Goal: Task Accomplishment & Management: Contribute content

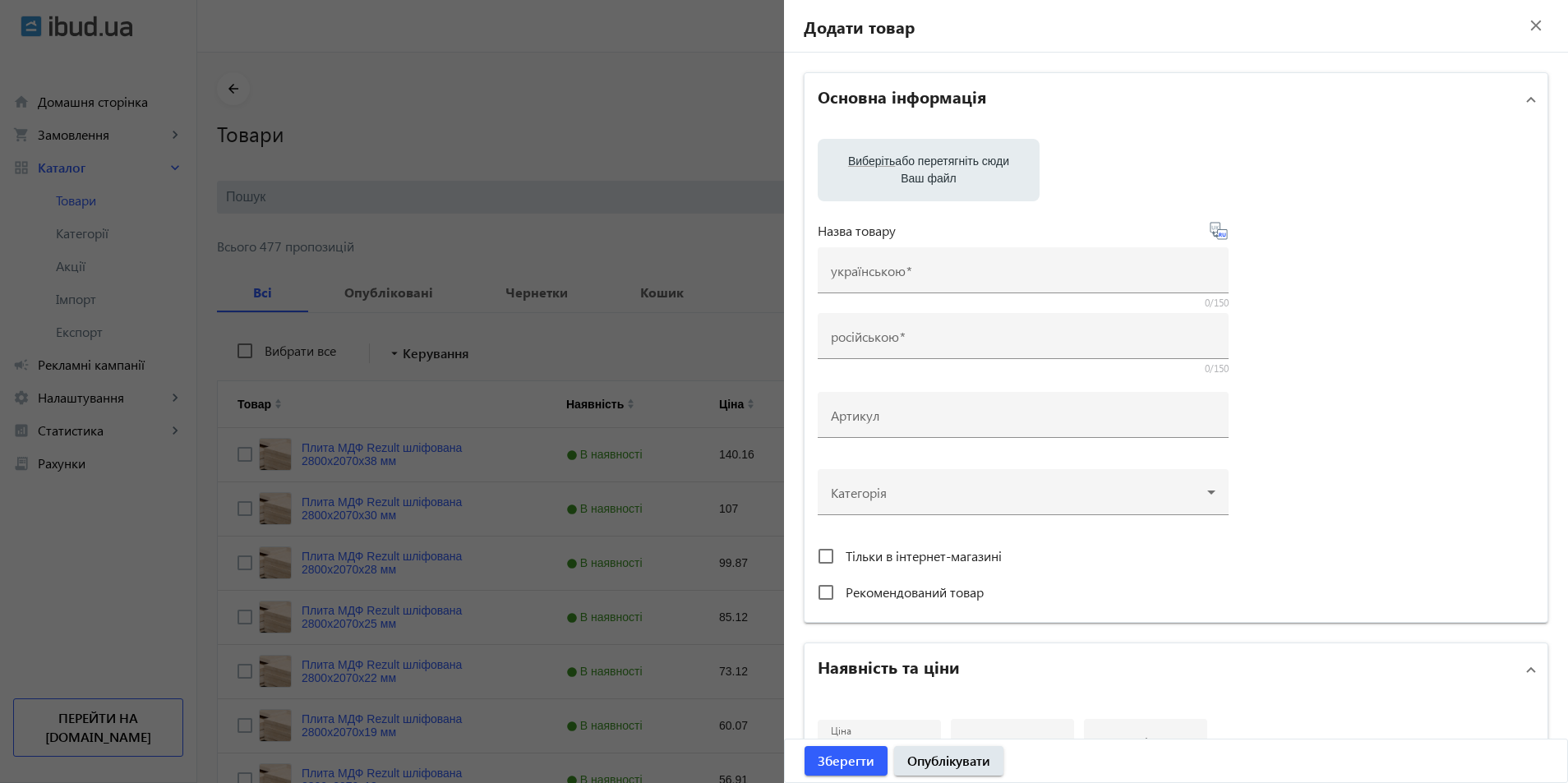
click at [887, 182] on label "Виберіть або перетягніть сюди Ваш файл" at bounding box center [928, 170] width 196 height 46
click at [887, 182] on input "Виберіть або перетягніть сюди Ваш файл" at bounding box center [928, 171] width 196 height 19
type input "C:\fakepath\drova-vilkha-bereza-jpeg"
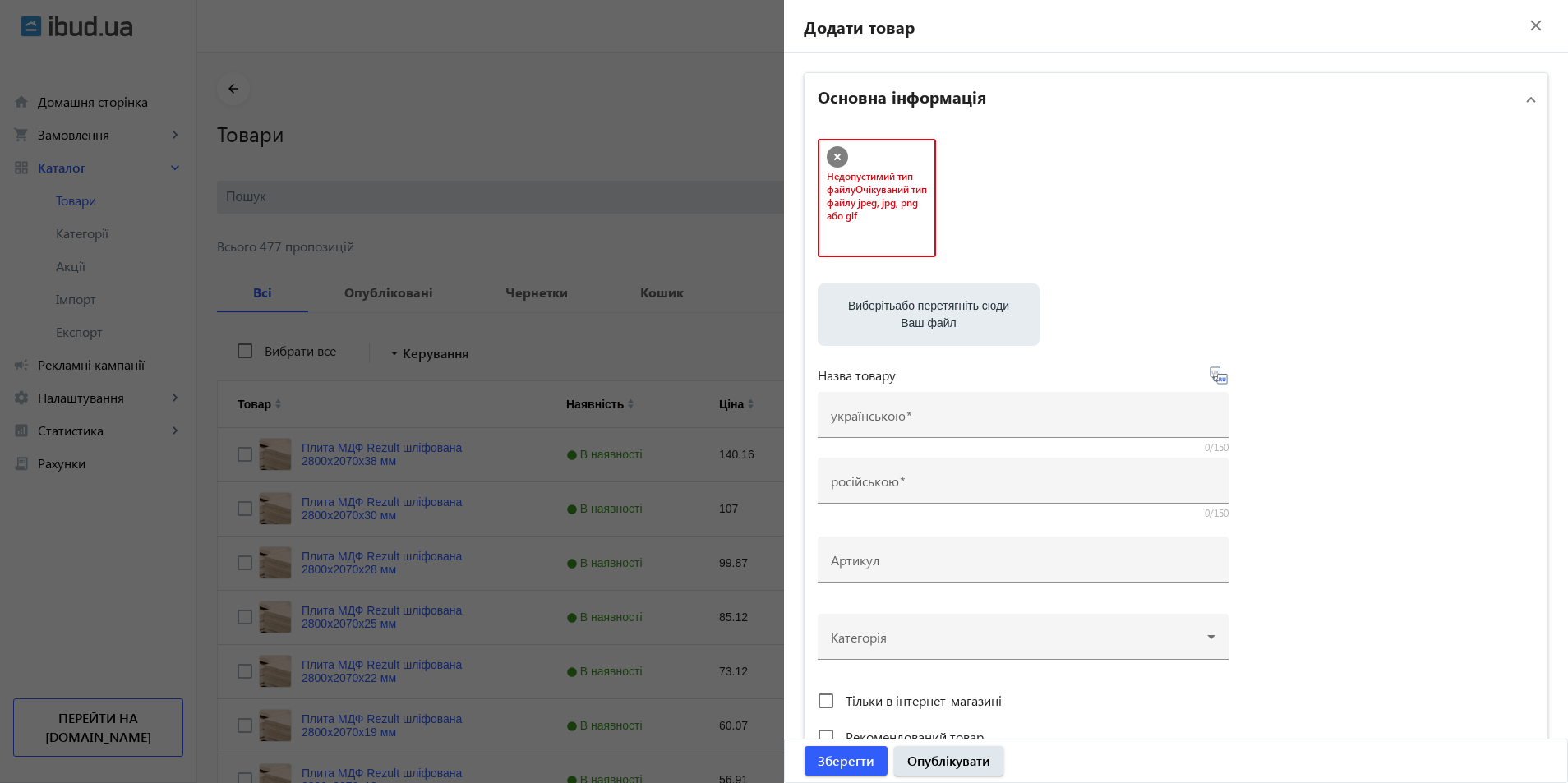
click at [860, 194] on span "Очікуваний тип файлу jpeg, jpg, png або gif" at bounding box center [876, 201] width 100 height 40
click at [834, 156] on icon at bounding box center [837, 157] width 7 height 7
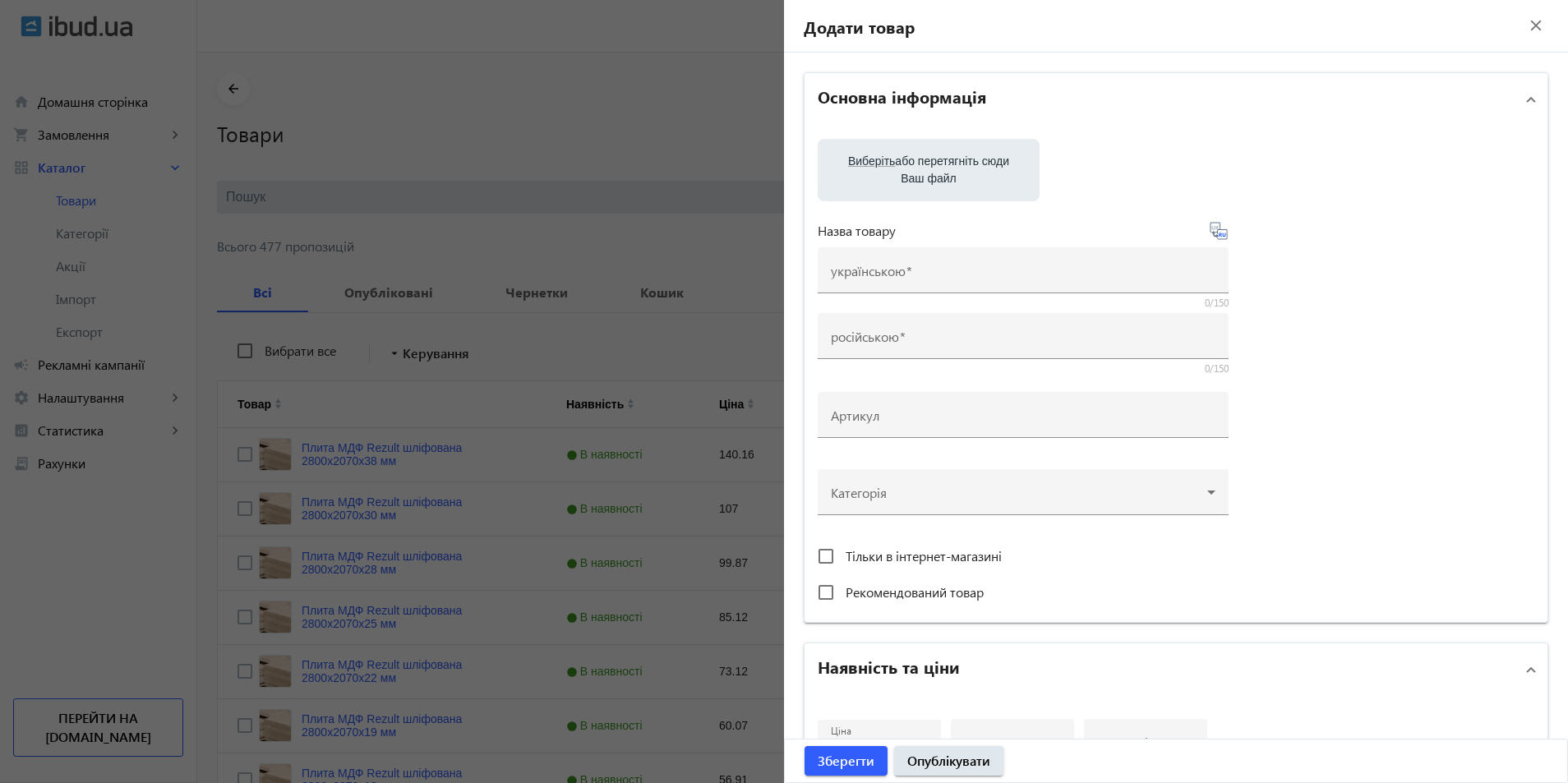
click at [866, 154] on span "Виберіть" at bounding box center [871, 161] width 47 height 14
click at [866, 162] on input "Виберіть або перетягніть сюди Ваш файл" at bounding box center [928, 171] width 196 height 19
type input "C:\fakepath\drova-vilkha-bereza-jpg"
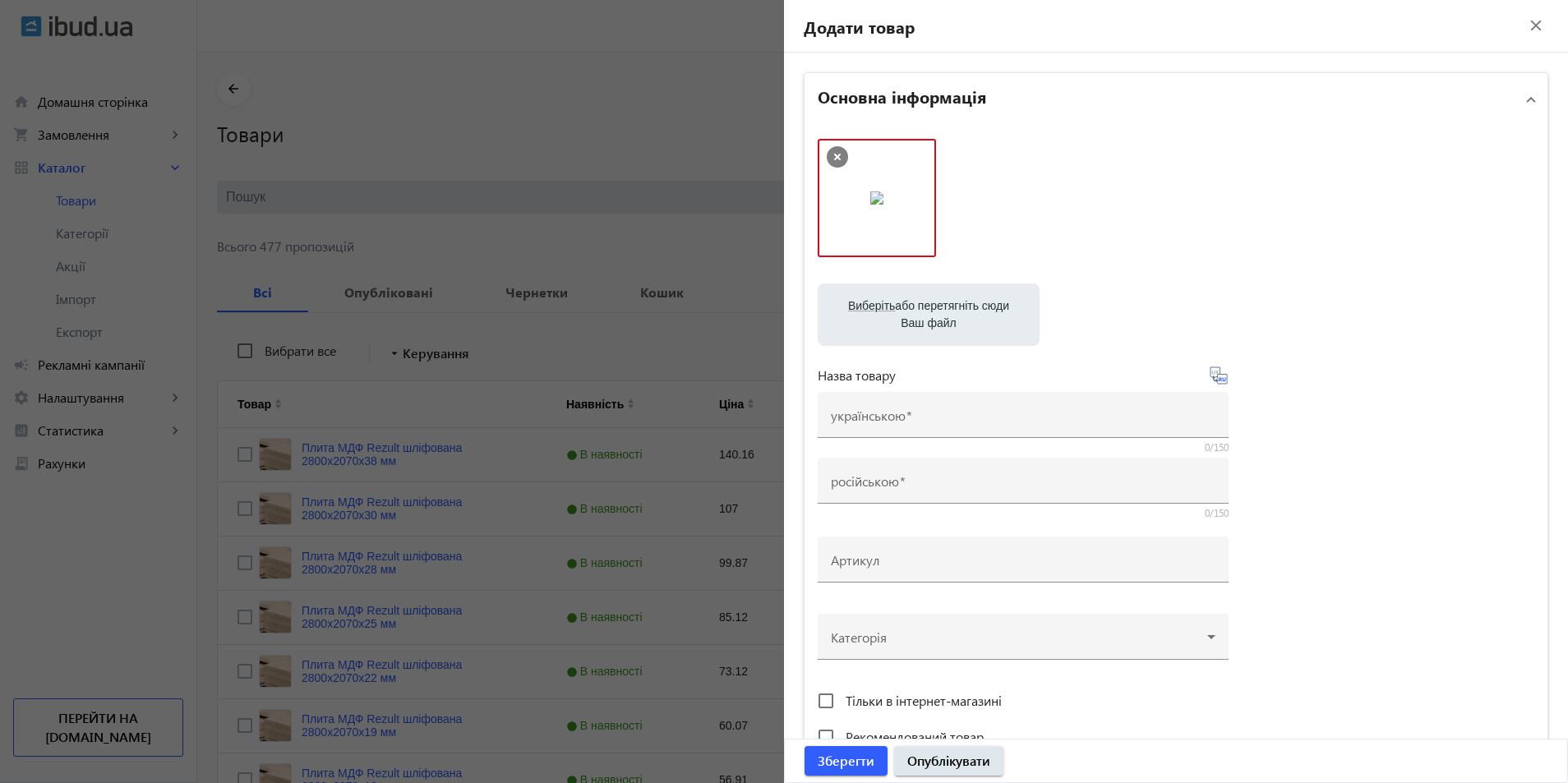
click at [943, 316] on label "Виберіть або перетягніть сюди Ваш файл" at bounding box center [928, 315] width 196 height 46
click at [943, 316] on input "Виберіть або перетягніть сюди Ваш файл" at bounding box center [928, 316] width 196 height 19
type input "C:\fakepath\drova-vilkha-bereza-28559620102252.webp"
click at [887, 300] on span "Виберіть" at bounding box center [871, 306] width 47 height 14
click at [887, 306] on input "Виберіть або перетягніть сюди Ваш файл" at bounding box center [928, 316] width 196 height 19
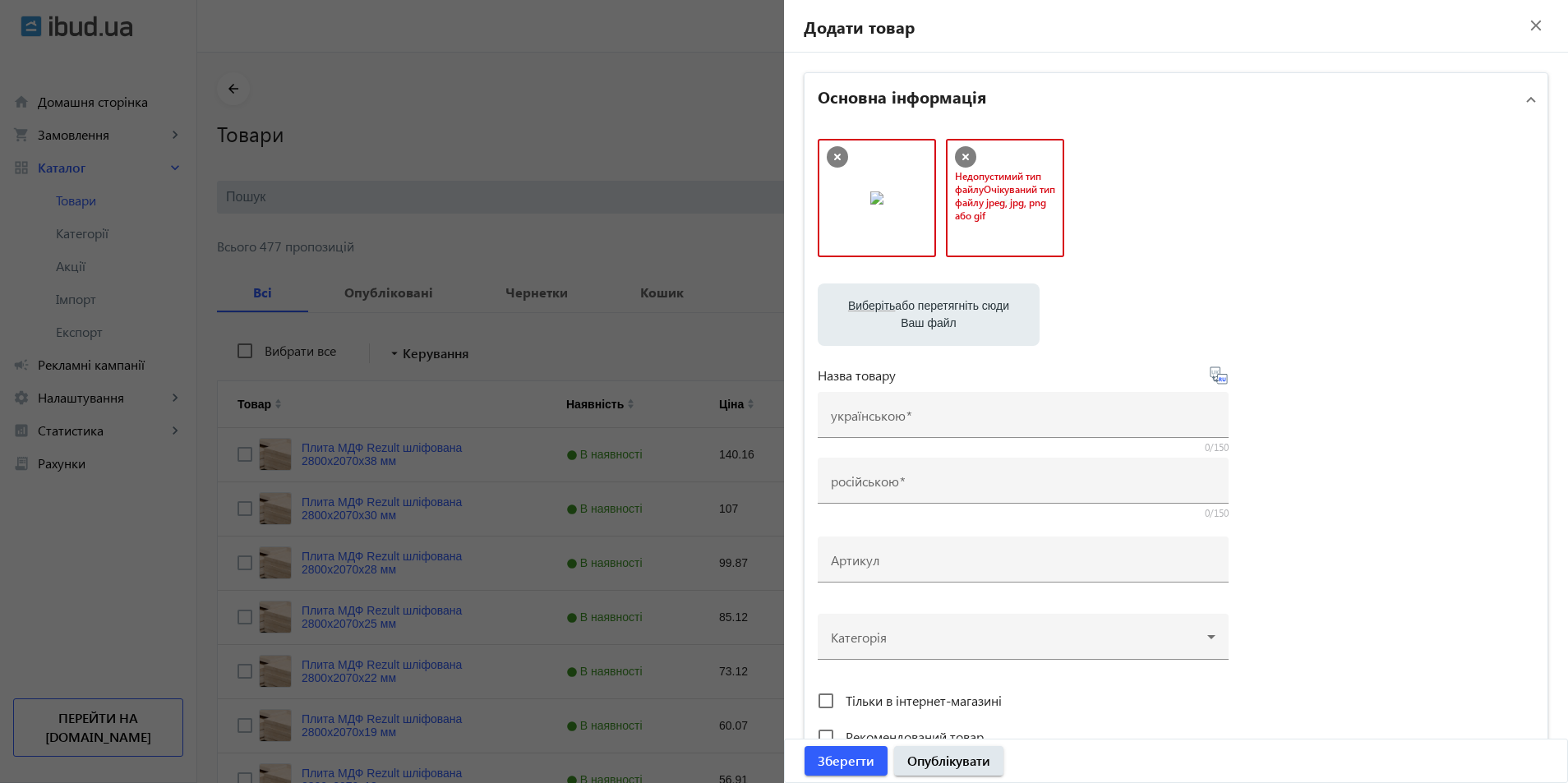
click at [955, 157] on icon at bounding box center [965, 157] width 21 height 21
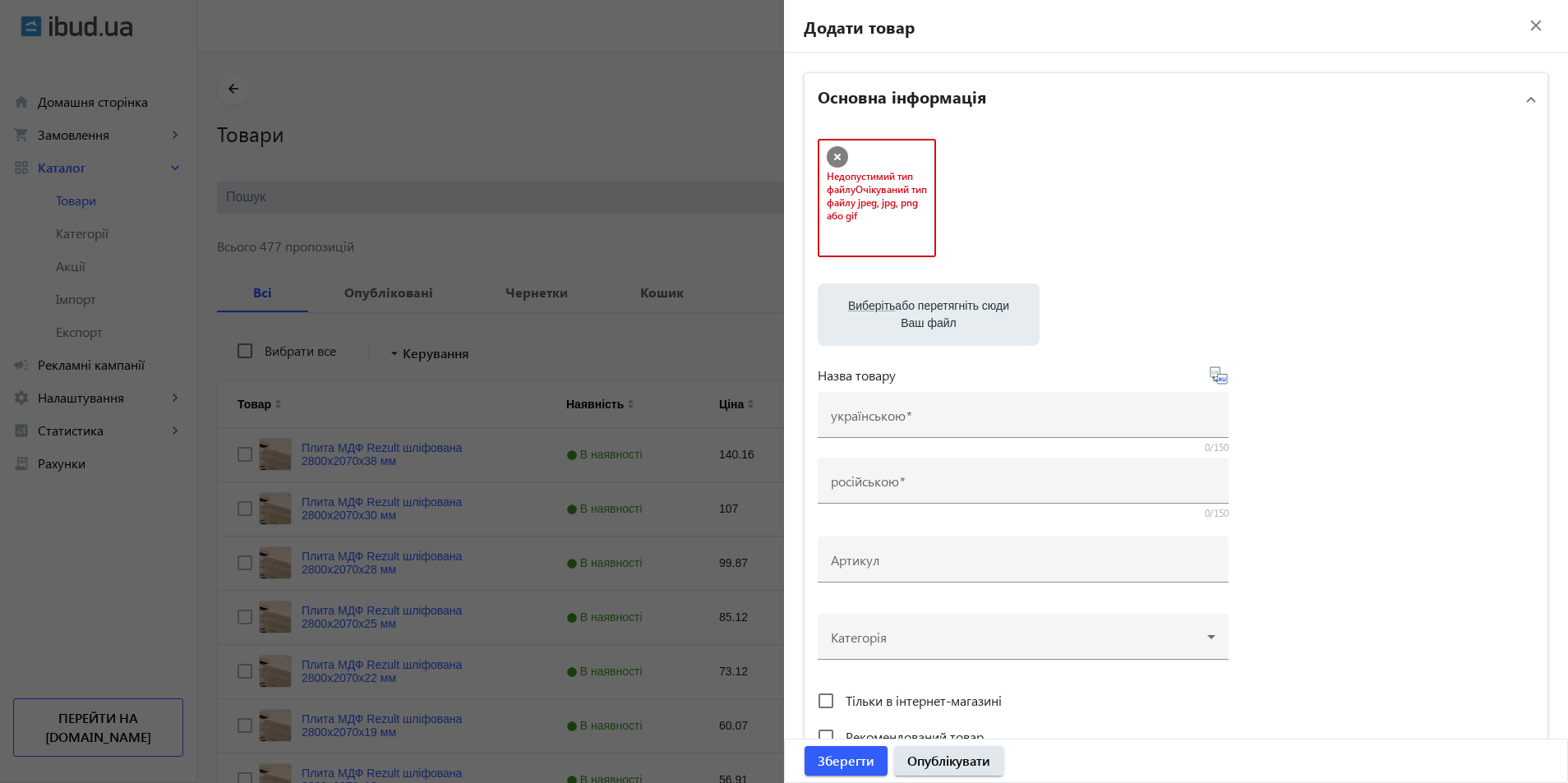
click at [859, 165] on div "Недопустимий тип файлу Очікуваний тип файлу jpeg, jpg, png або gif" at bounding box center [877, 198] width 115 height 115
drag, startPoint x: 831, startPoint y: 158, endPoint x: 842, endPoint y: 201, distance: 44.4
click at [834, 159] on icon at bounding box center [837, 157] width 7 height 7
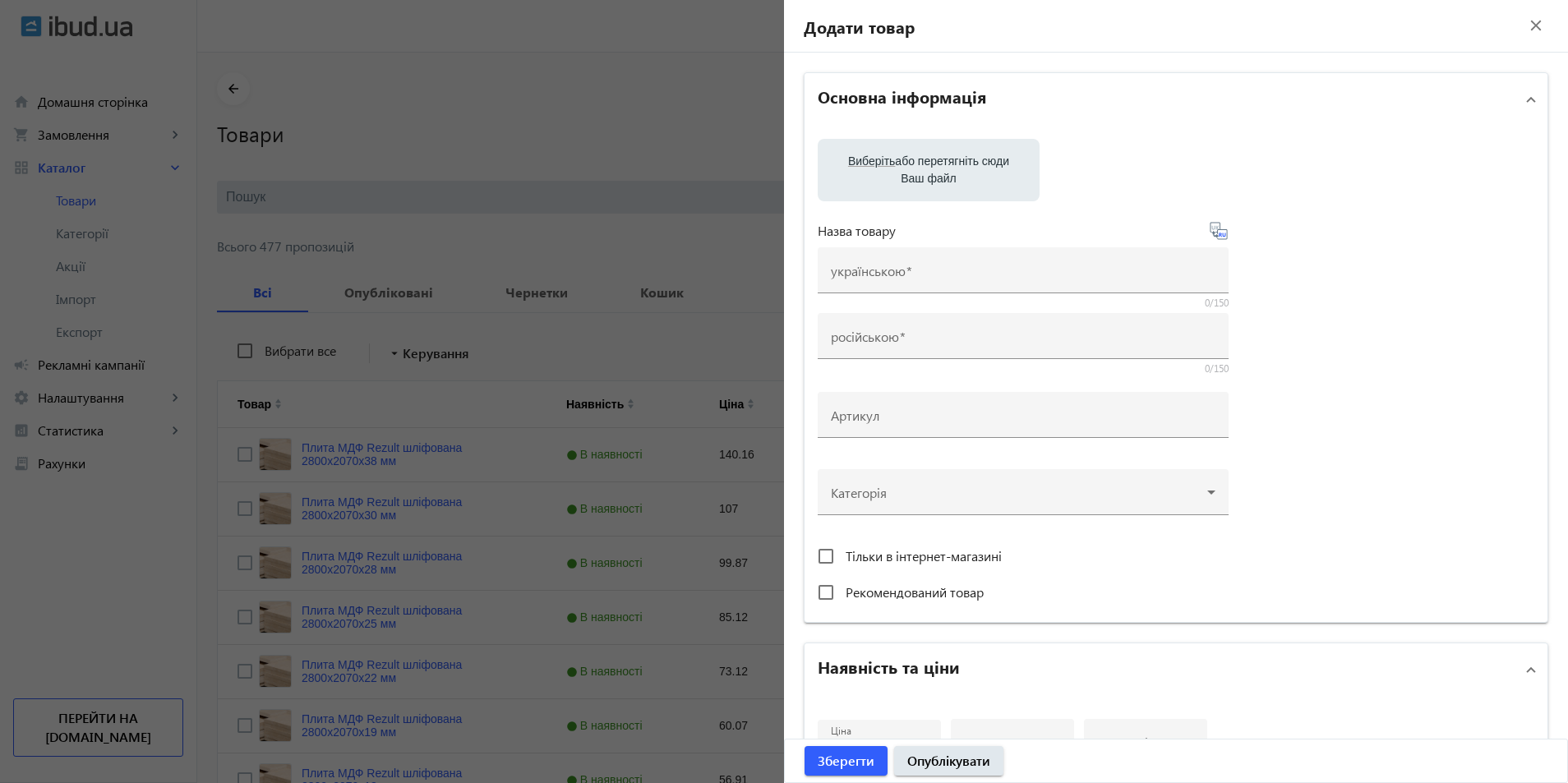
click at [881, 203] on div "Виберіть або перетягніть сюди Ваш файл Недопустимий тип файлу drova-vilkha-bere…" at bounding box center [1176, 373] width 716 height 470
click at [886, 189] on label "Виберіть або перетягніть сюди Ваш файл" at bounding box center [928, 170] width 196 height 46
click at [886, 182] on input "Виберіть або перетягніть сюди Ваш файл" at bounding box center [928, 171] width 196 height 19
type input "C:\fakepath\drova-vilkha-bereza-28559620102252 jpg"
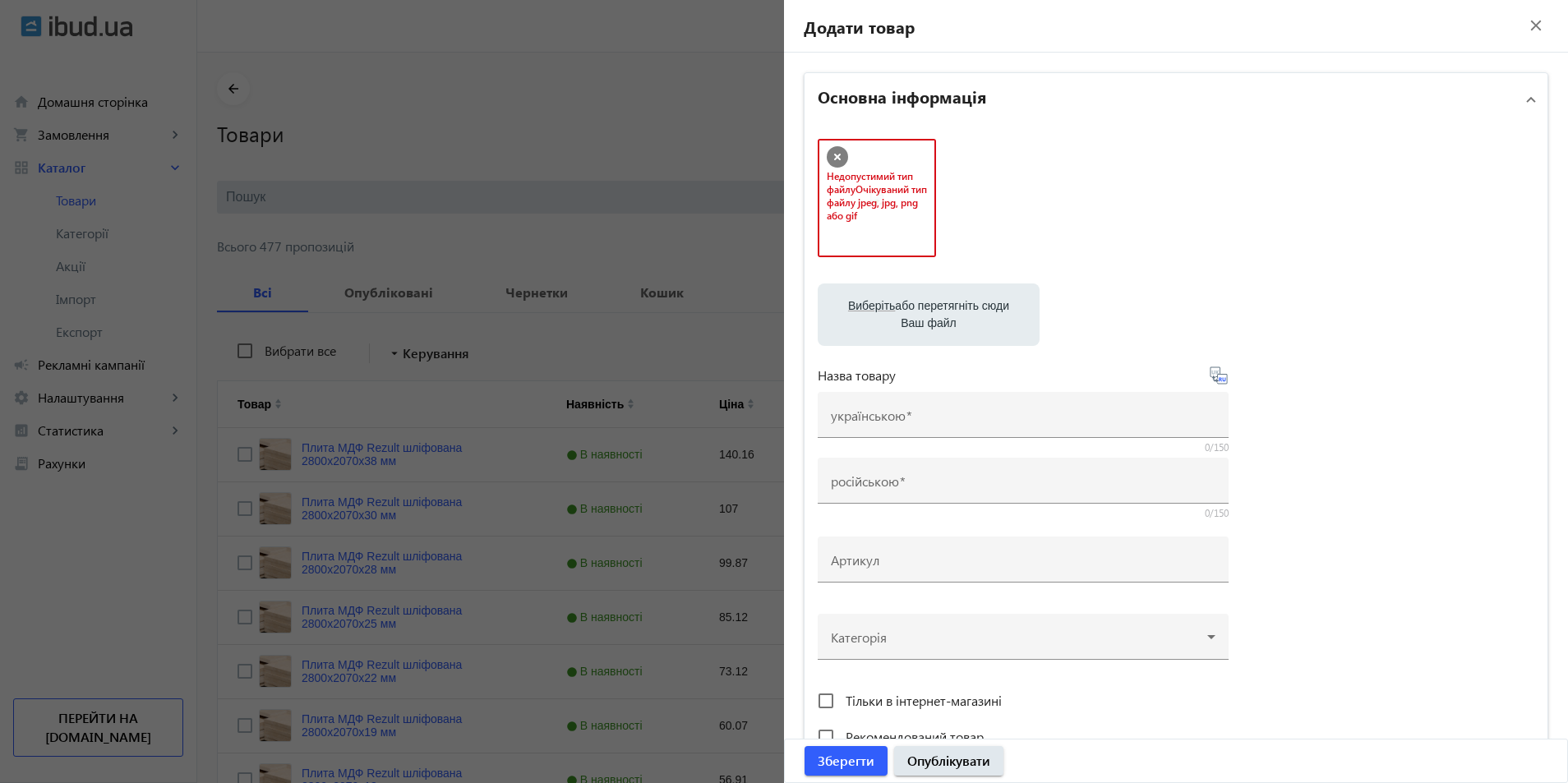
click at [826, 155] on icon at bounding box center [836, 157] width 21 height 21
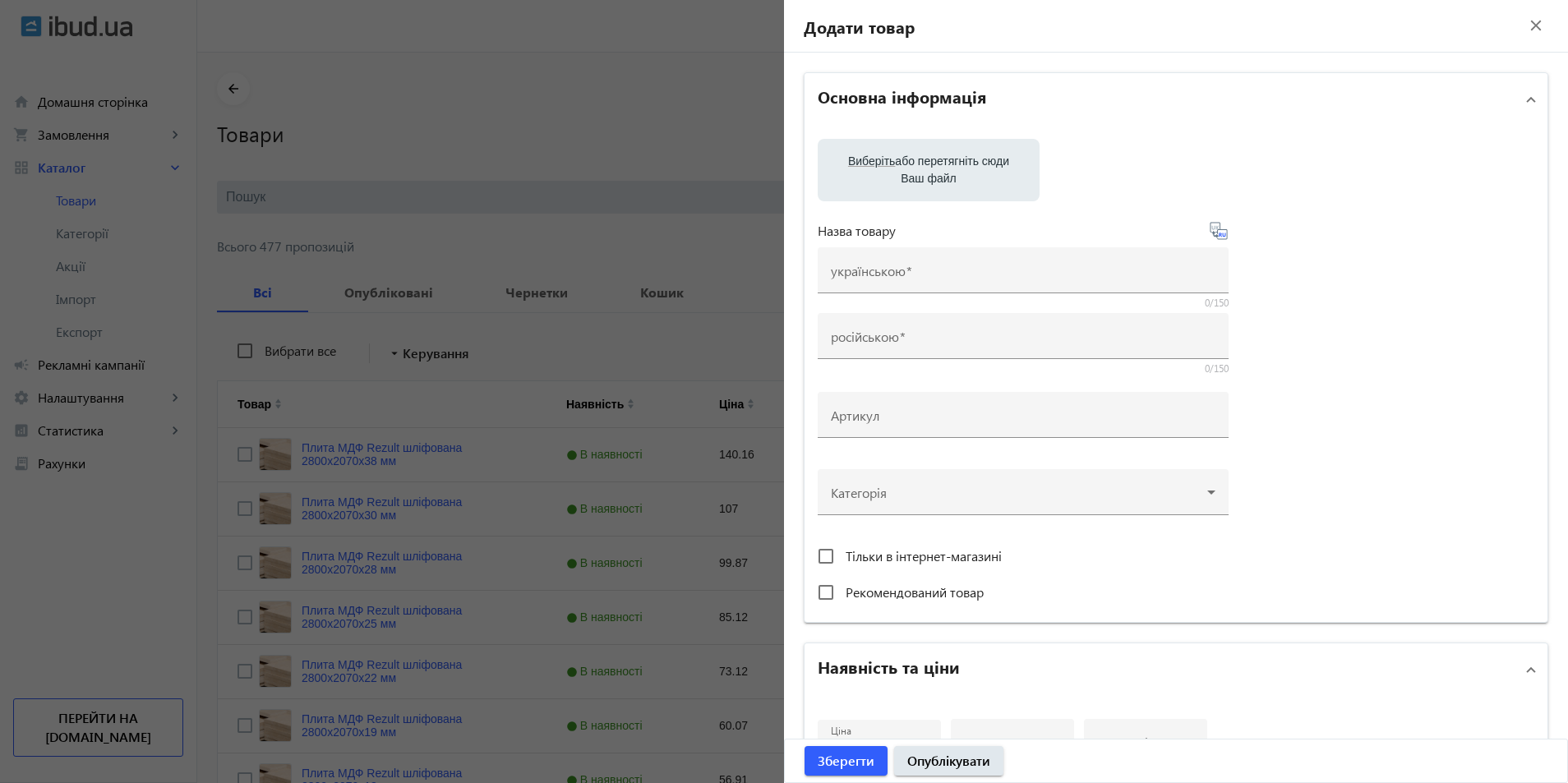
click at [847, 151] on label "Виберіть або перетягніть сюди Ваш файл" at bounding box center [928, 170] width 196 height 46
click at [847, 162] on input "Виберіть або перетягніть сюди Ваш файл" at bounding box center [928, 171] width 196 height 19
type input "C:\fakepath\drova-vilkha-bereza-28559620102252 jpg"
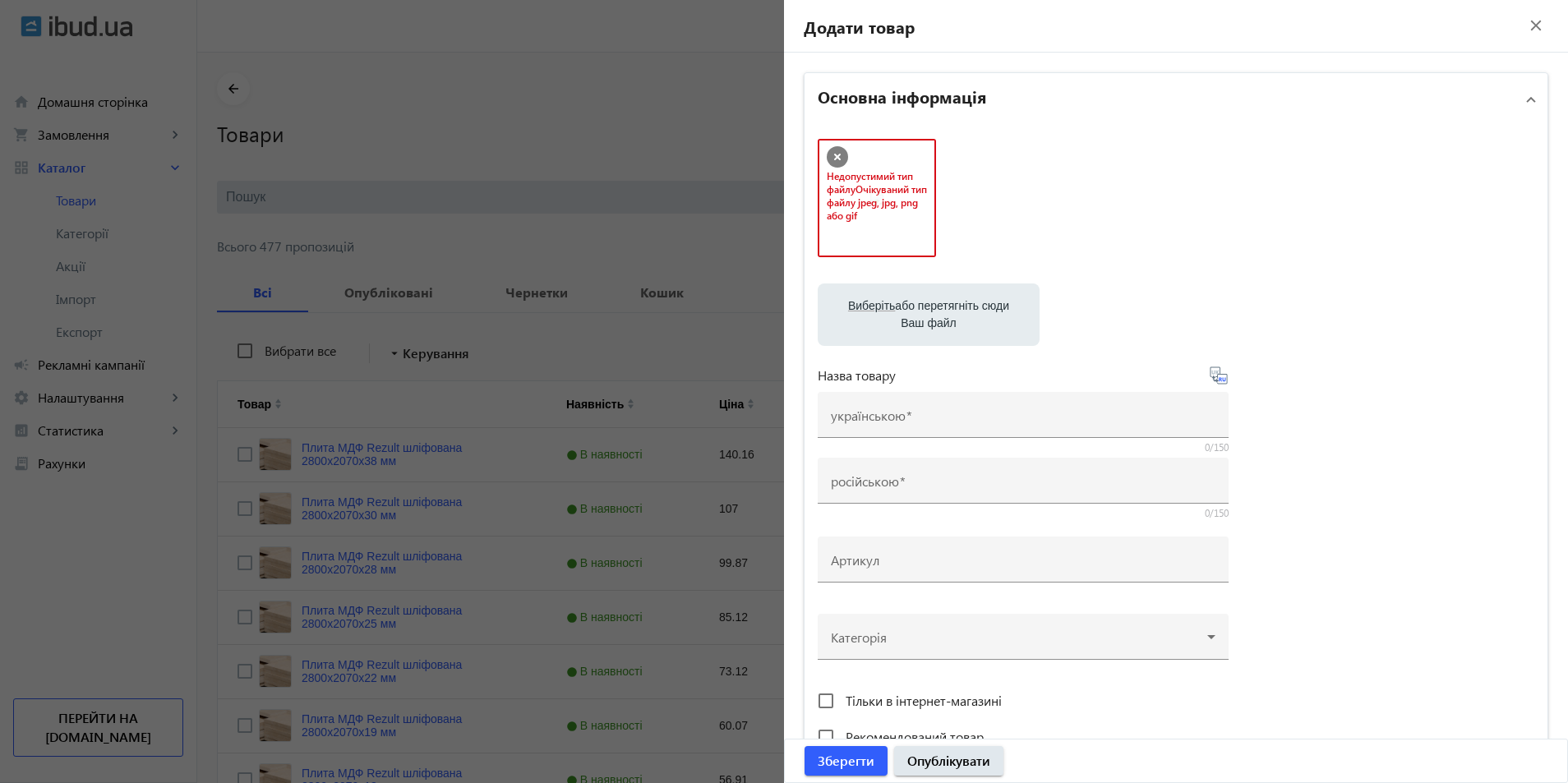
click at [836, 149] on icon at bounding box center [836, 157] width 21 height 21
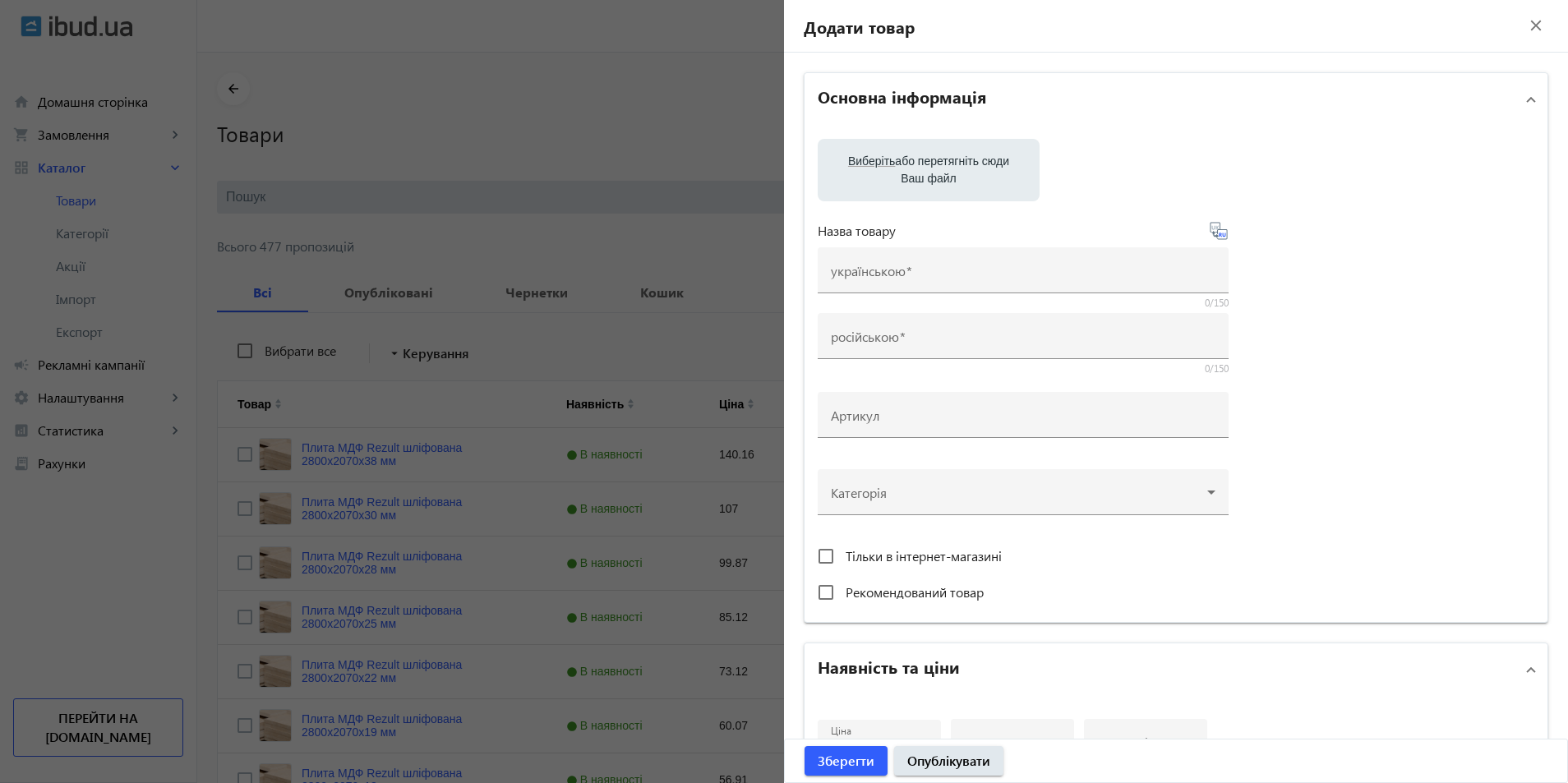
click at [836, 149] on label "Виберіть або перетягніть сюди Ваш файл" at bounding box center [928, 170] width 196 height 46
click at [836, 162] on input "Виберіть або перетягніть сюди Ваш файл" at bounding box center [928, 171] width 196 height 19
click at [616, 202] on div at bounding box center [784, 391] width 1568 height 783
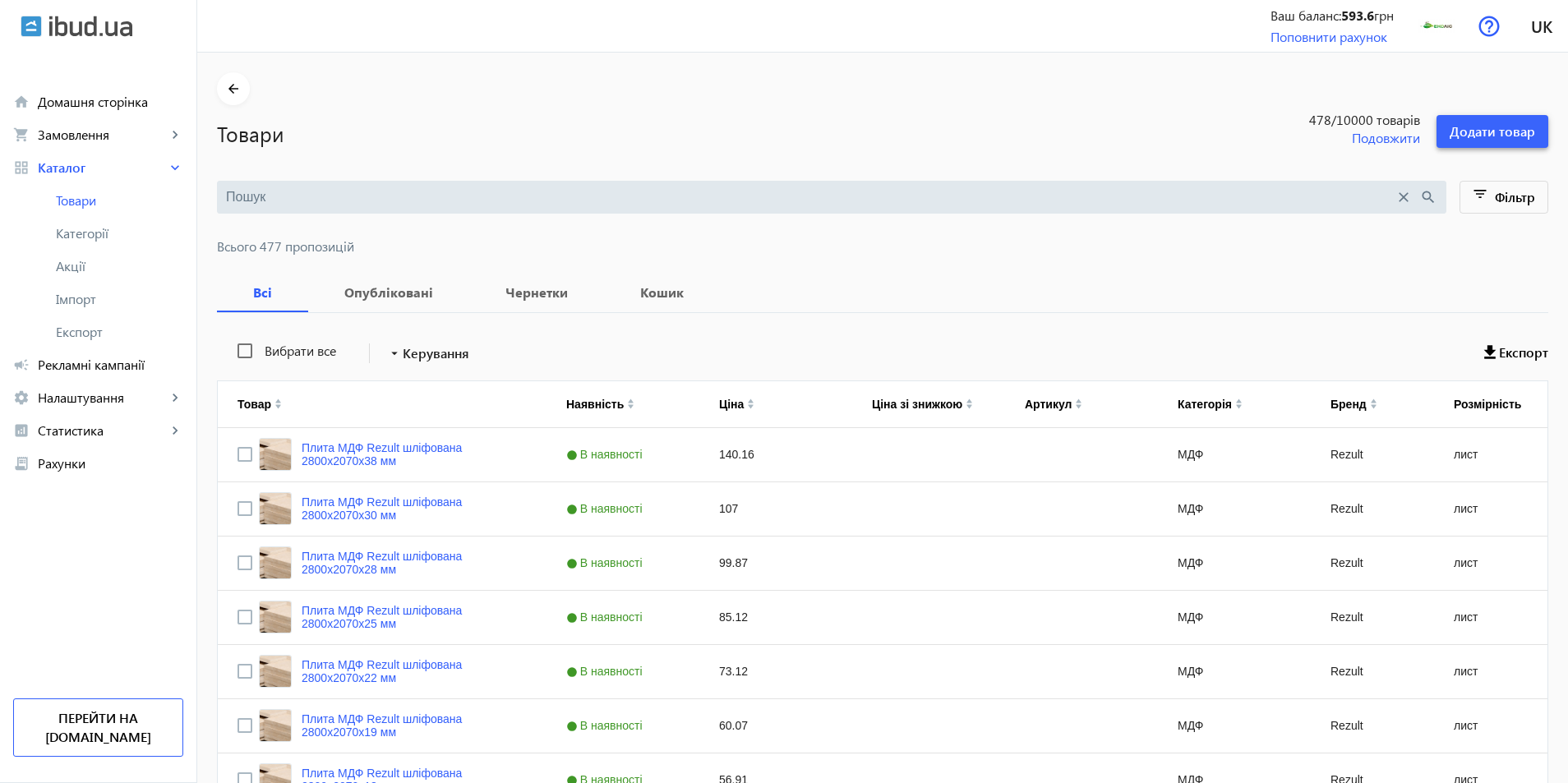
click at [1467, 129] on span "Додати товар" at bounding box center [1492, 131] width 86 height 18
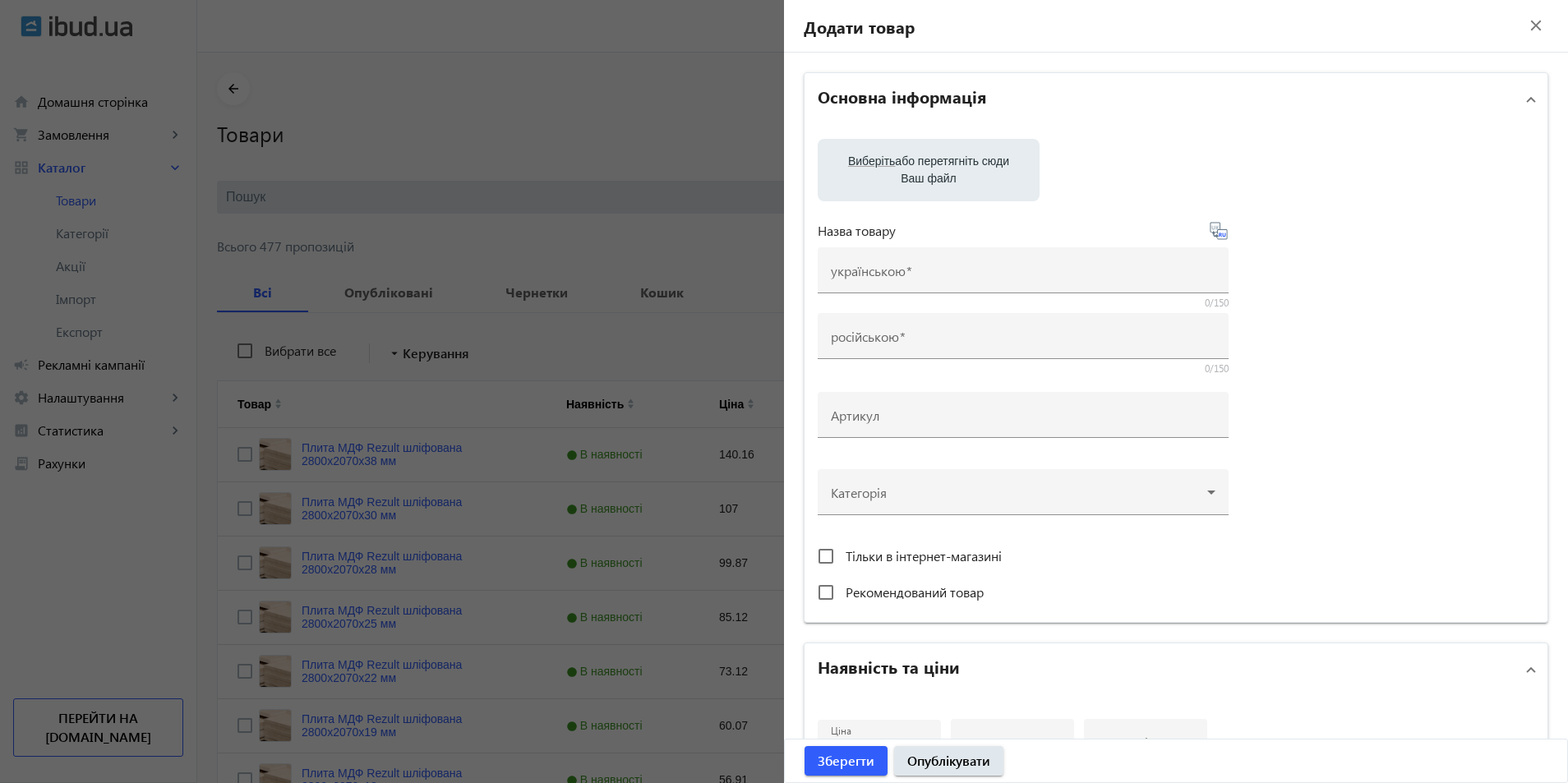
click at [988, 181] on label "Виберіть або перетягніть сюди Ваш файл" at bounding box center [928, 170] width 196 height 46
click at [988, 181] on input "Виберіть або перетягніть сюди Ваш файл" at bounding box center [928, 171] width 196 height 19
click at [892, 157] on label "Виберіть або перетягніть сюди Ваш файл" at bounding box center [928, 170] width 196 height 46
click at [892, 162] on input "Виберіть або перетягніть сюди Ваш файл" at bounding box center [928, 171] width 196 height 19
type input "C:\fakepath\drova-vilkha-bereza JPG"
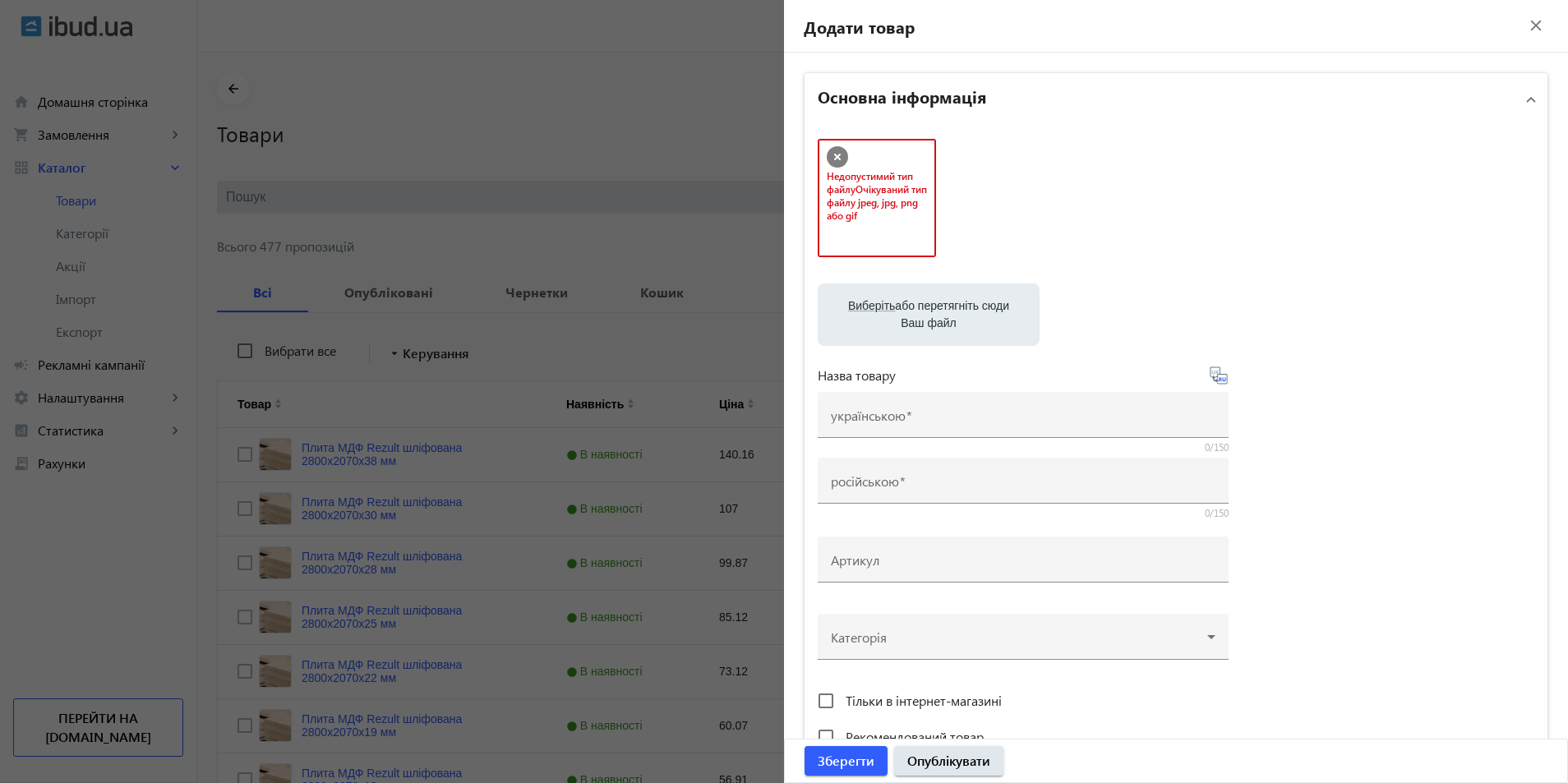
click at [828, 151] on icon at bounding box center [836, 157] width 21 height 21
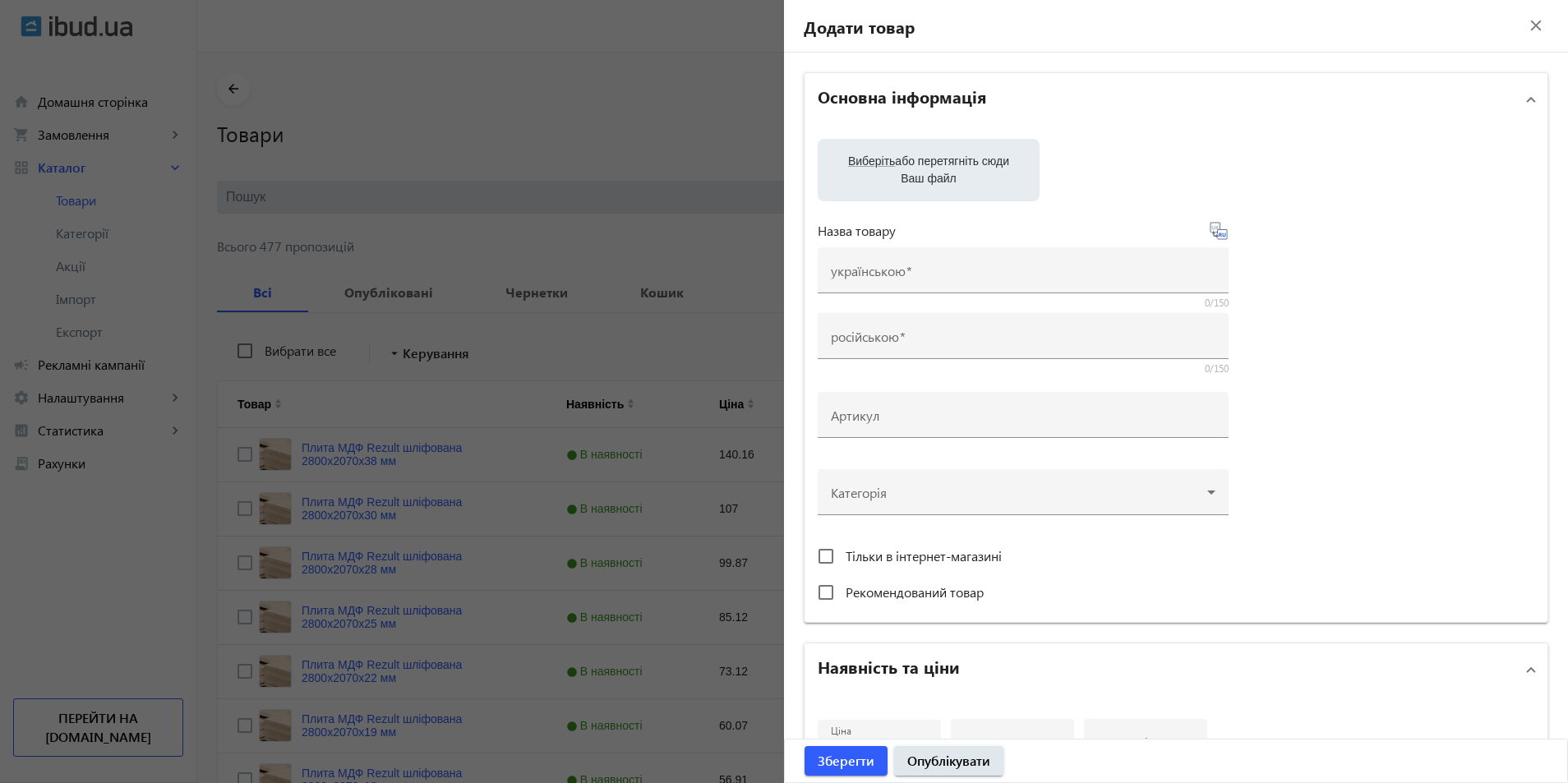
click at [892, 159] on label "Виберіть або перетягніть сюди Ваш файл" at bounding box center [928, 170] width 196 height 46
click at [892, 162] on input "Виберіть або перетягніть сюди Ваш файл" at bounding box center [928, 171] width 196 height 19
type input "C:\fakepath\drova-vilkha-bereza JPG"
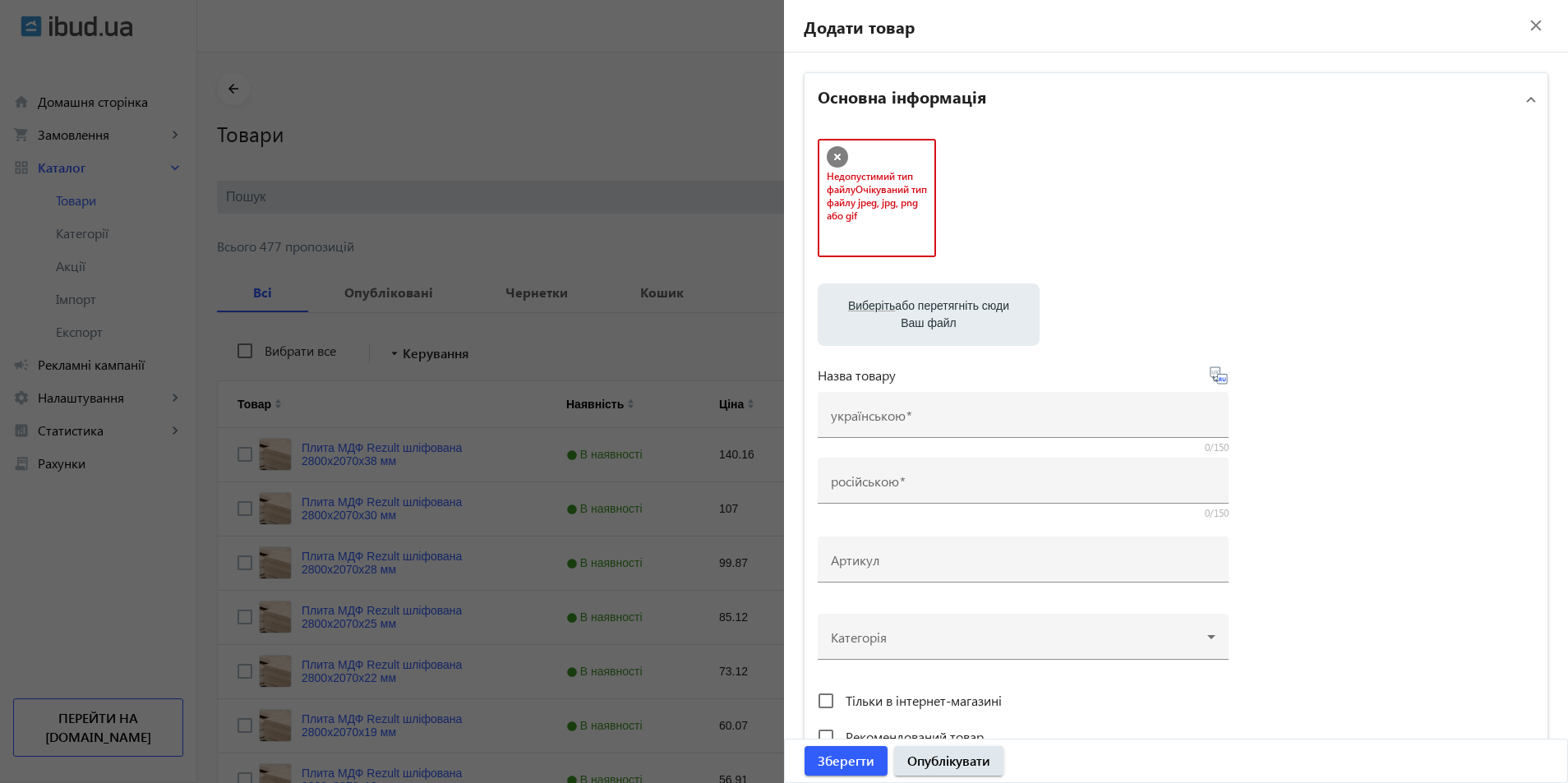
click at [836, 156] on icon at bounding box center [836, 157] width 21 height 21
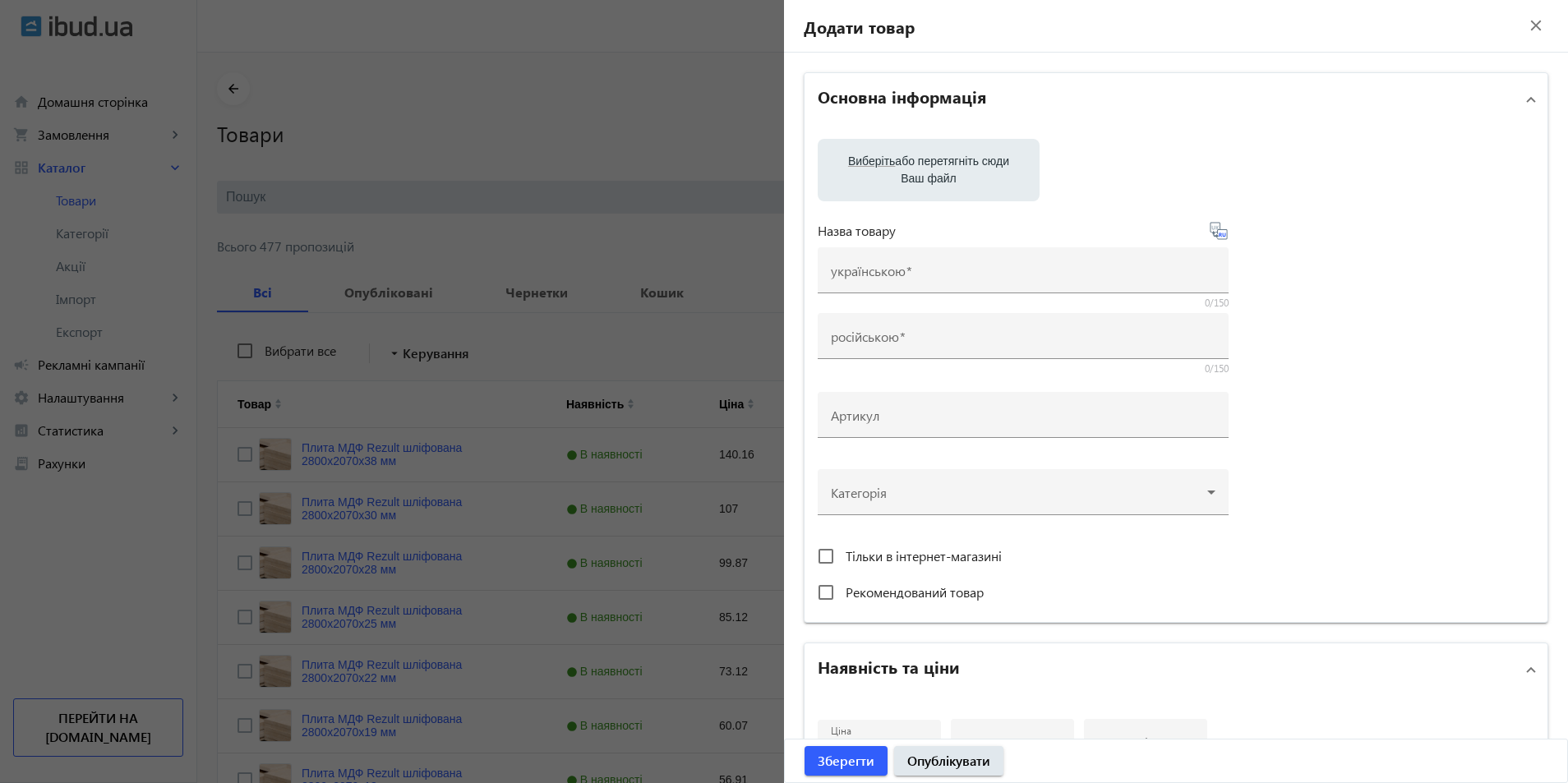
click at [908, 171] on label "Виберіть або перетягніть сюди Ваш файл" at bounding box center [928, 170] width 196 height 46
click at [908, 171] on input "Виберіть або перетягніть сюди Ваш файл" at bounding box center [928, 171] width 196 height 19
type input "C:\fakepath\drova-vilkha-bereza-PNG"
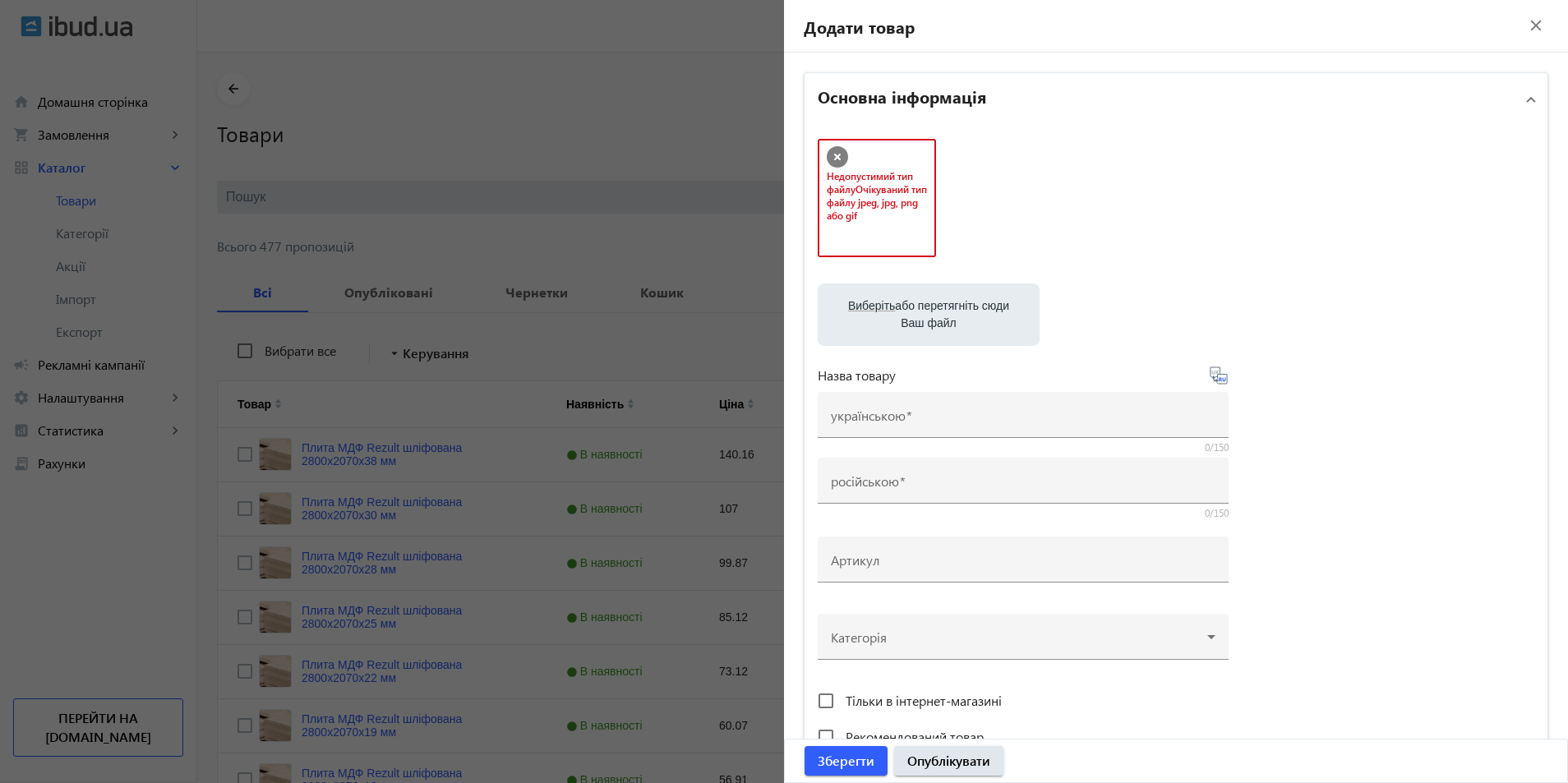
click at [830, 148] on icon at bounding box center [836, 157] width 21 height 21
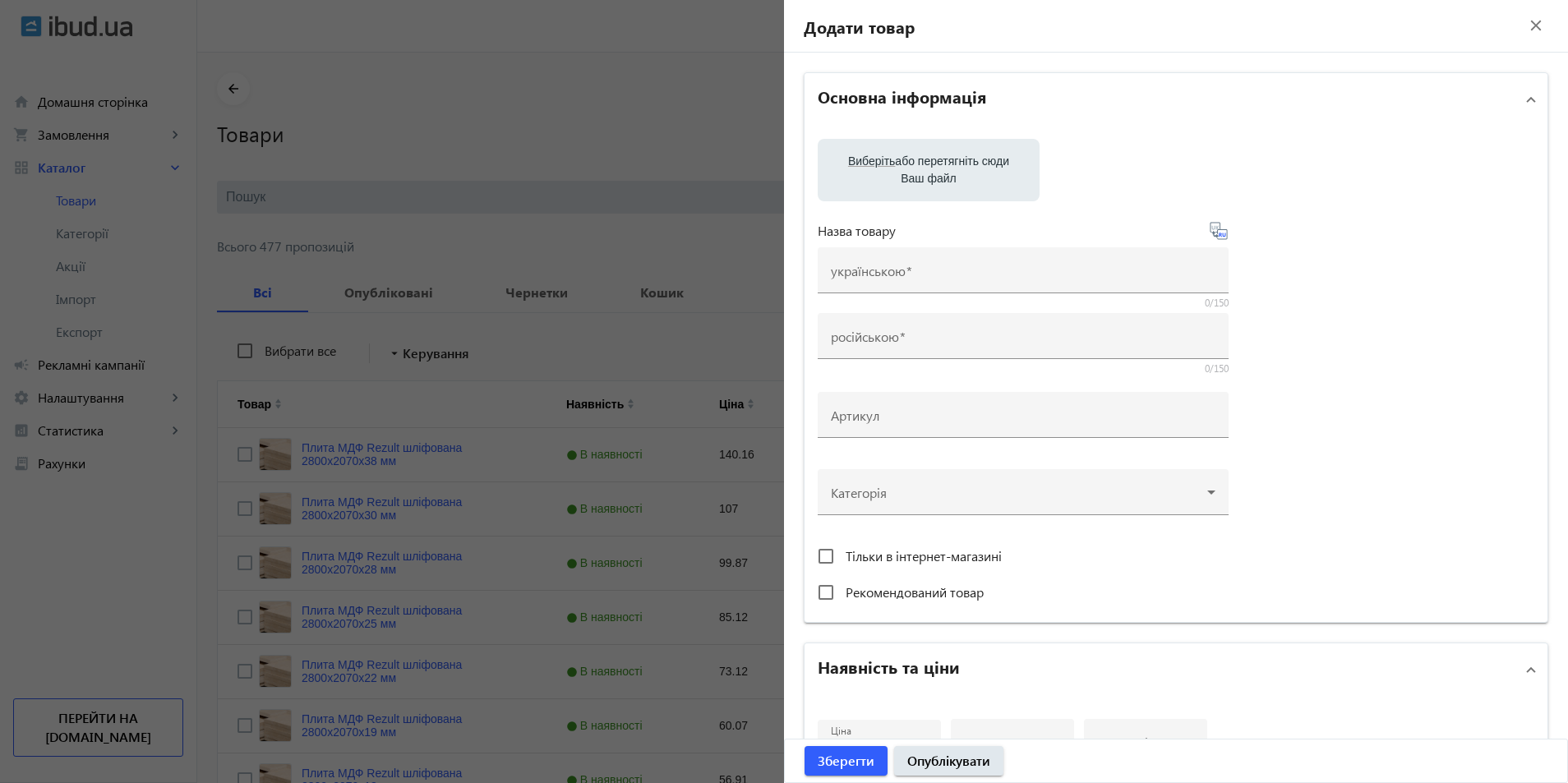
click at [831, 148] on label "Виберіть або перетягніть сюди Ваш файл" at bounding box center [928, 170] width 196 height 46
click at [831, 162] on input "Виберіть або перетягніть сюди Ваш файл" at bounding box center [928, 171] width 196 height 19
click at [956, 177] on label "Виберіть або перетягніть сюди Ваш файл" at bounding box center [928, 170] width 196 height 46
click at [956, 177] on input "Виберіть або перетягніть сюди Ваш файл" at bounding box center [928, 171] width 196 height 19
type input "C:\fakepath\drova-vilkha-bereza-28559620102252.JPG"
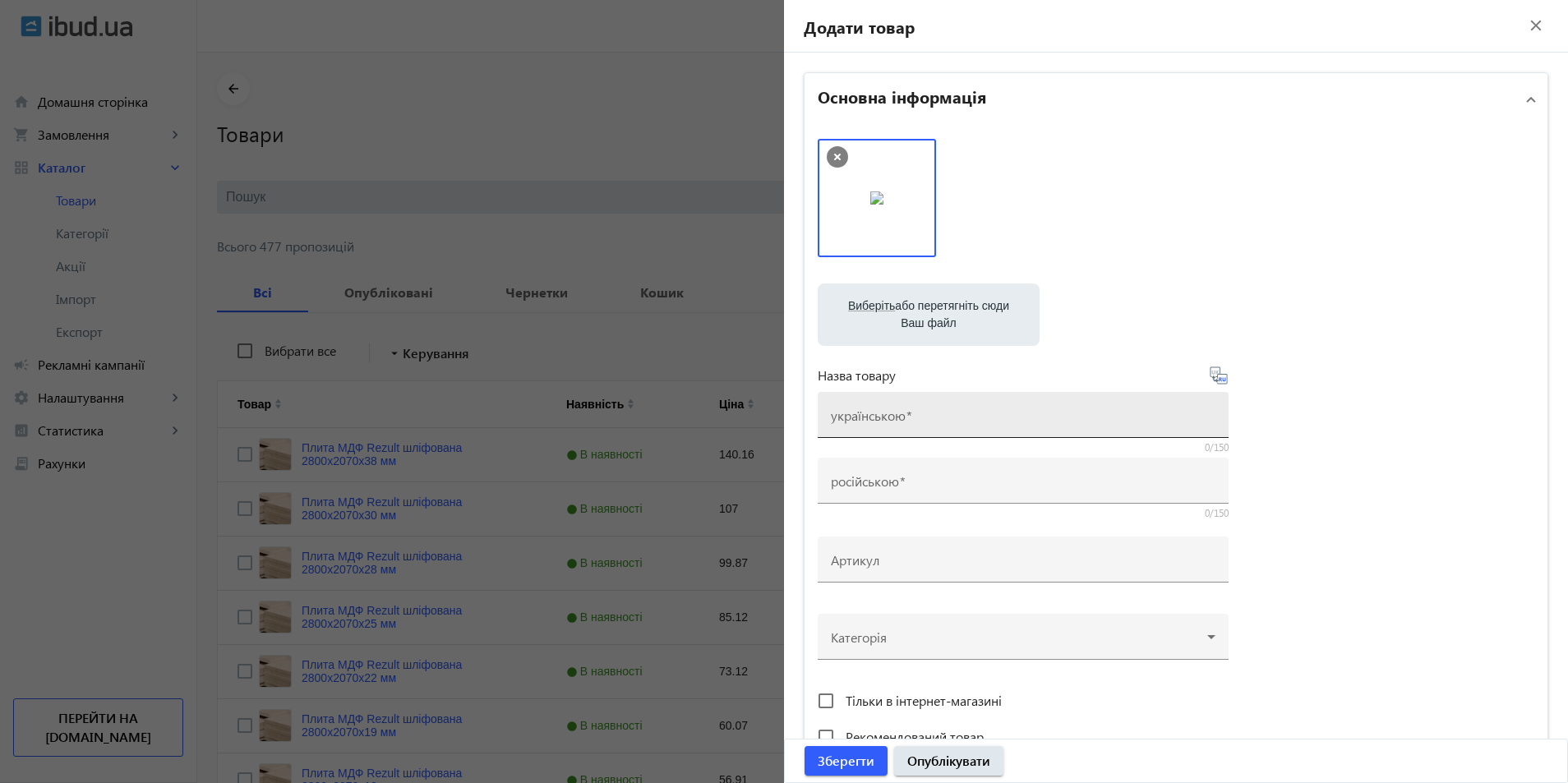
click at [891, 415] on mat-label "українською" at bounding box center [868, 415] width 75 height 17
click at [891, 415] on input "українською" at bounding box center [1023, 420] width 384 height 17
paste input "[PERSON_NAME] вільха/береза"
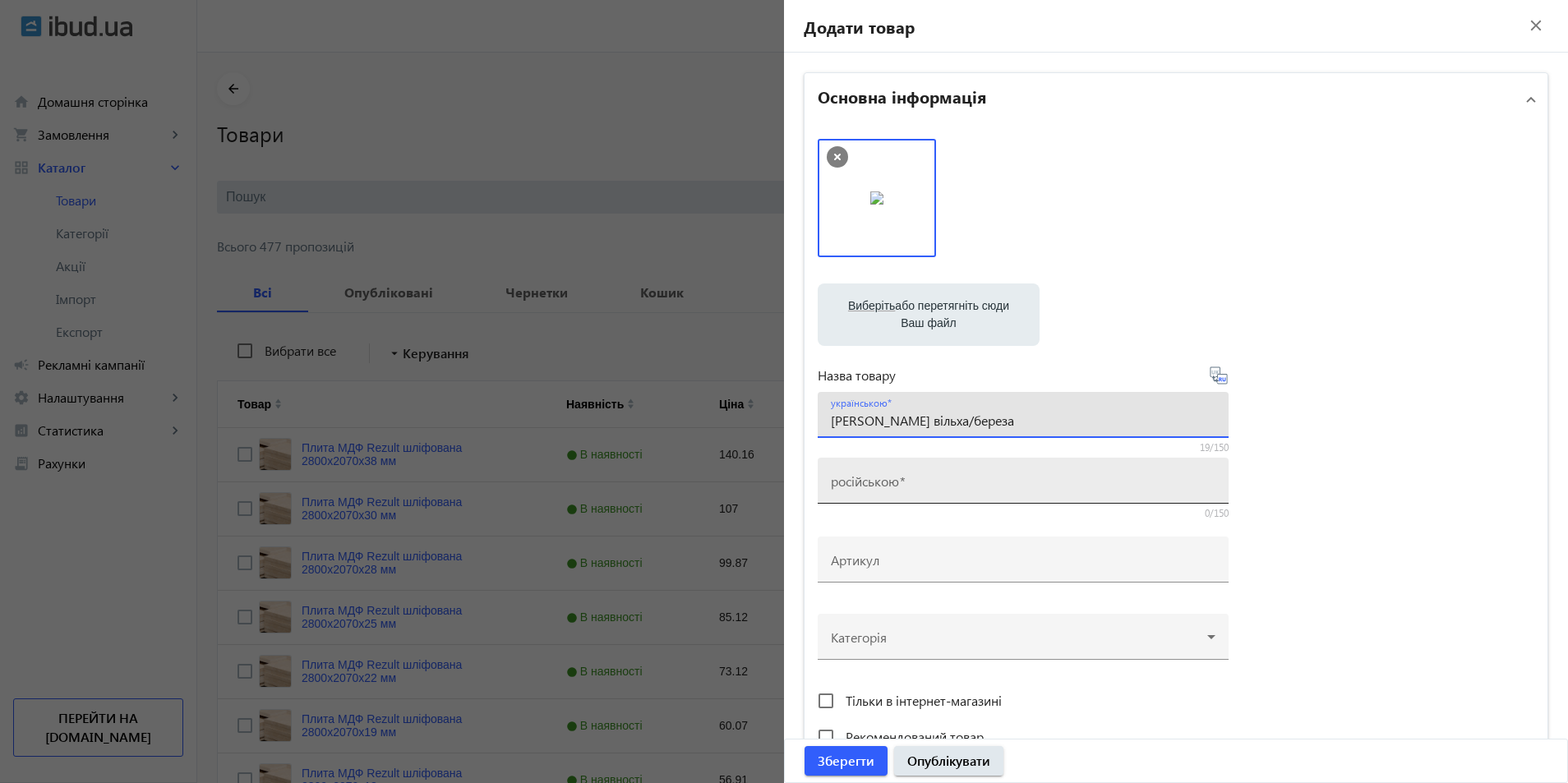
type input "[PERSON_NAME] вільха/береза"
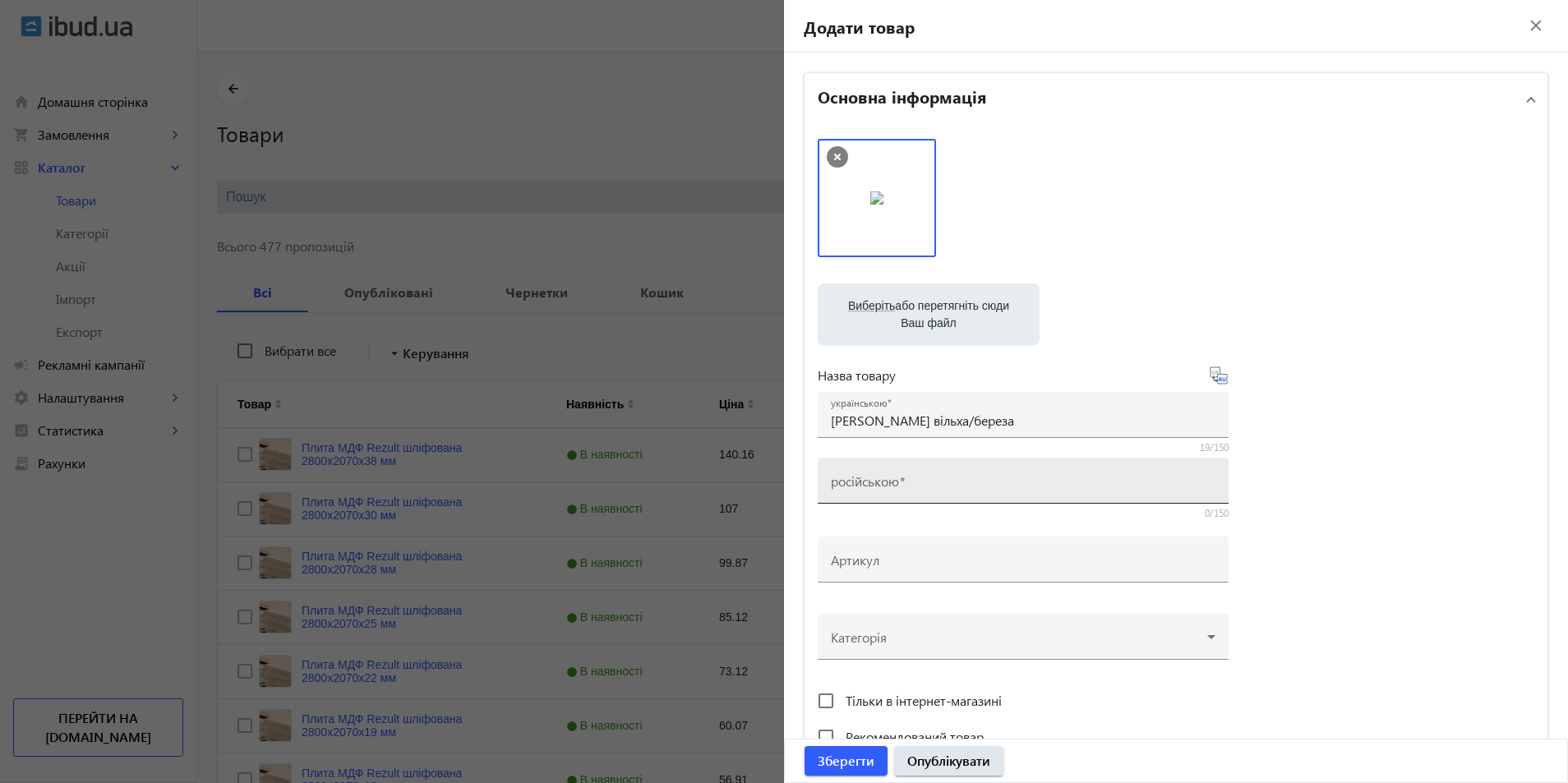
click at [875, 482] on mat-label "російською" at bounding box center [864, 481] width 69 height 17
click at [875, 482] on input "російською" at bounding box center [1023, 486] width 384 height 17
paste input "[PERSON_NAME] вільха/береза"
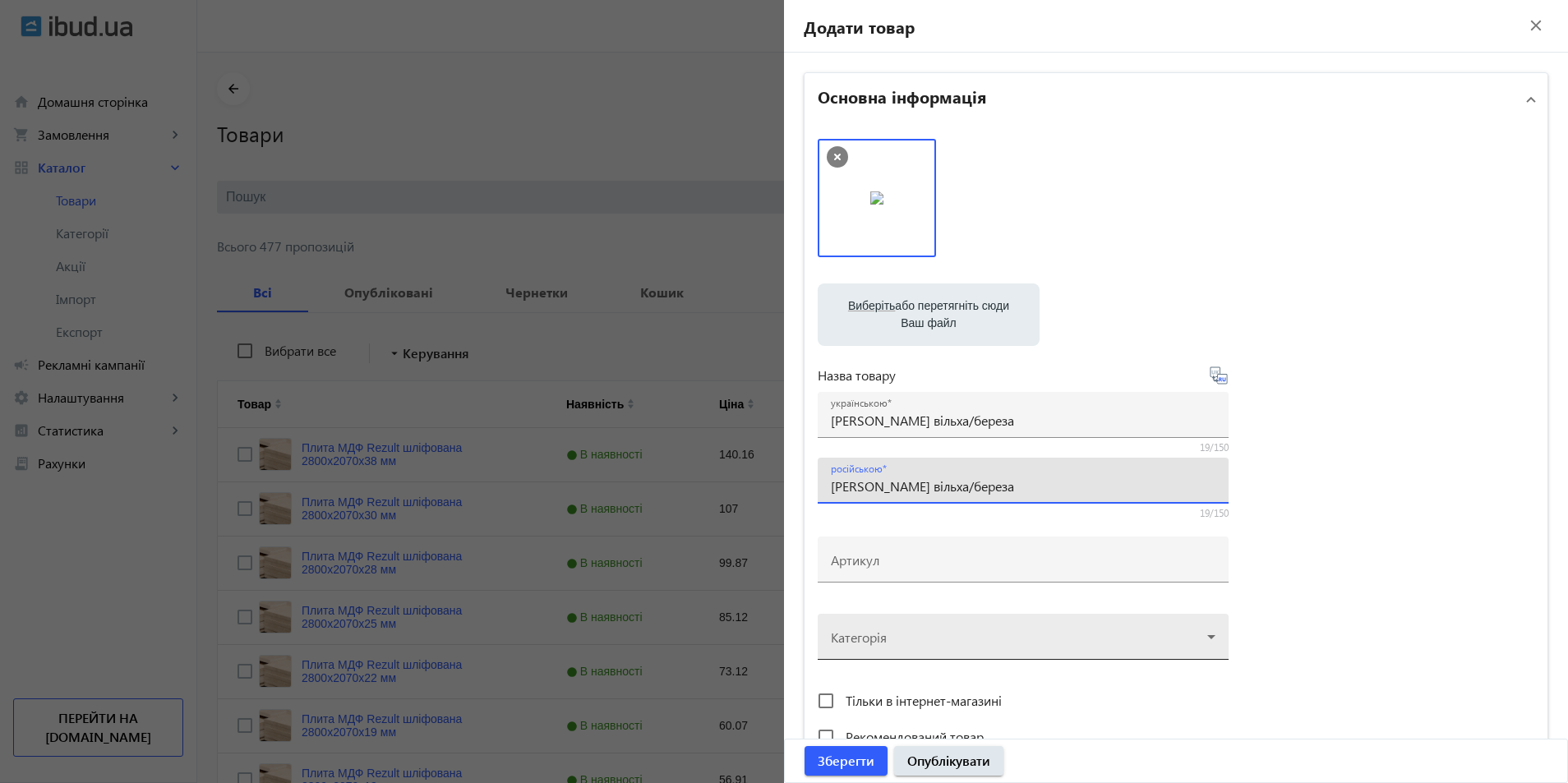
type input "[PERSON_NAME] вільха/береза"
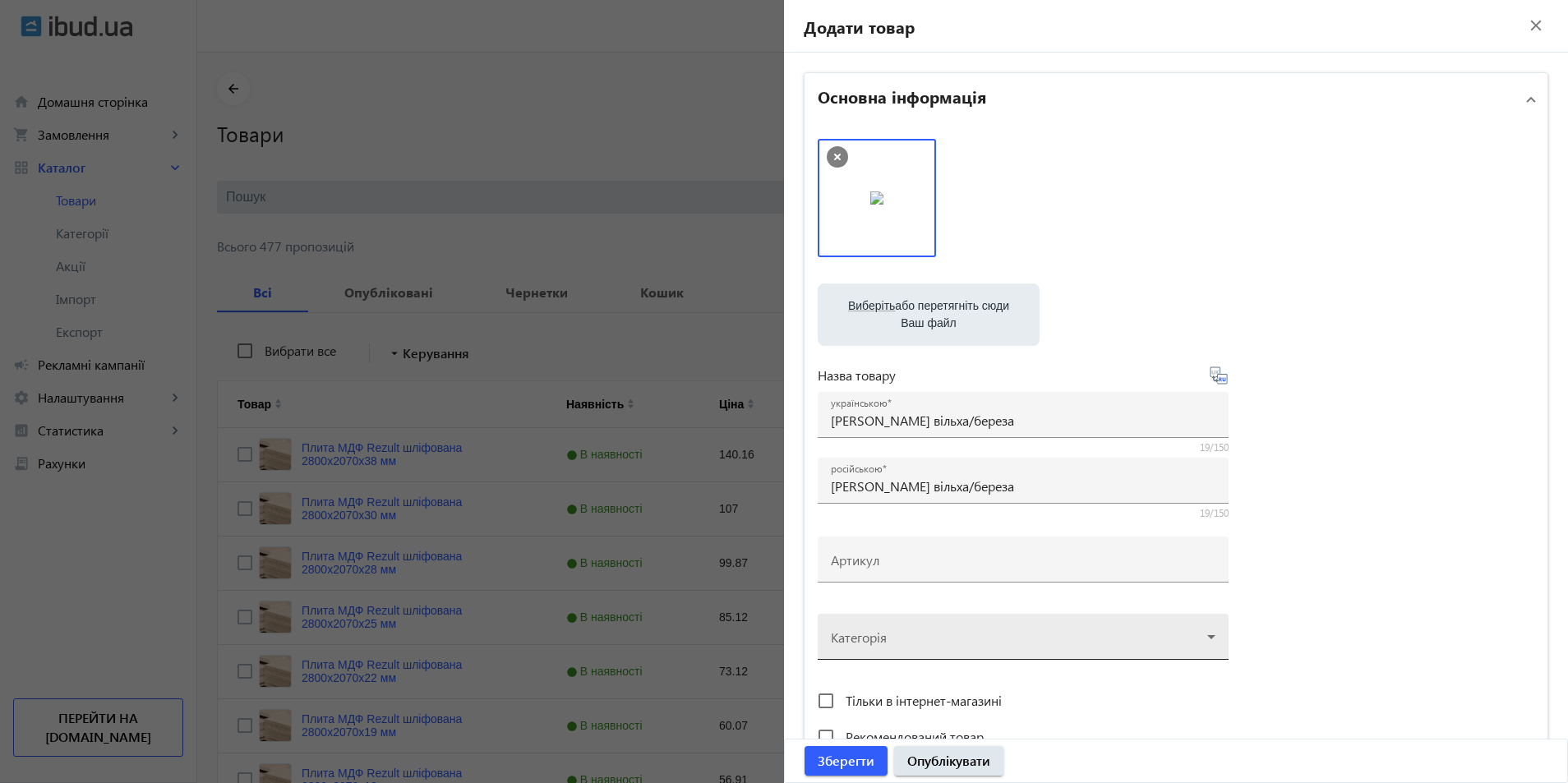
click at [860, 638] on div at bounding box center [1023, 631] width 384 height 59
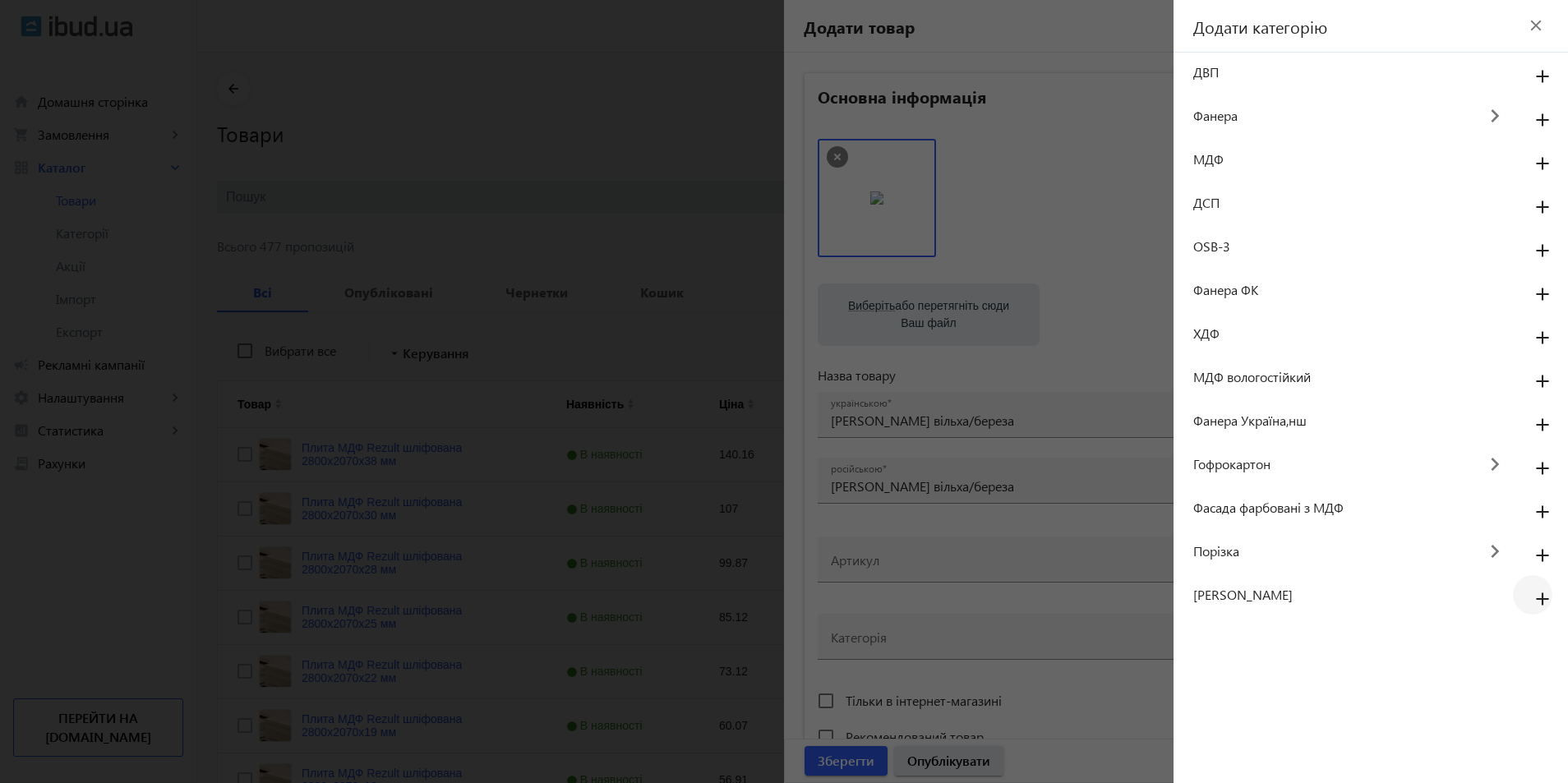
click at [1547, 597] on mat-icon "add" at bounding box center [1543, 599] width 40 height 30
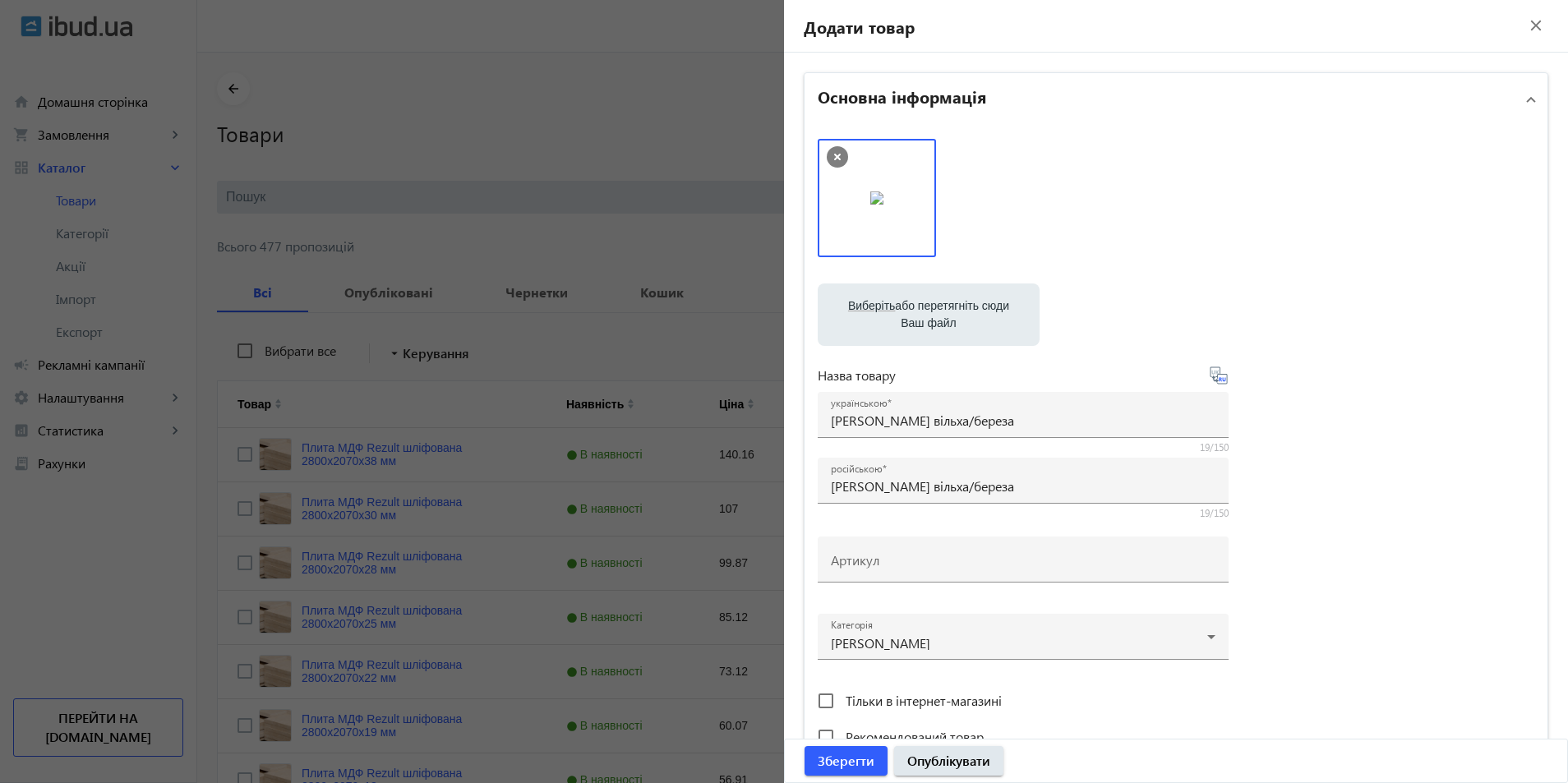
scroll to position [246, 0]
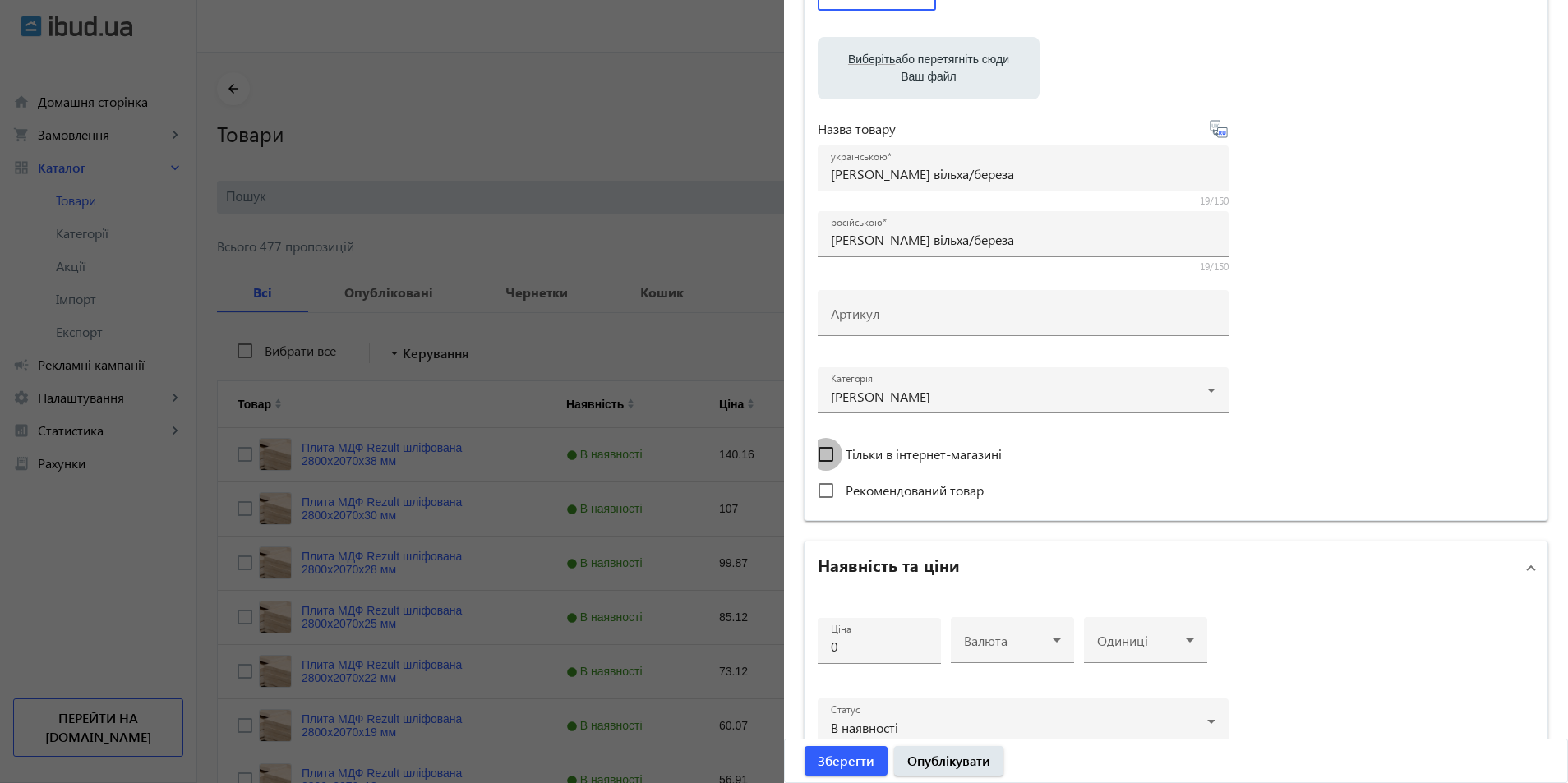
click at [831, 454] on input "Тільки в інтернет-магазині" at bounding box center [825, 454] width 33 height 33
checkbox input "true"
click at [827, 486] on input "Рекомендований товар" at bounding box center [825, 490] width 33 height 33
checkbox input "true"
click at [890, 658] on div "Ціна 0" at bounding box center [879, 641] width 97 height 46
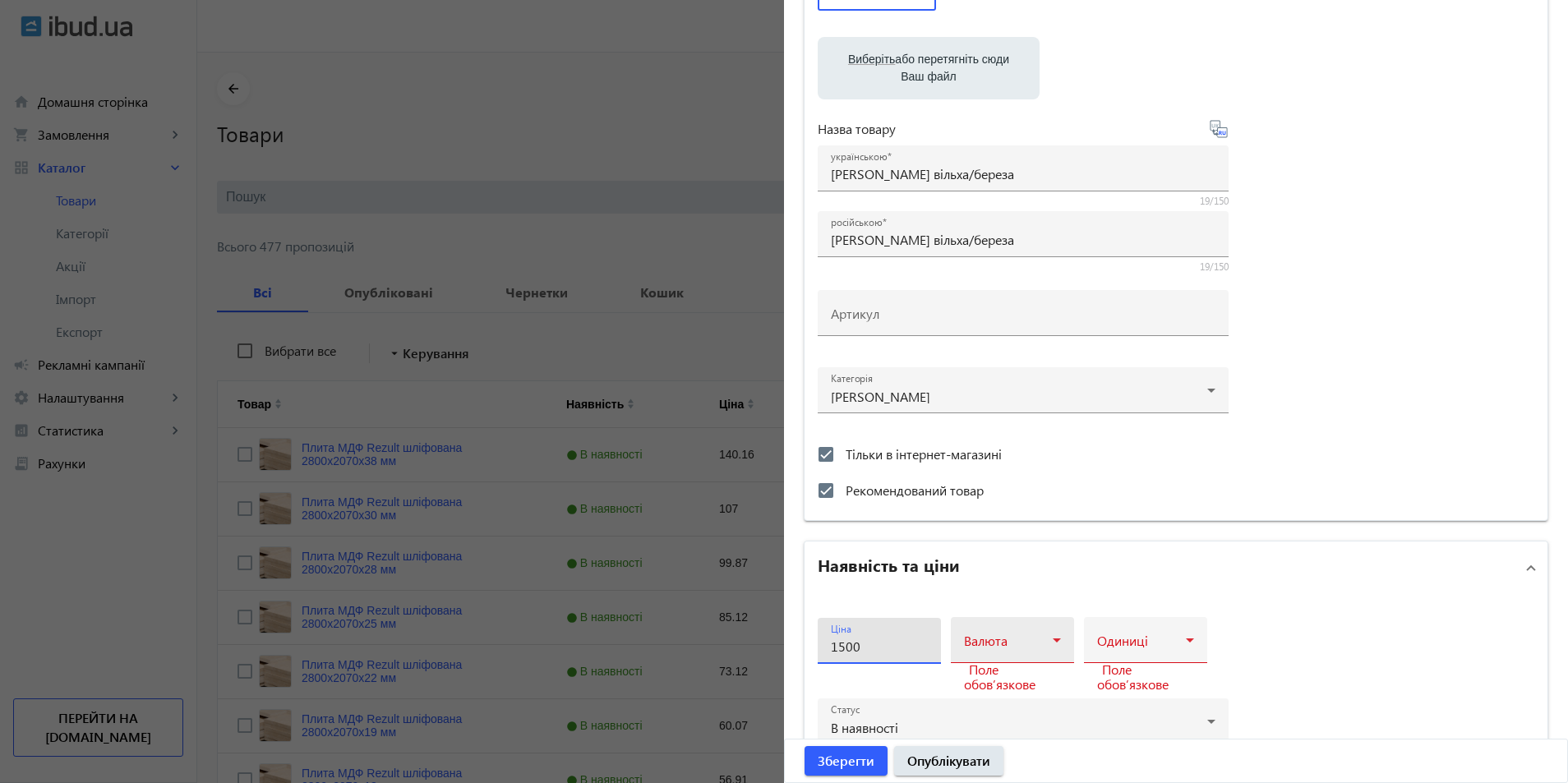
type input "1500"
click at [988, 630] on div "Валюта" at bounding box center [1013, 640] width 97 height 46
click at [978, 513] on span "грн" at bounding box center [969, 512] width 19 height 14
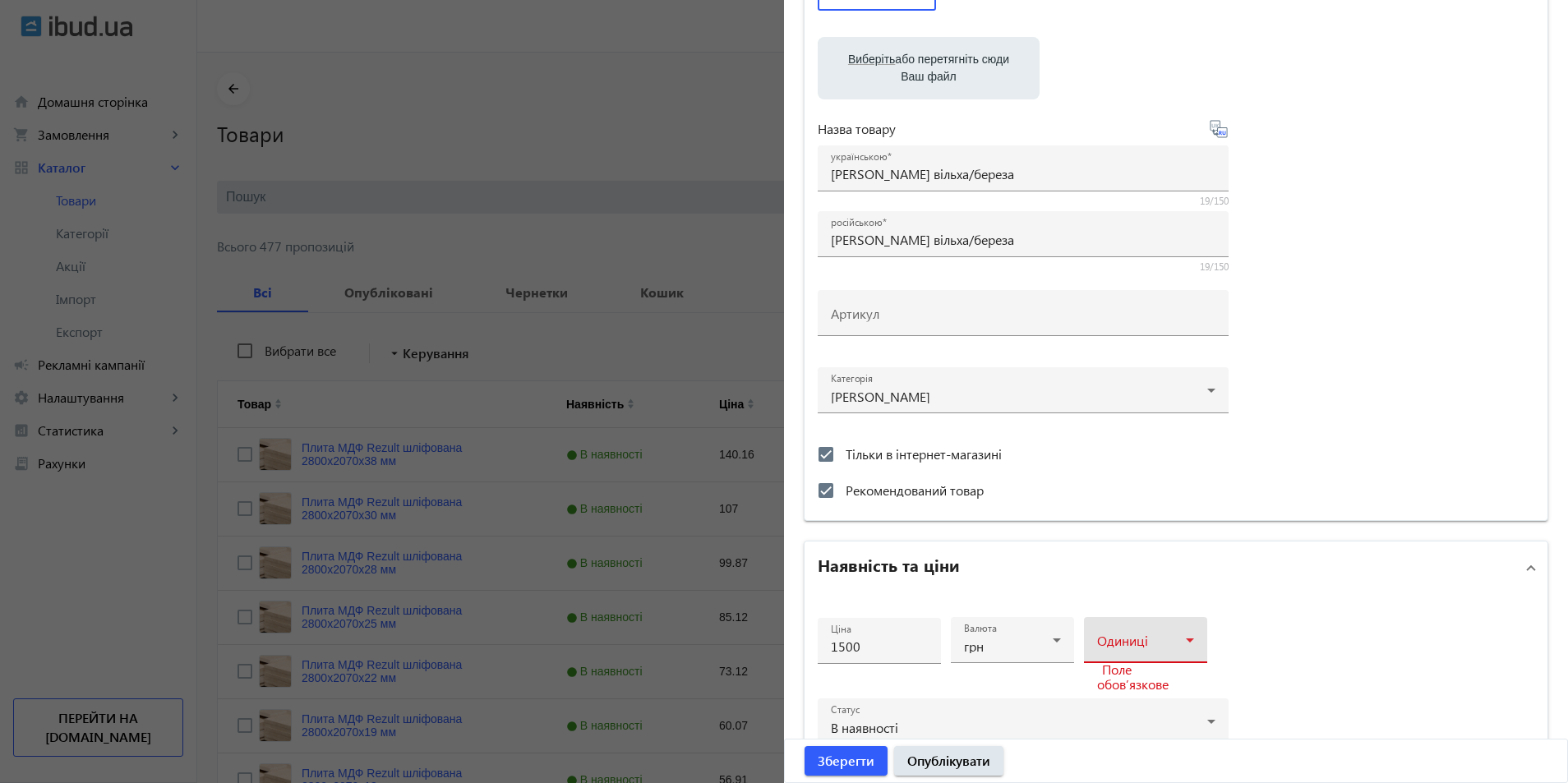
click at [1131, 652] on span at bounding box center [1141, 647] width 89 height 14
click at [1122, 595] on mat-option "м3" at bounding box center [1140, 598] width 124 height 40
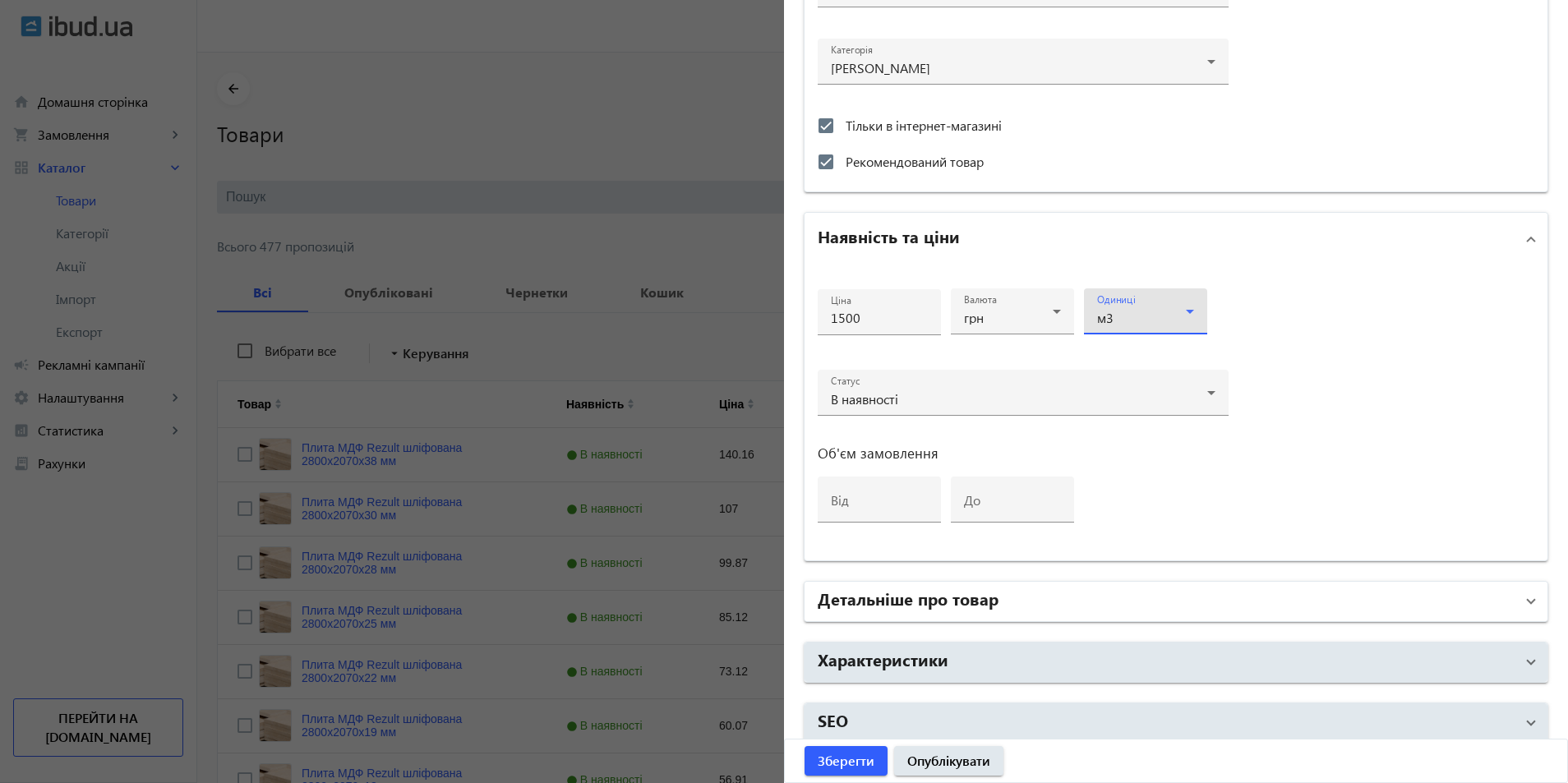
scroll to position [588, 0]
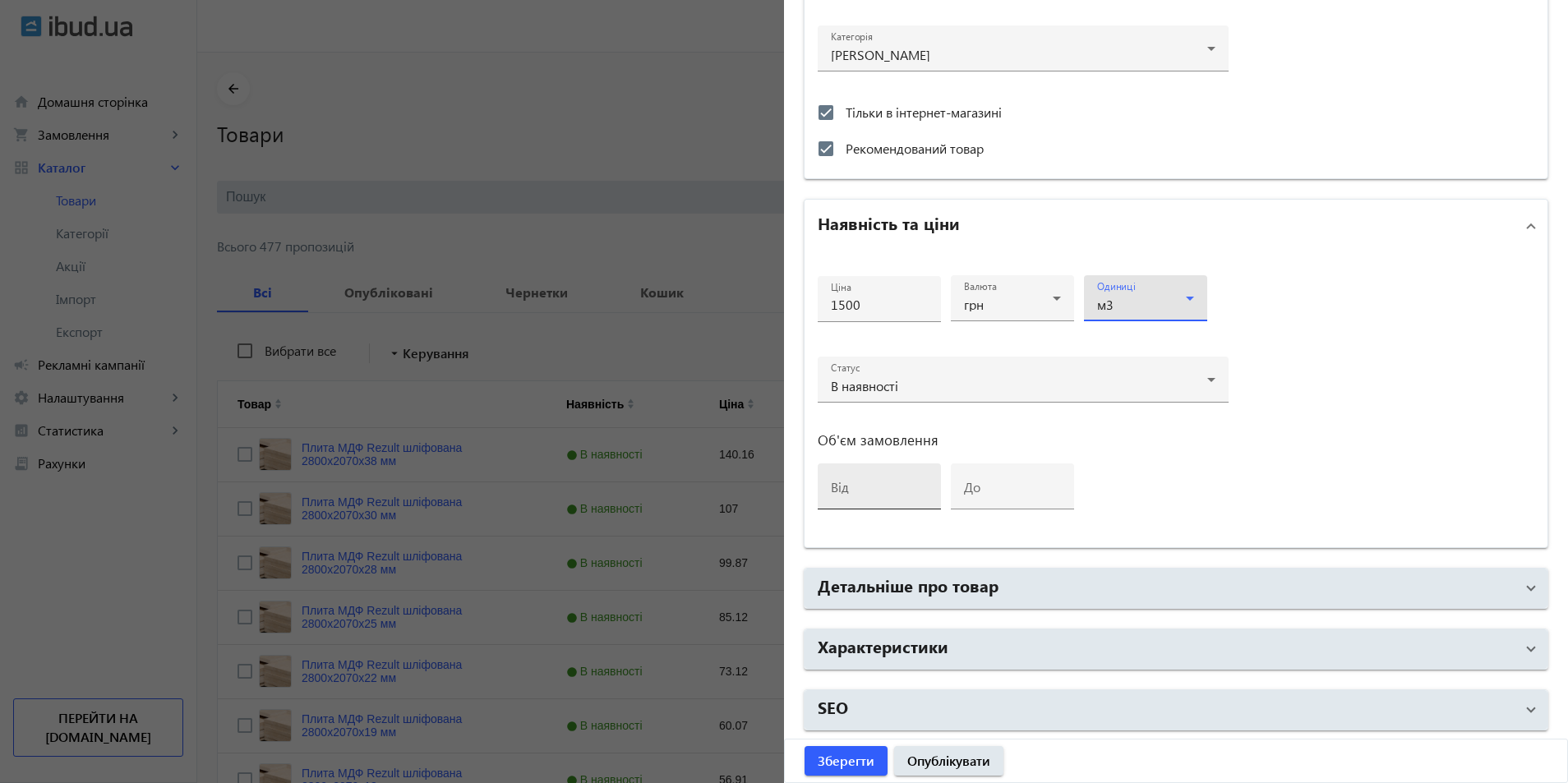
click at [877, 491] on input "від" at bounding box center [879, 492] width 97 height 17
type input "1"
click at [1008, 490] on input "до" at bounding box center [1013, 492] width 97 height 17
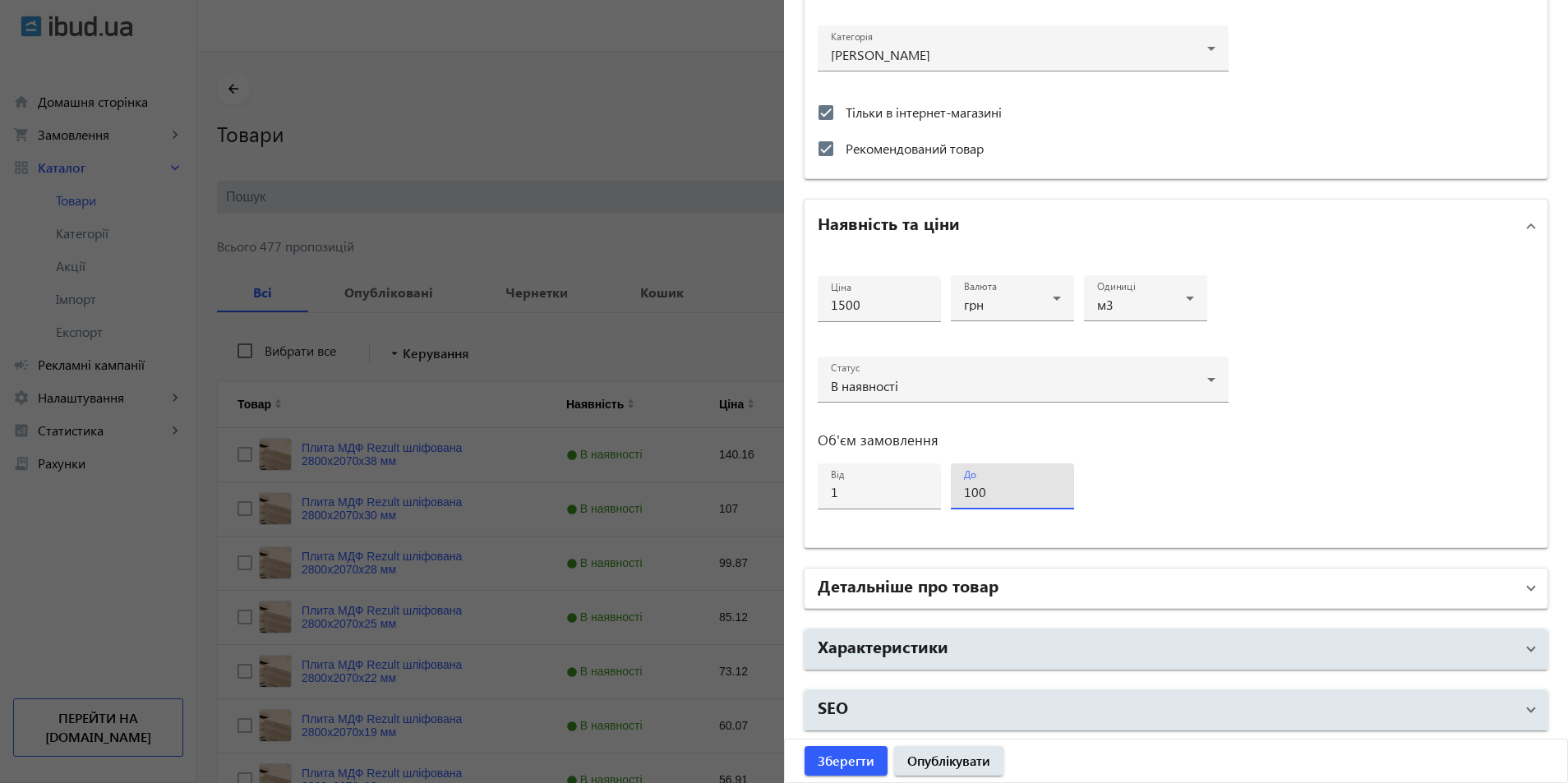
type input "100"
click at [1019, 593] on mat-panel-title "Детальніше про товар" at bounding box center [1166, 588] width 697 height 30
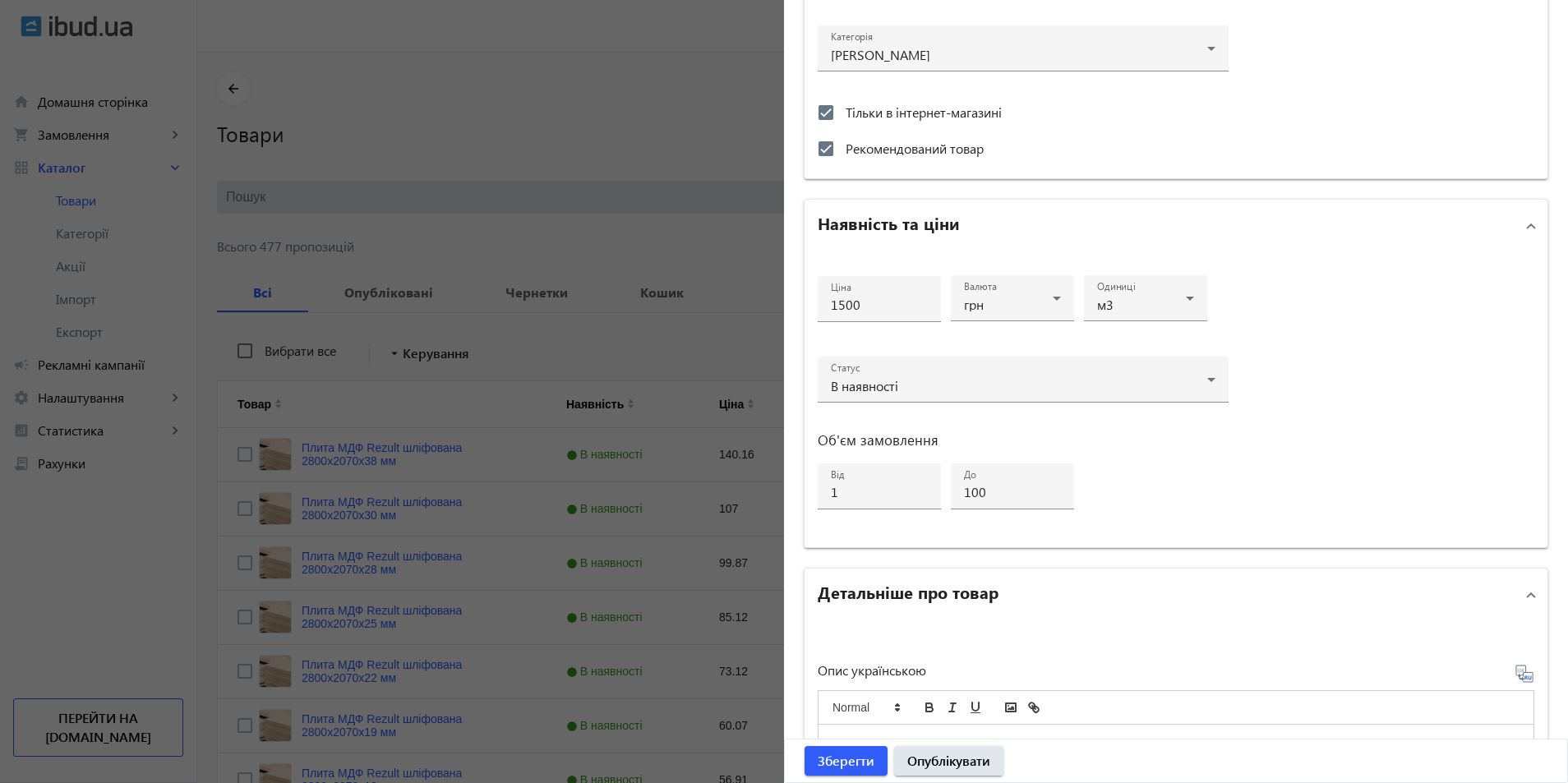
scroll to position [917, 0]
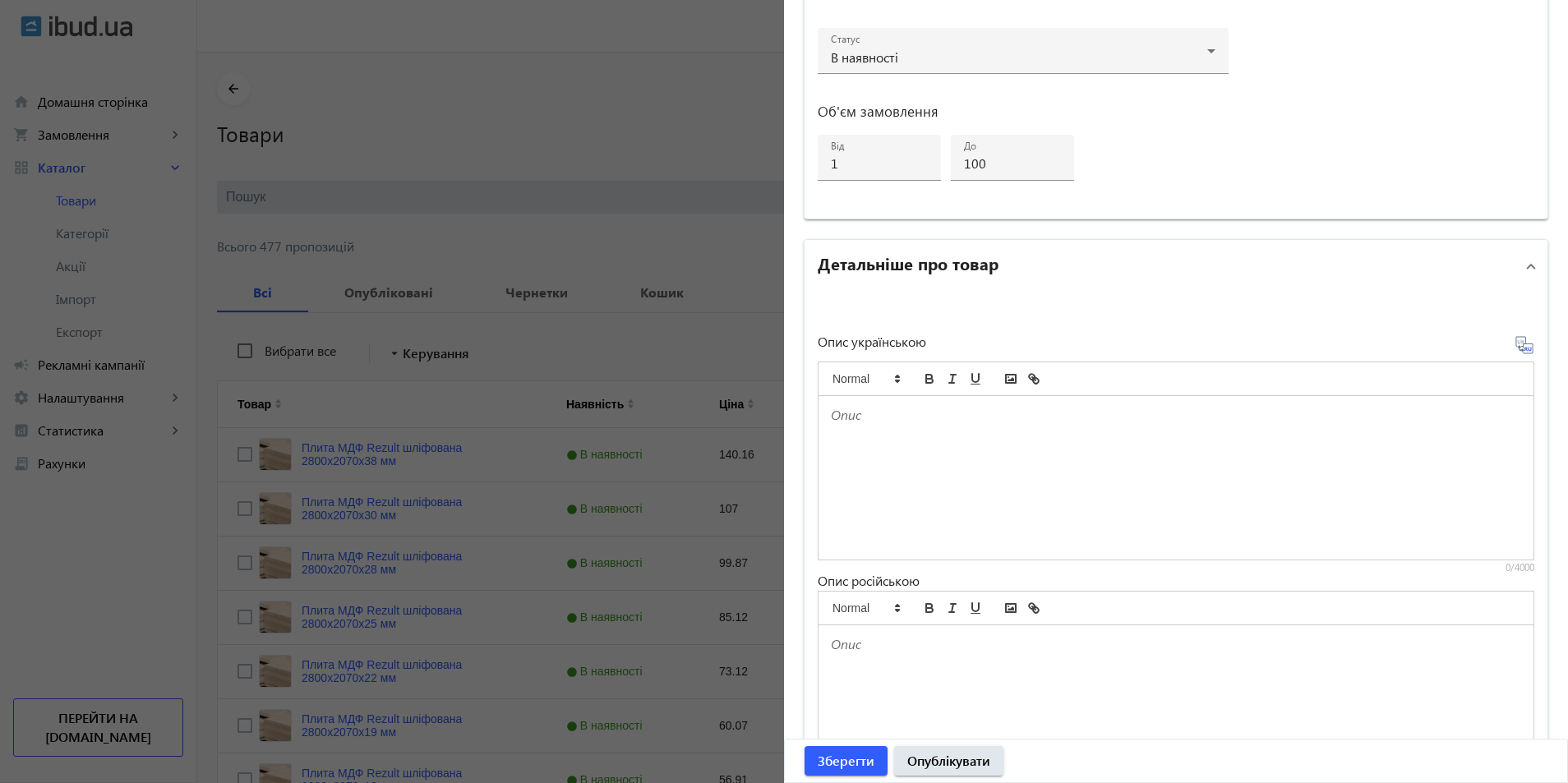
click at [967, 463] on div at bounding box center [1176, 477] width 715 height 163
paste div
click at [859, 646] on p at bounding box center [1175, 644] width 690 height 19
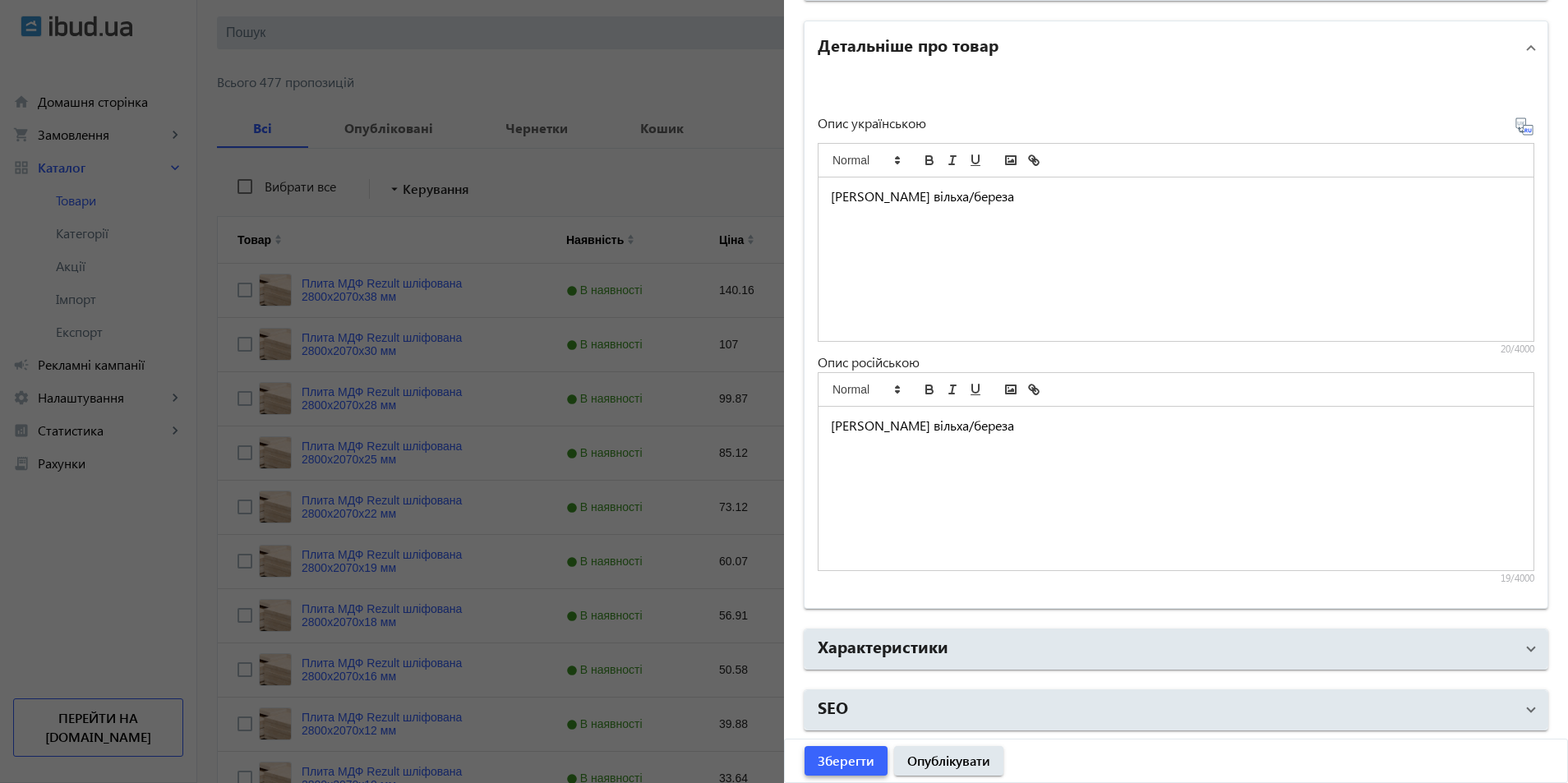
scroll to position [411, 0]
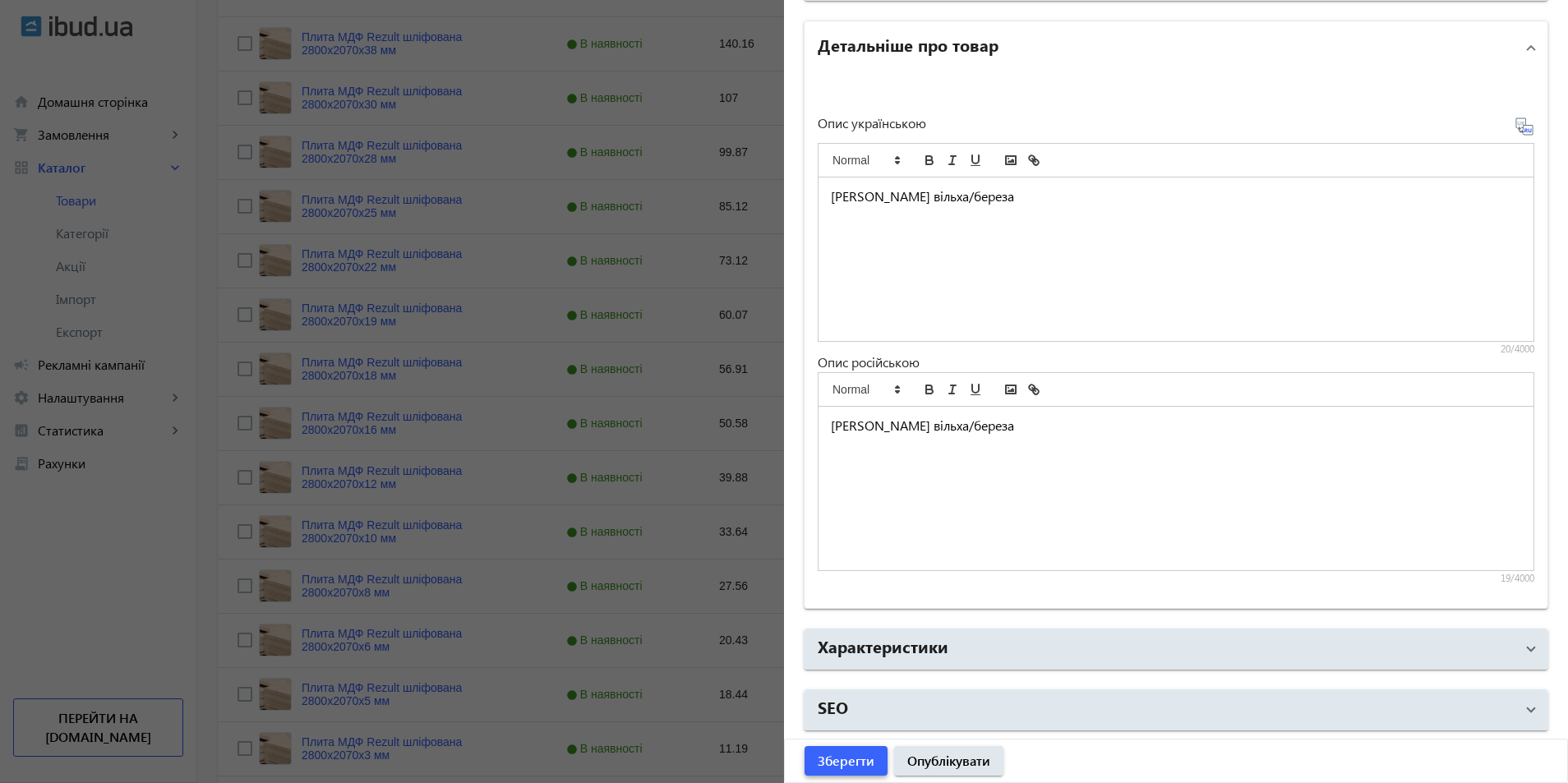
click at [821, 758] on span "Зберегти" at bounding box center [846, 760] width 57 height 18
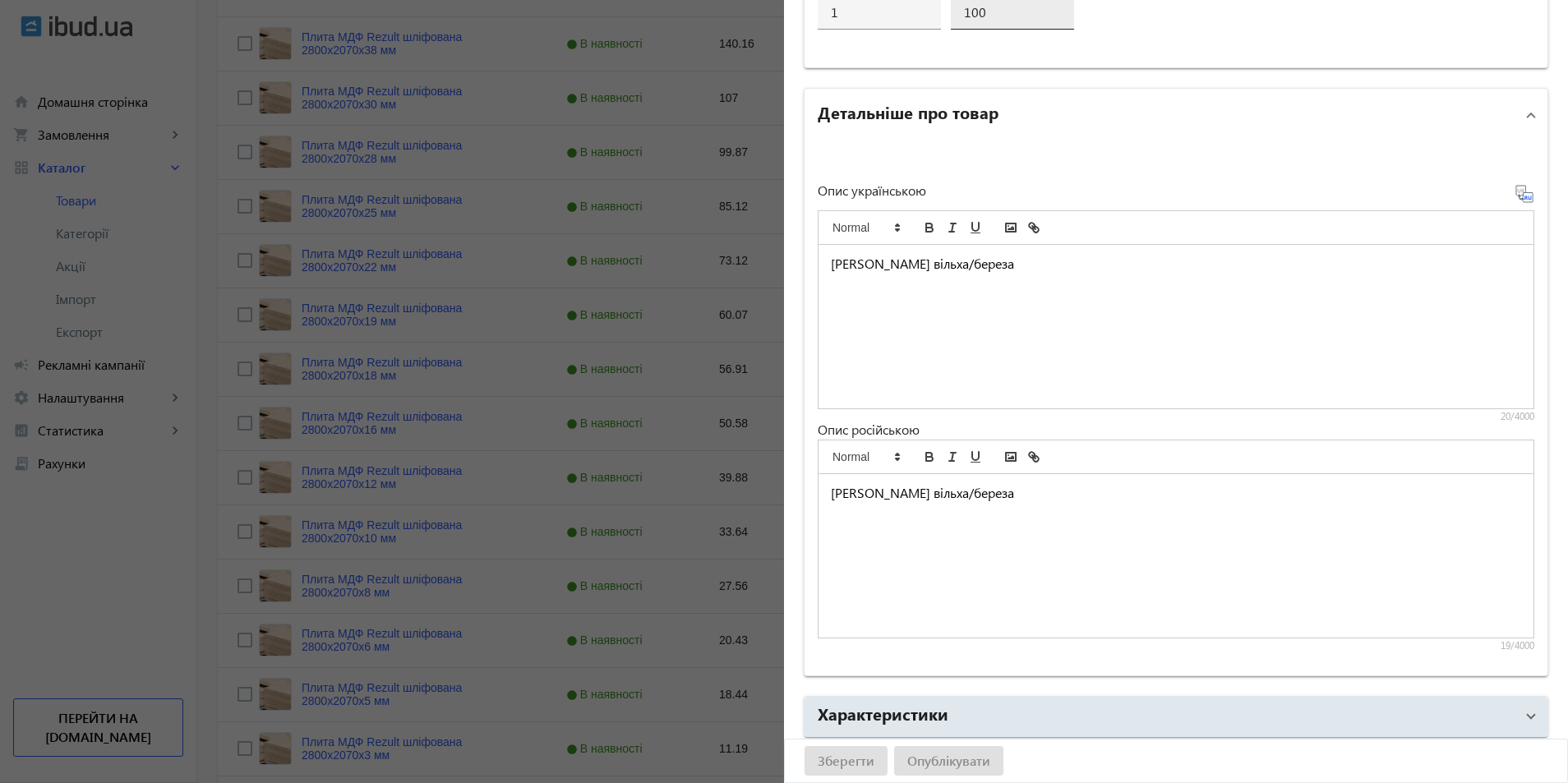
scroll to position [1135, 0]
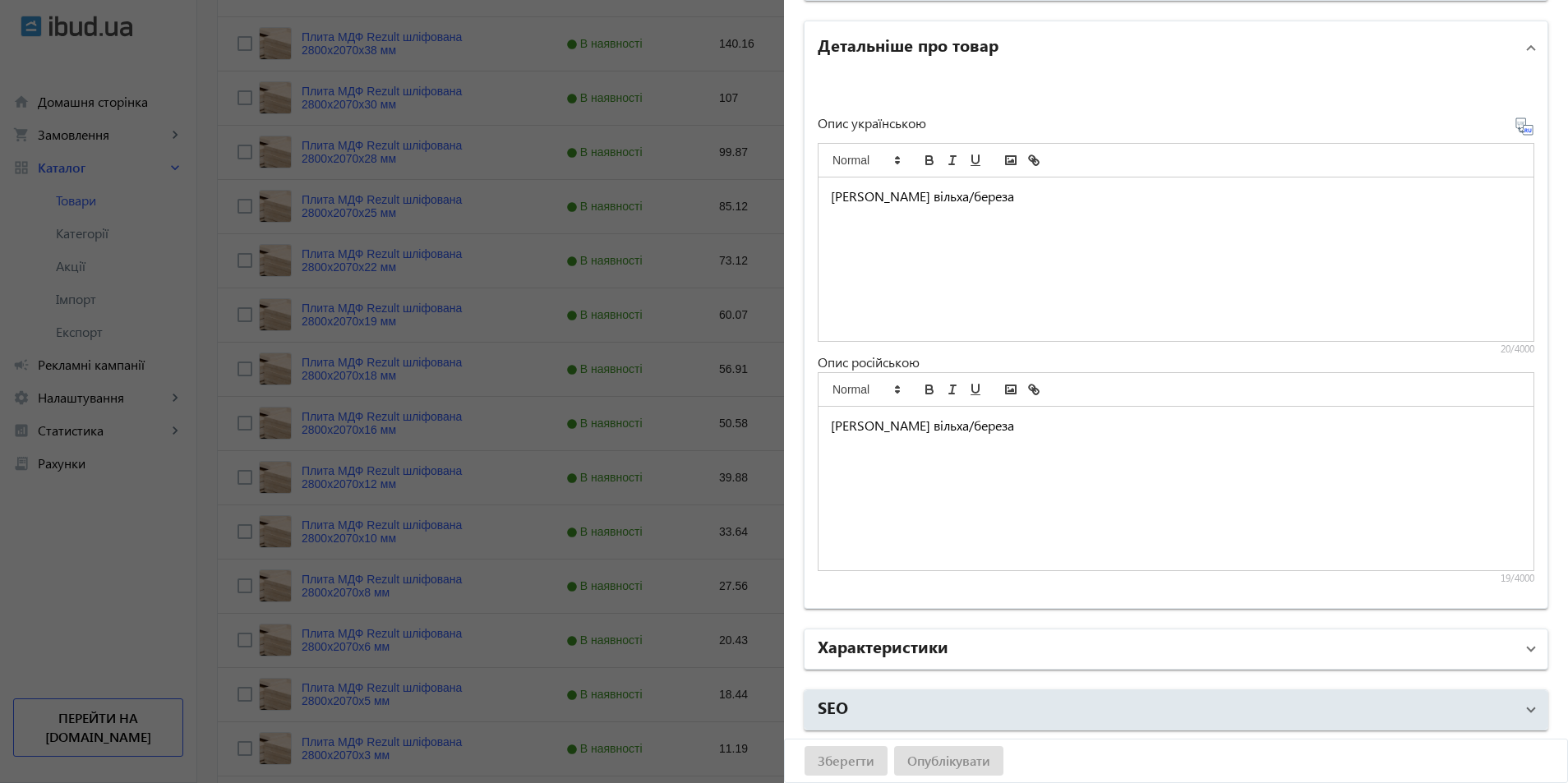
click at [945, 644] on mat-panel-title "Характеристики" at bounding box center [1166, 648] width 697 height 30
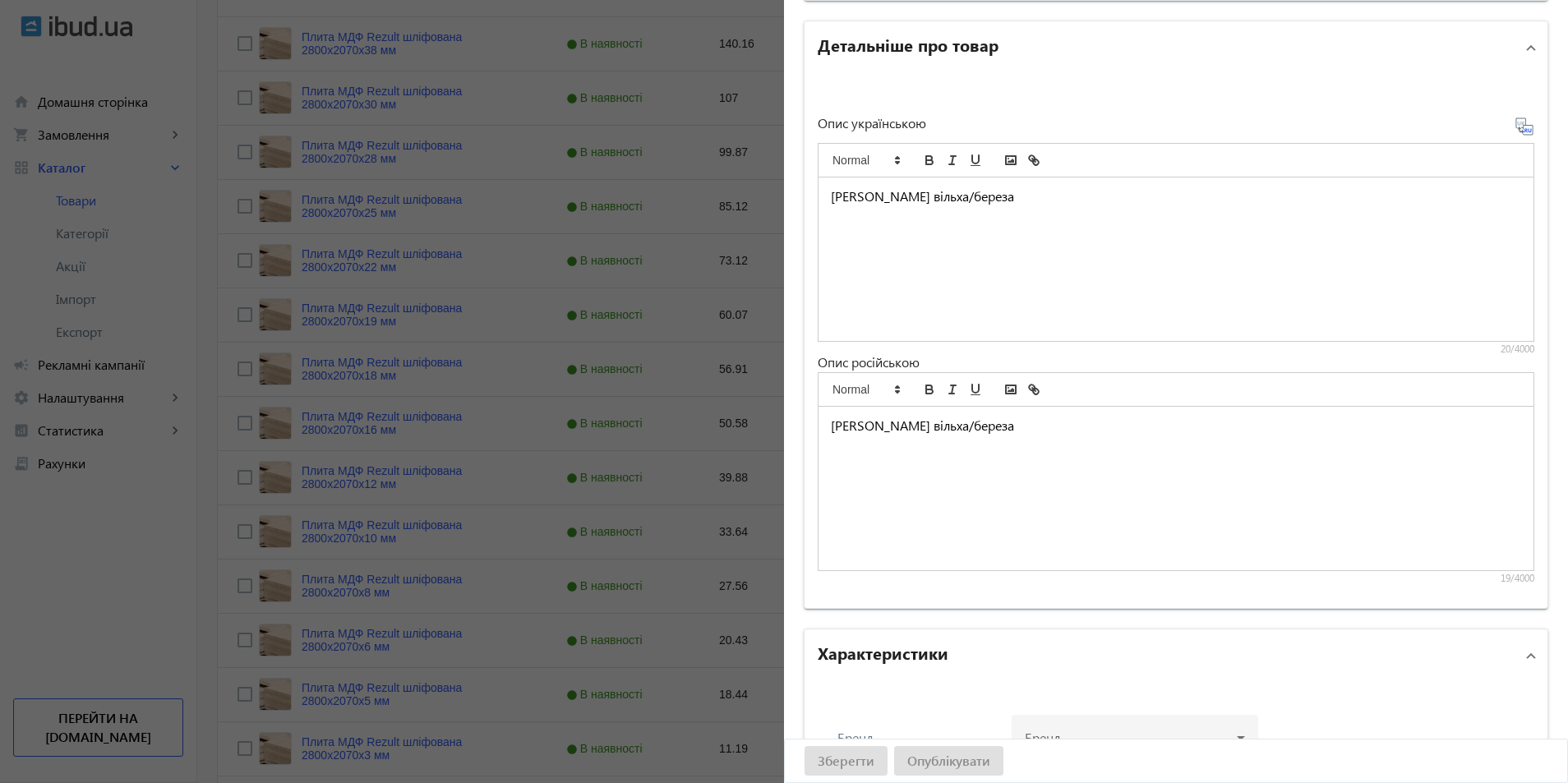
scroll to position [1299, 0]
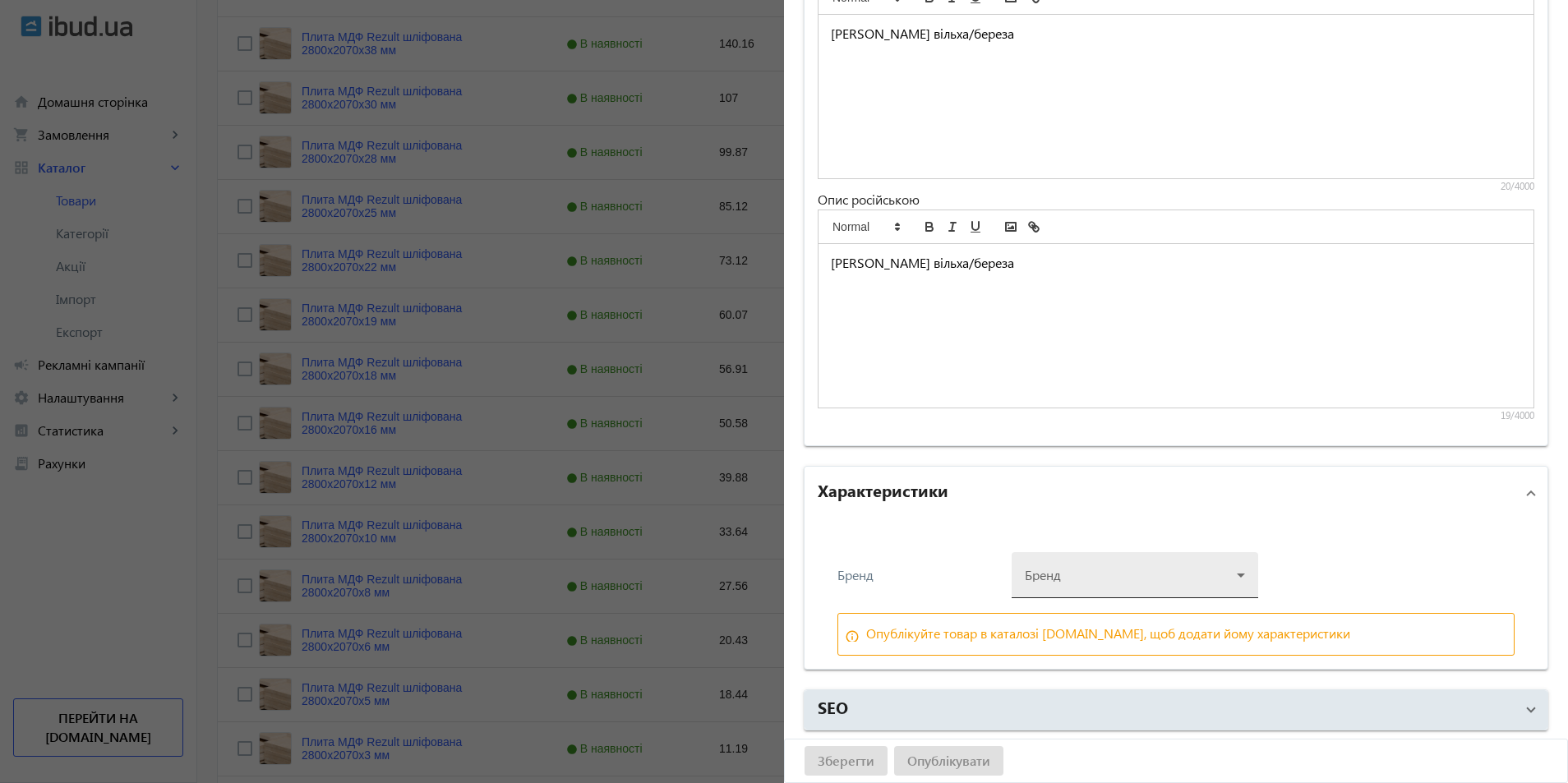
click at [1059, 570] on div at bounding box center [1135, 569] width 220 height 59
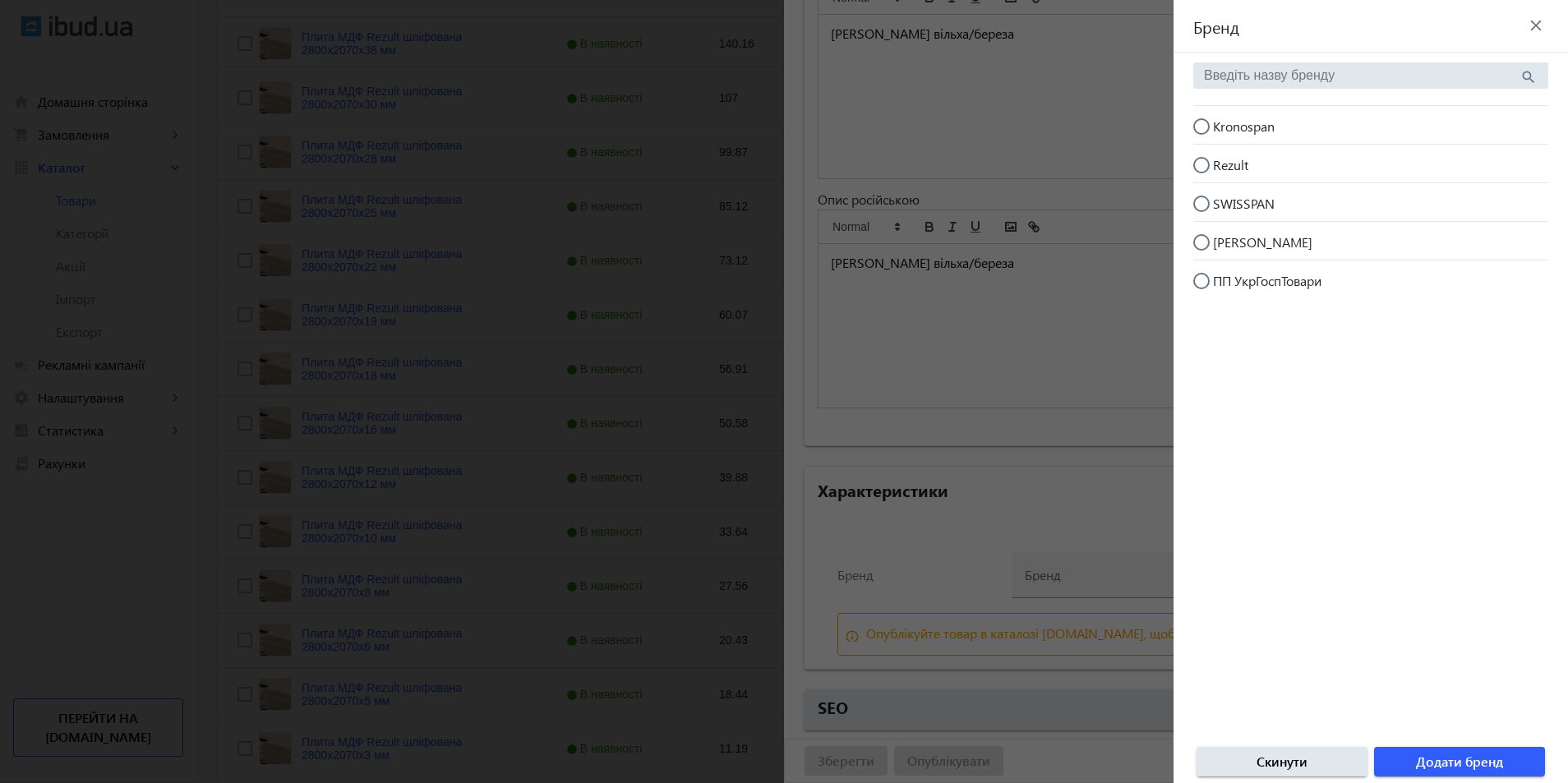
click at [1266, 249] on mat-radio-button "[PERSON_NAME]" at bounding box center [1370, 240] width 355 height 31
radio input "true"
click at [1436, 754] on span "Додати бренд" at bounding box center [1459, 761] width 87 height 18
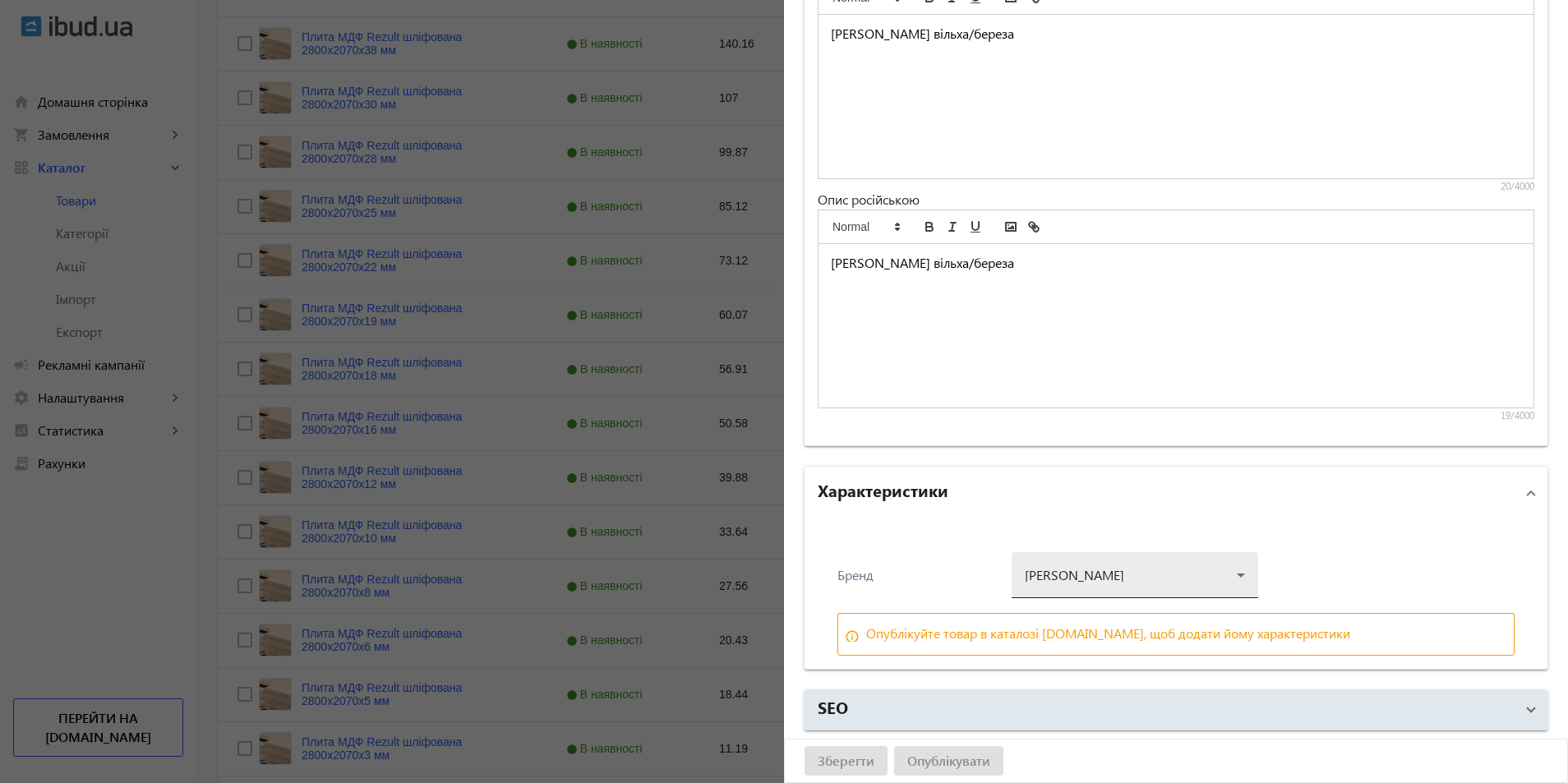
scroll to position [822, 0]
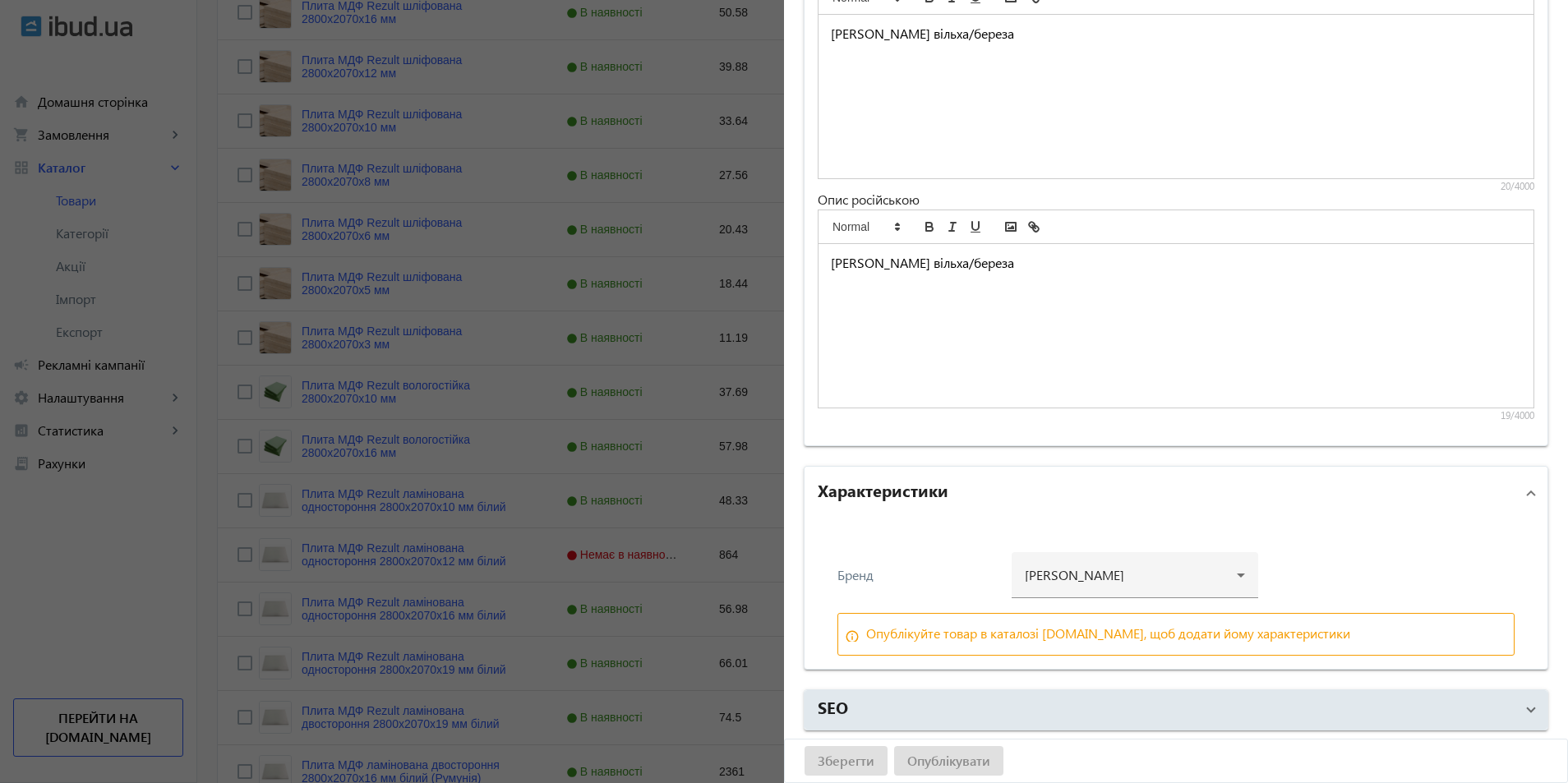
click at [918, 636] on div "Опублікуйте товар в каталозі ibud.ua, щоб додати йому характеристики" at bounding box center [1108, 634] width 484 height 14
drag, startPoint x: 958, startPoint y: 636, endPoint x: 935, endPoint y: 637, distance: 23.0
click at [935, 637] on div "Опублікуйте товар в каталозі ibud.ua, щоб додати йому характеристики" at bounding box center [1108, 634] width 484 height 14
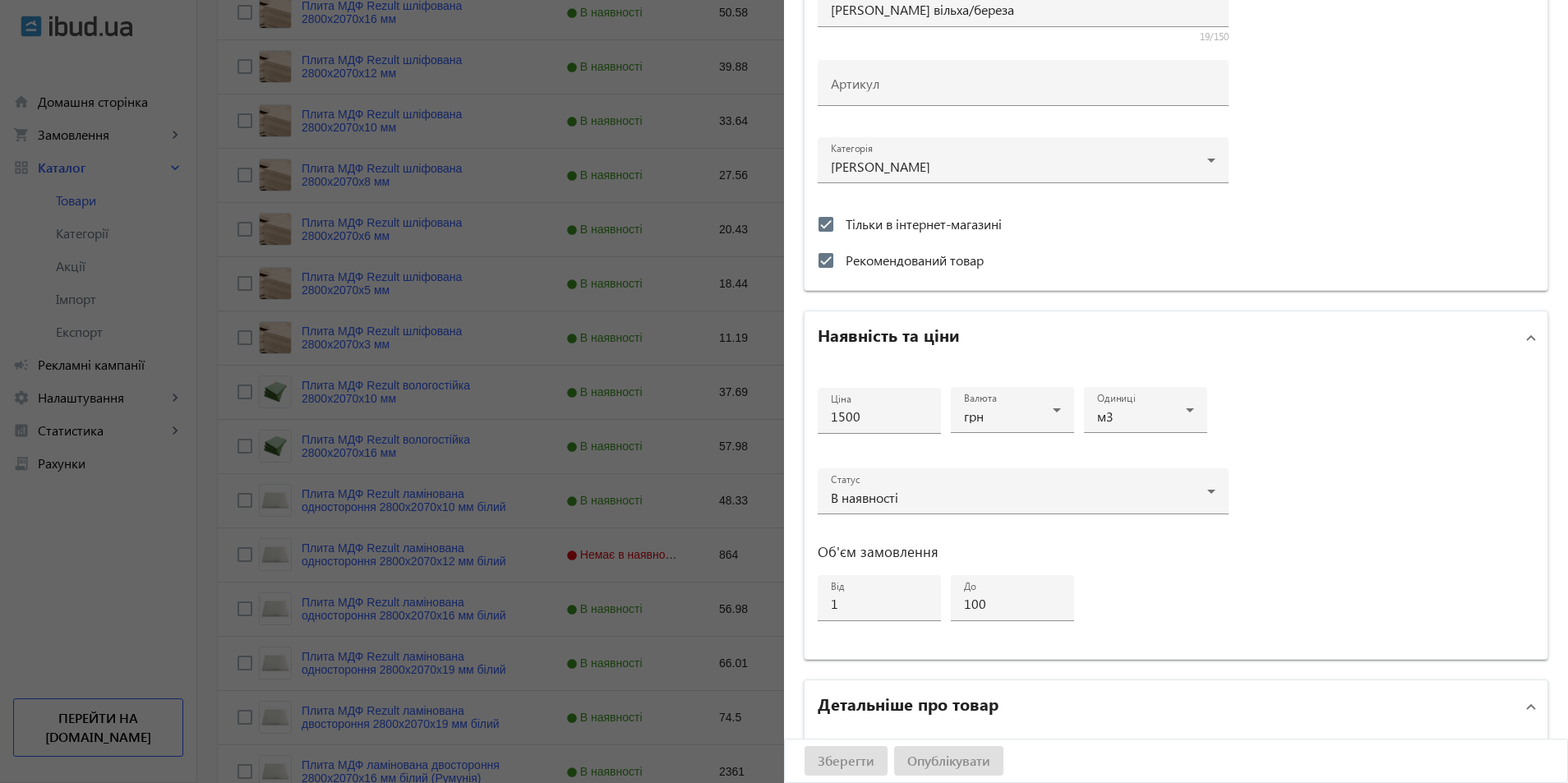
scroll to position [0, 0]
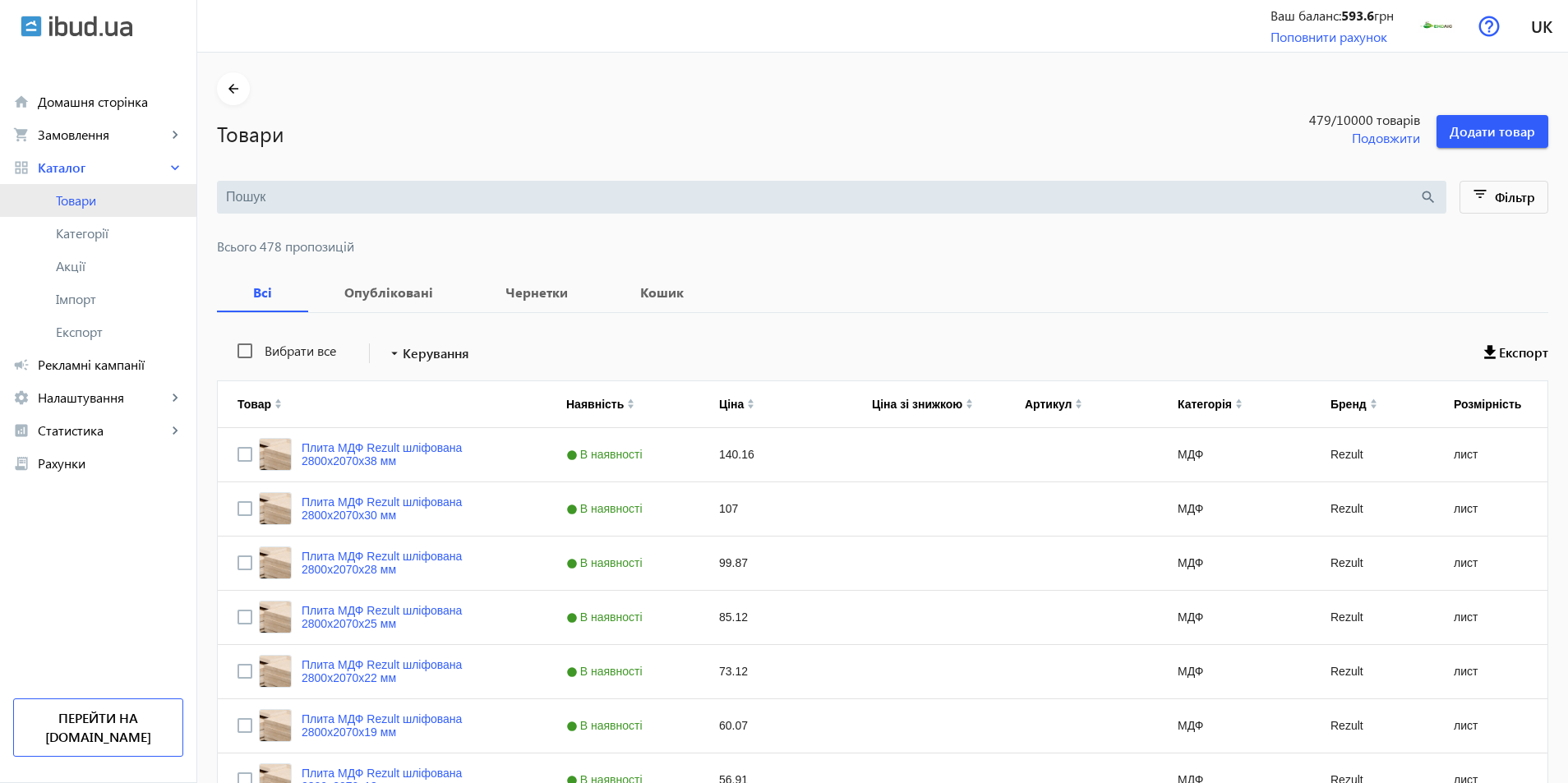
click at [70, 196] on span "Товари" at bounding box center [119, 200] width 127 height 16
click at [635, 295] on b "Кошик" at bounding box center [662, 293] width 76 height 14
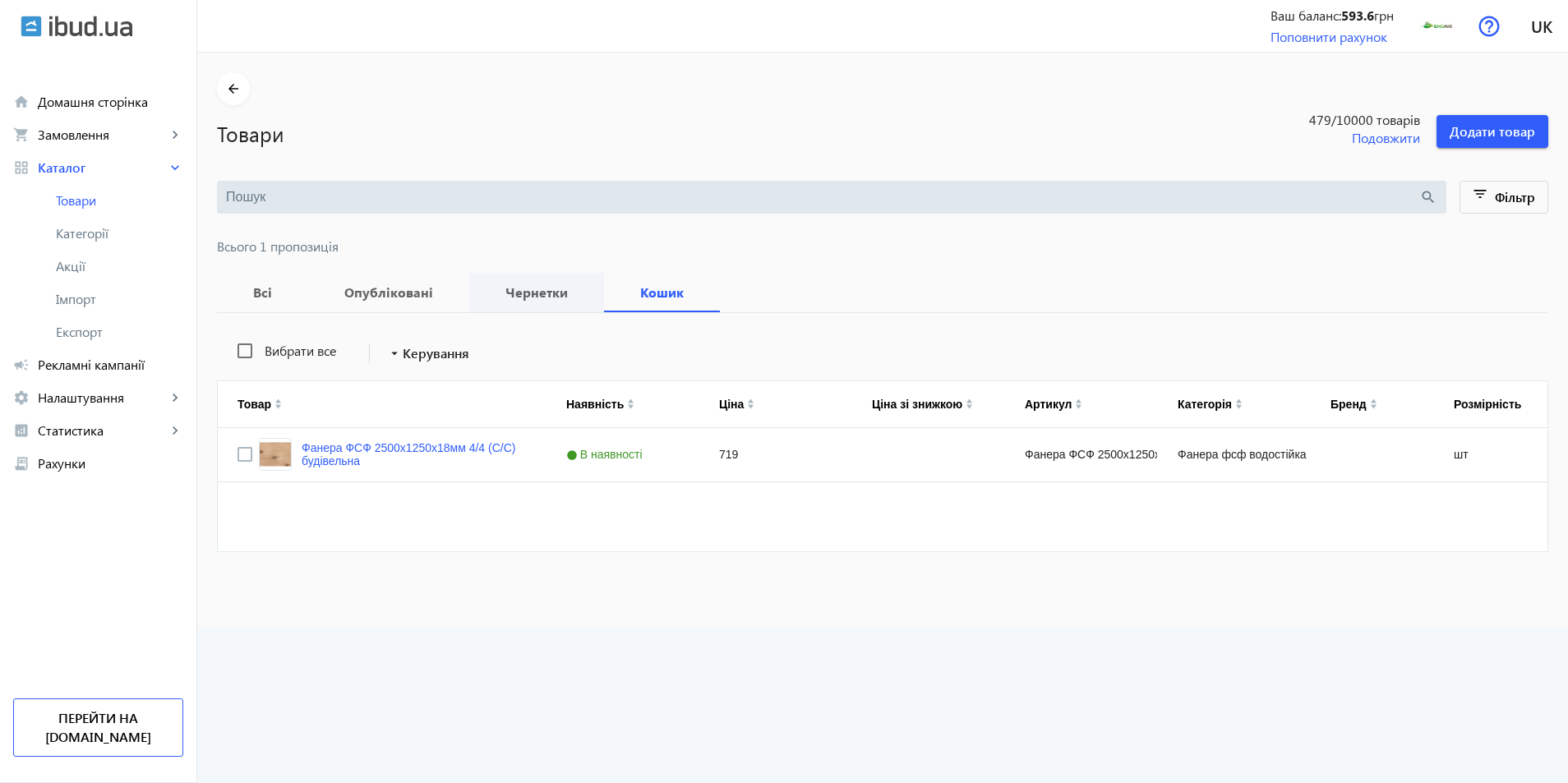
click at [568, 286] on b "Чернетки" at bounding box center [537, 293] width 96 height 14
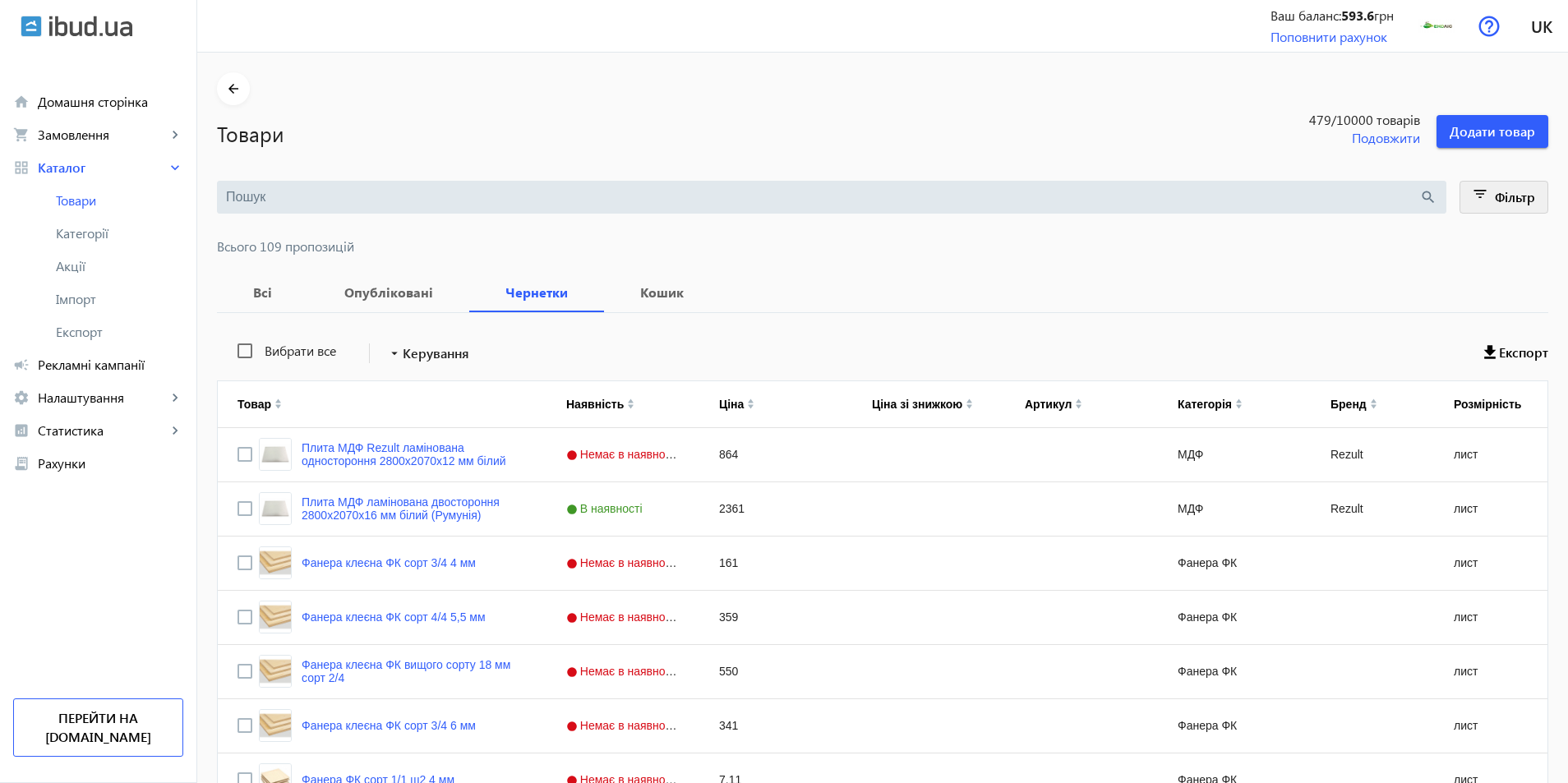
click at [1516, 186] on span at bounding box center [1505, 197] width 88 height 40
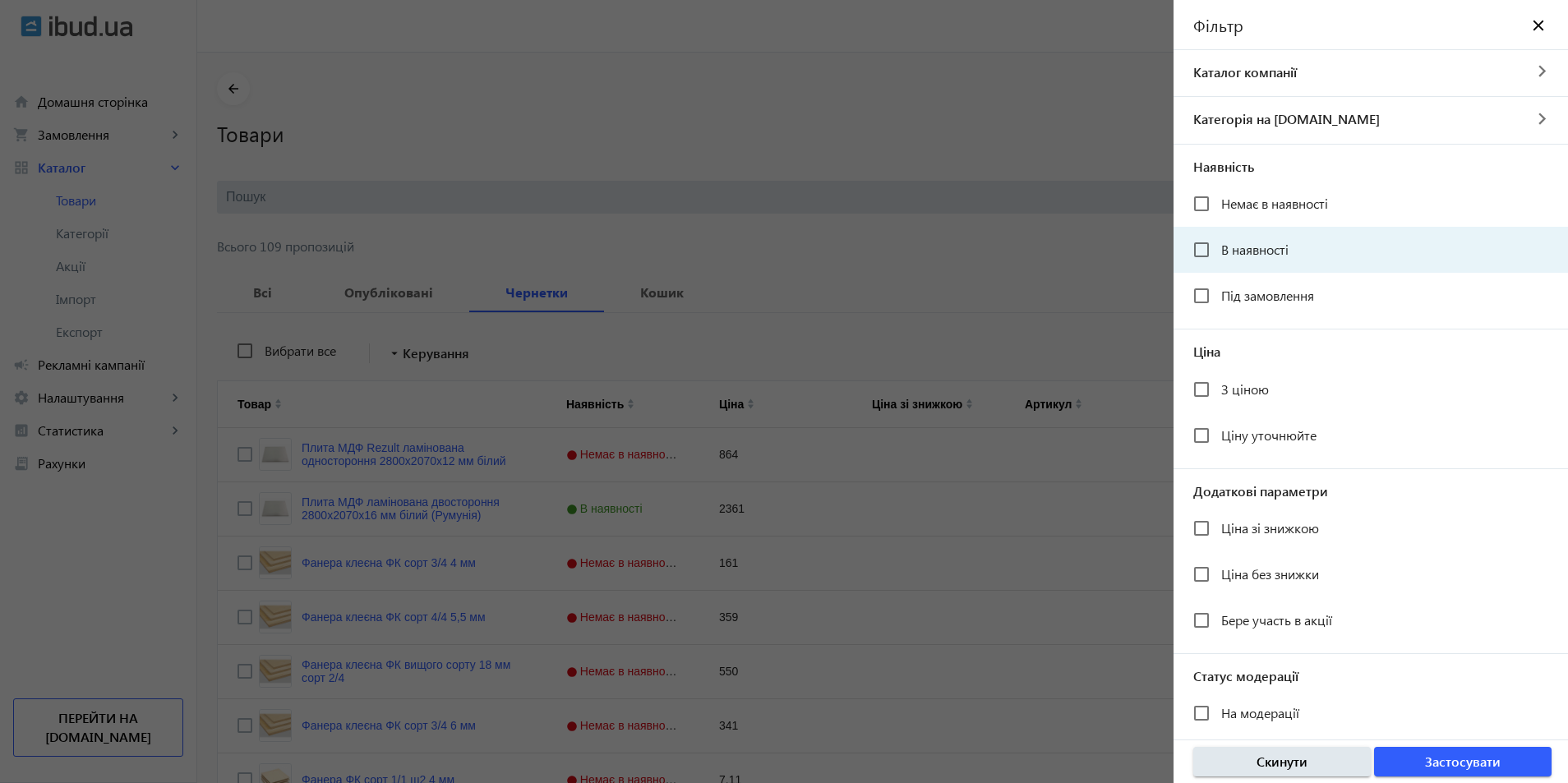
click at [1260, 252] on span "В наявності" at bounding box center [1255, 249] width 68 height 17
click at [1217, 252] on input "В наявності" at bounding box center [1201, 250] width 33 height 33
checkbox input "true"
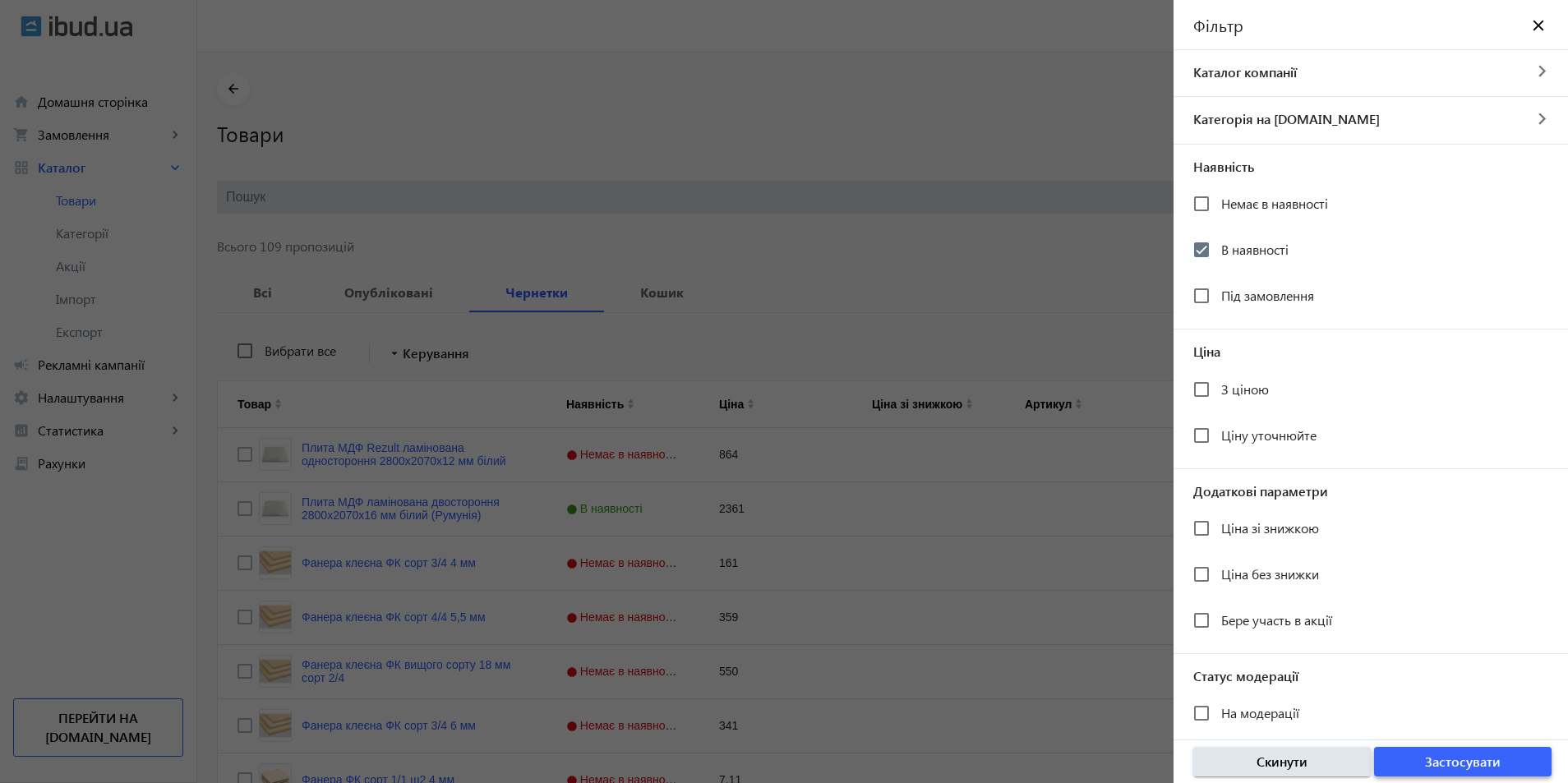
click at [1438, 769] on span "Застосувати" at bounding box center [1462, 761] width 75 height 18
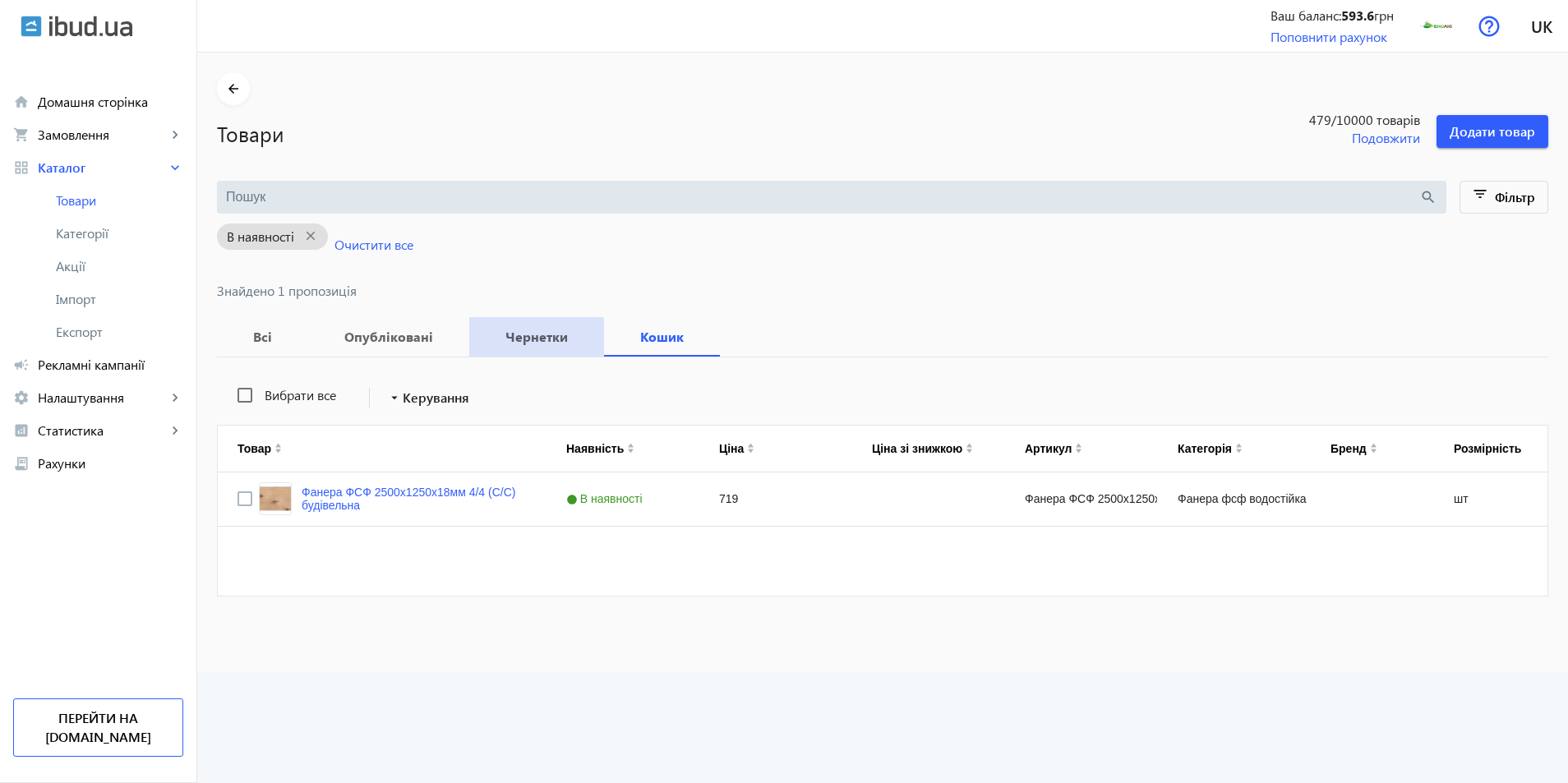
click at [522, 349] on span "Чернетки" at bounding box center [537, 337] width 96 height 40
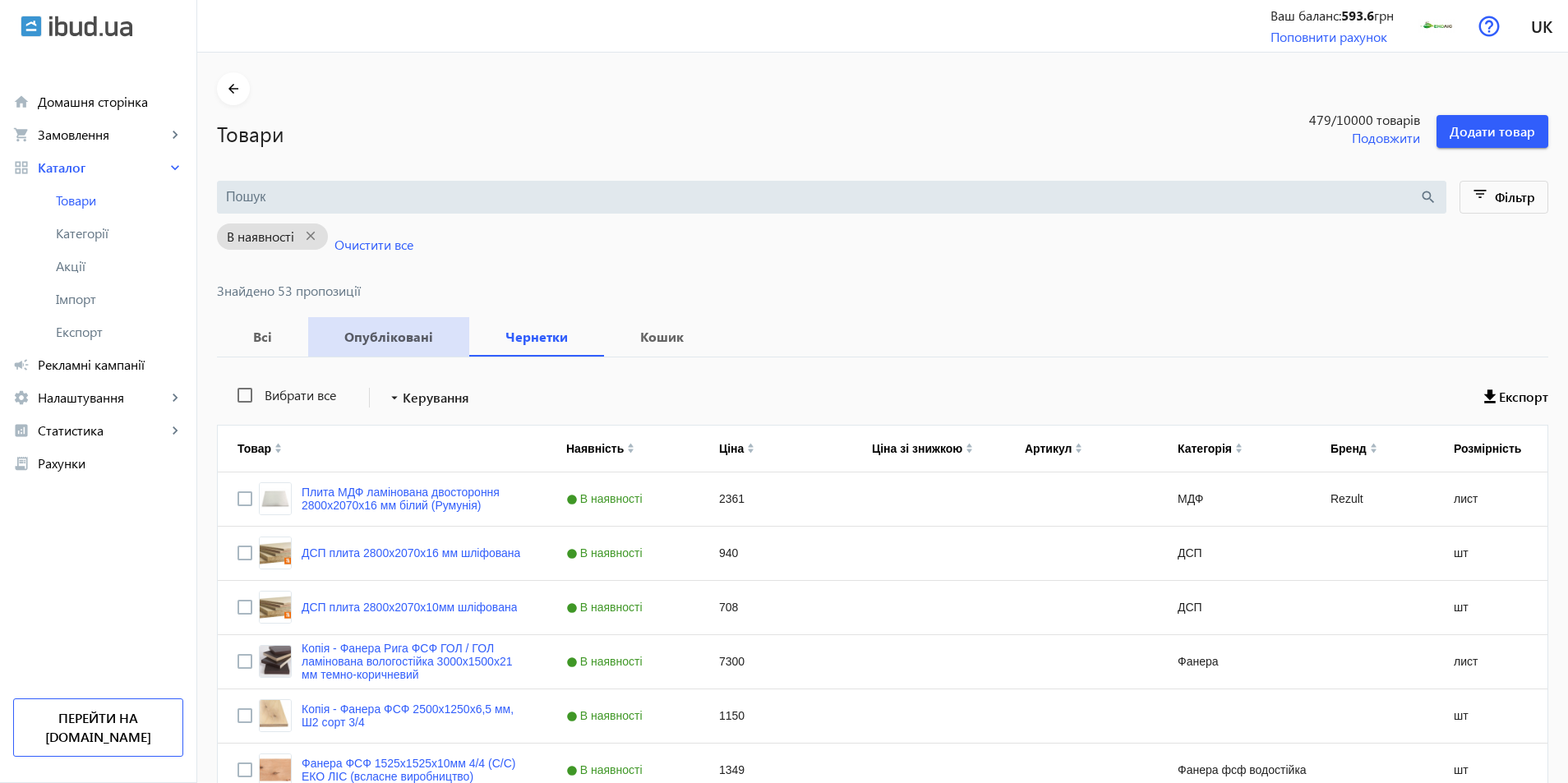
click at [400, 339] on b "Опубліковані" at bounding box center [389, 337] width 122 height 14
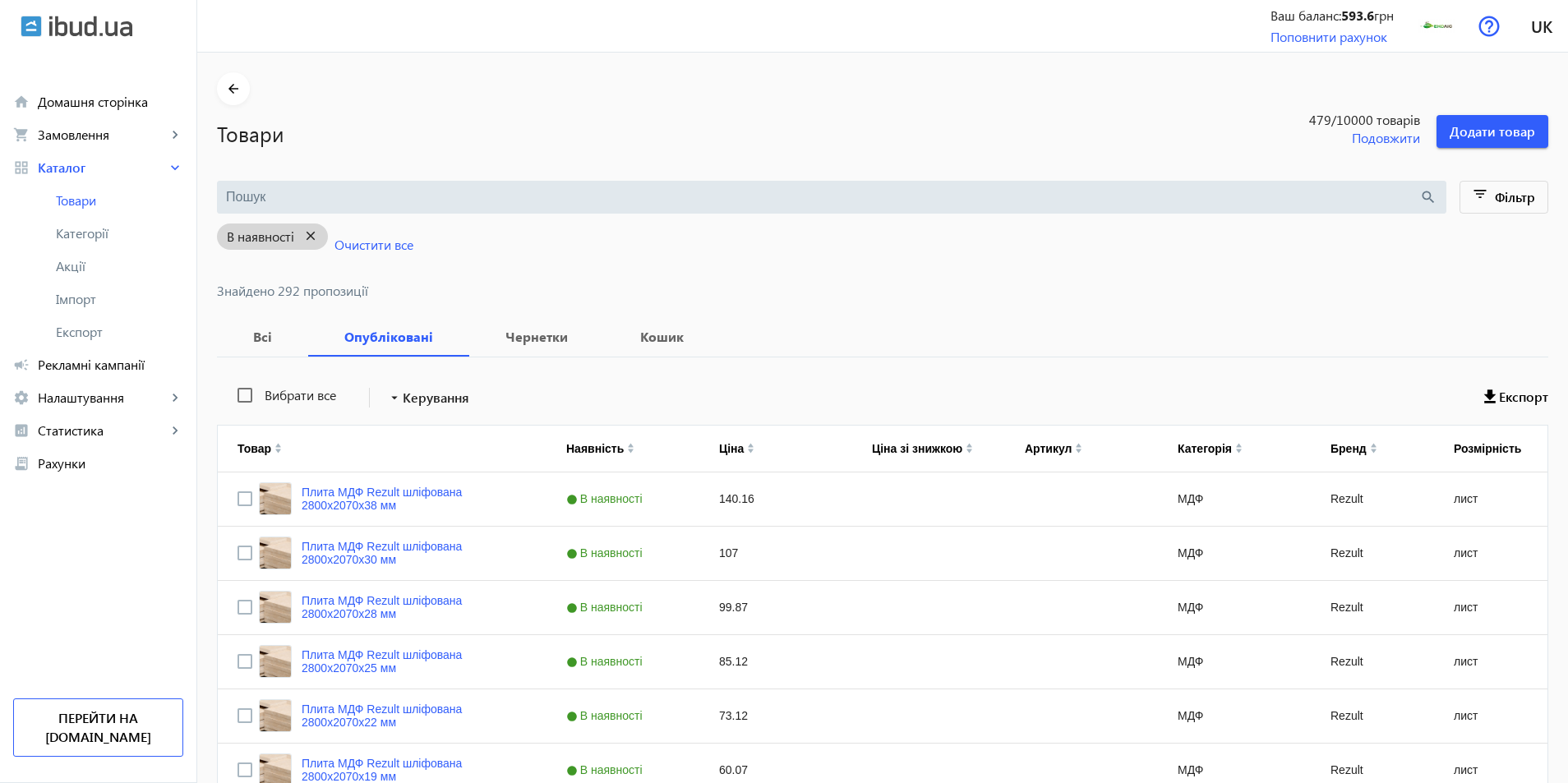
click at [301, 239] on mat-icon "close" at bounding box center [311, 236] width 34 height 20
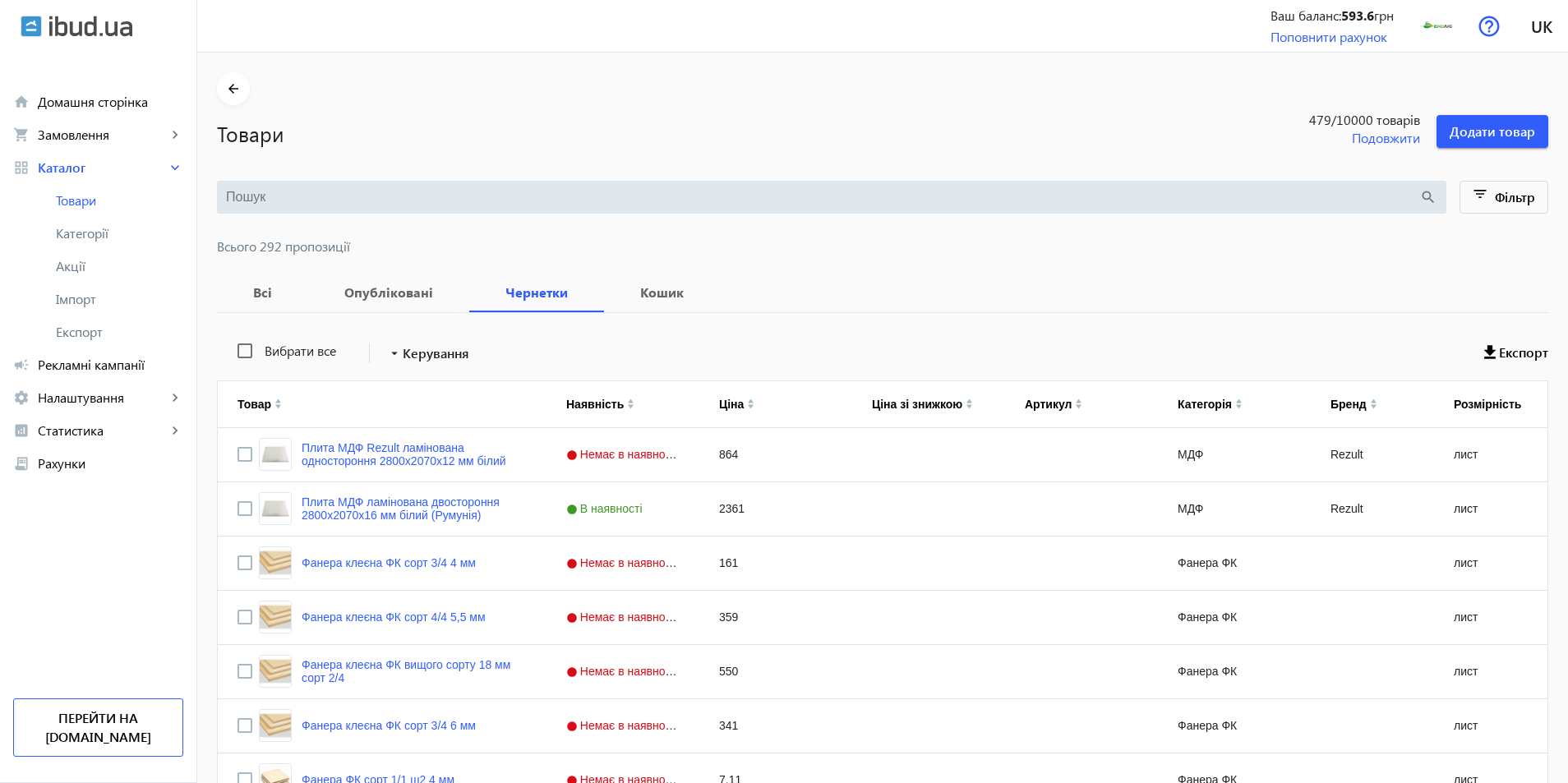
click at [301, 208] on div "search" at bounding box center [831, 197] width 1229 height 33
click at [304, 200] on input "search" at bounding box center [822, 196] width 1193 height 18
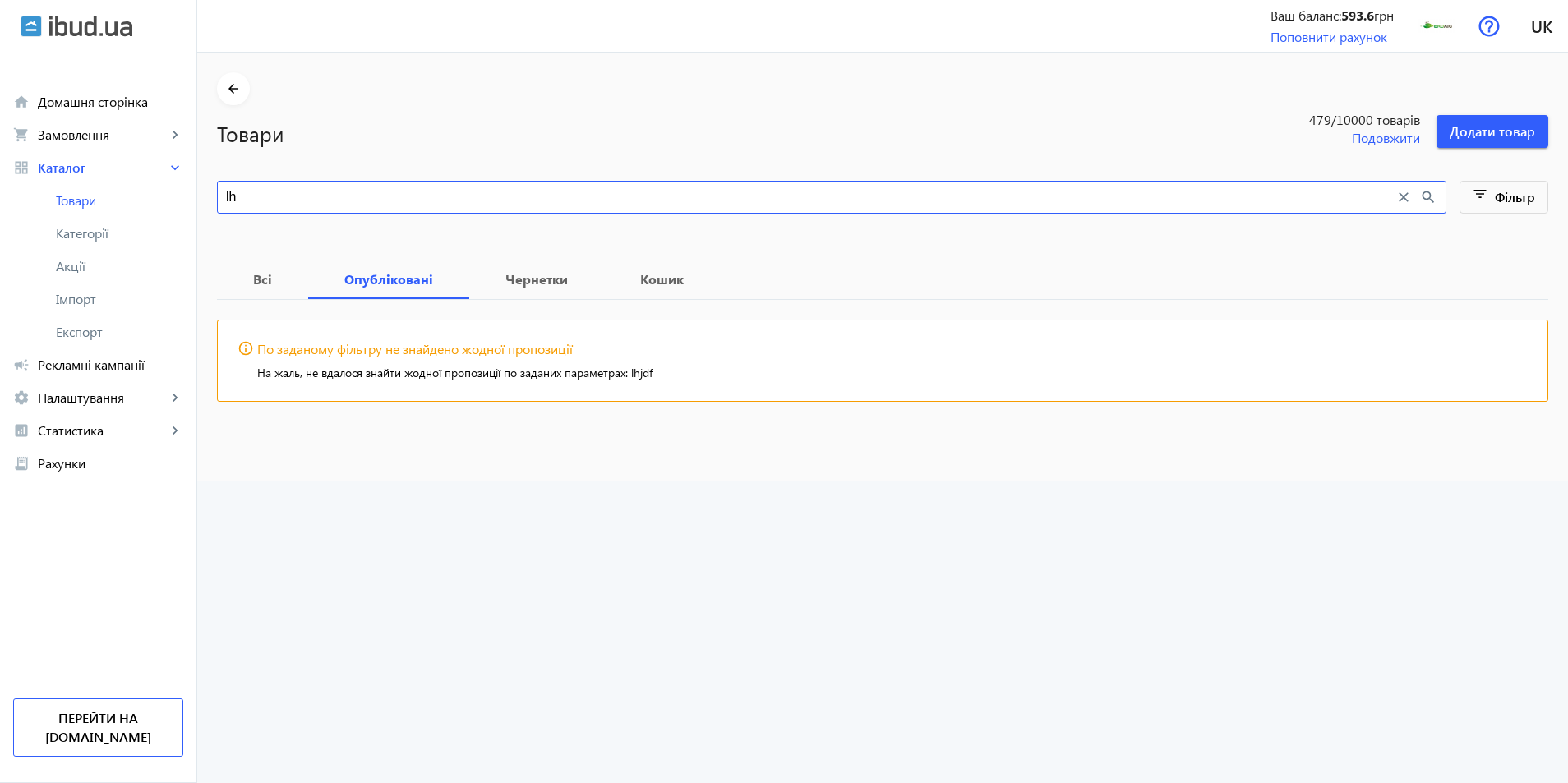
type input "l"
type input "дрова"
click at [241, 293] on span "Всі" at bounding box center [262, 279] width 52 height 40
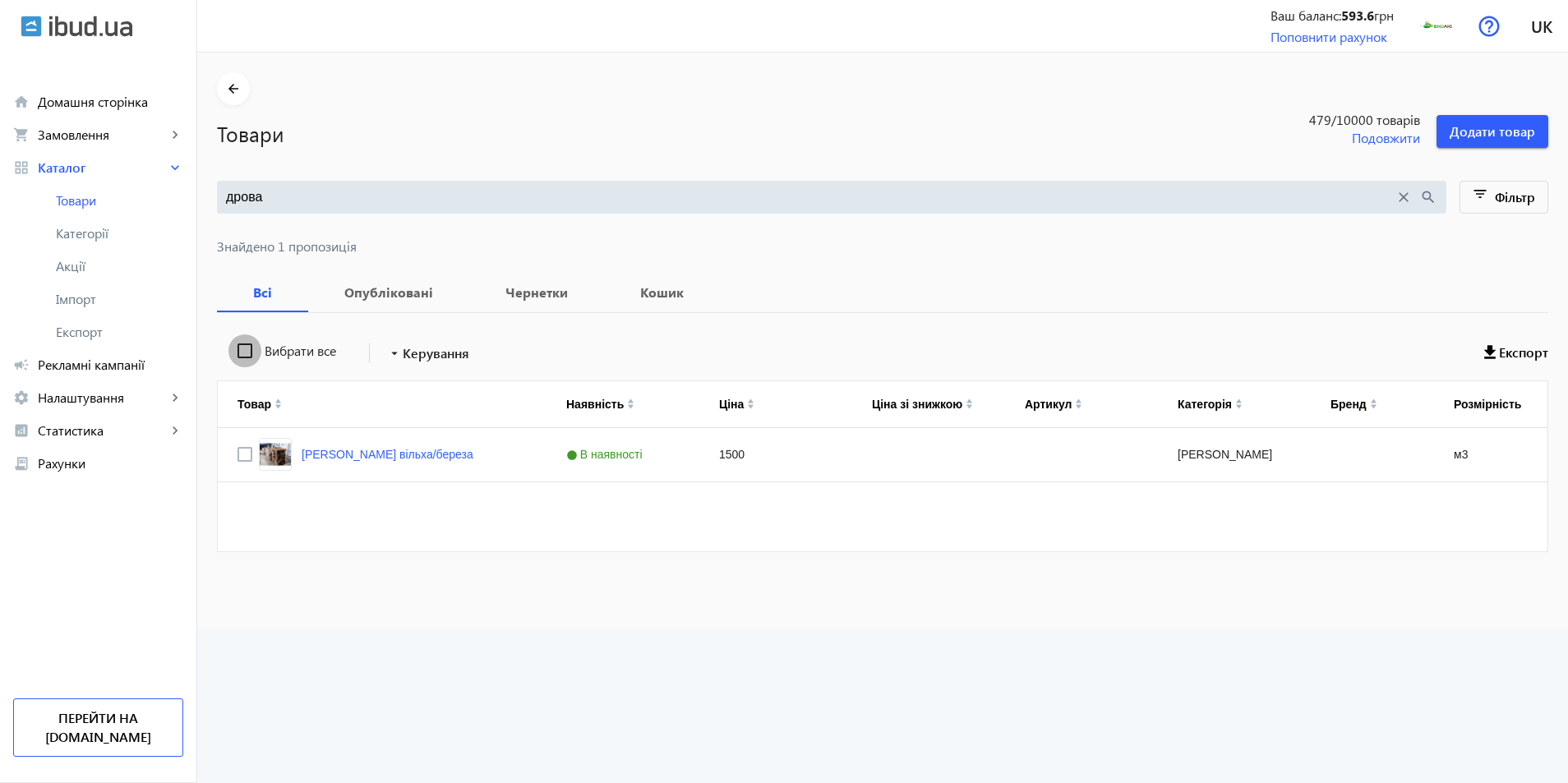
click at [237, 348] on input "Вибрати все" at bounding box center [245, 350] width 33 height 33
checkbox input "true"
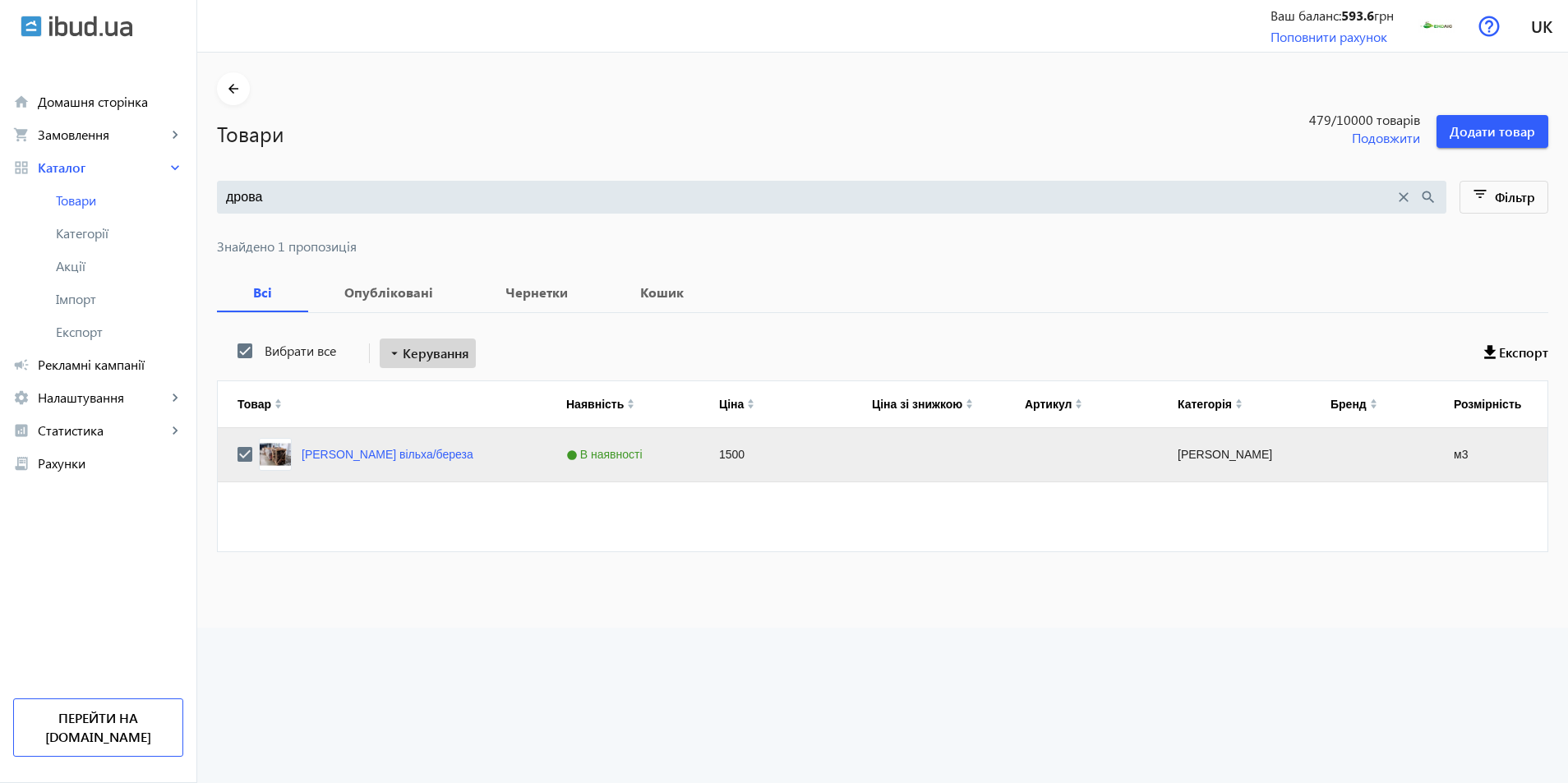
click at [388, 356] on mat-icon "arrow_drop_down" at bounding box center [394, 353] width 16 height 16
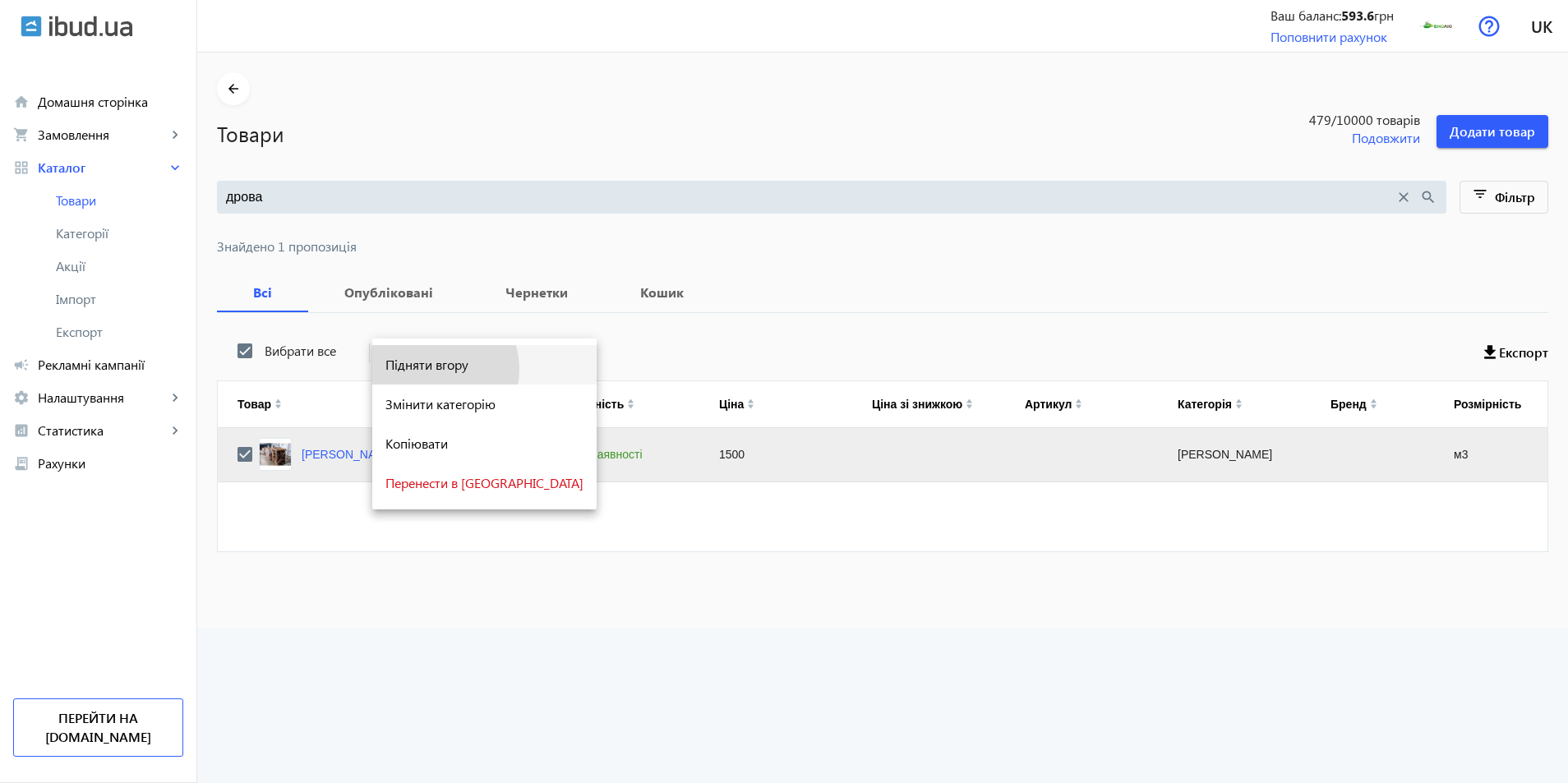
click at [432, 369] on span "Підняти вгору" at bounding box center [484, 365] width 198 height 14
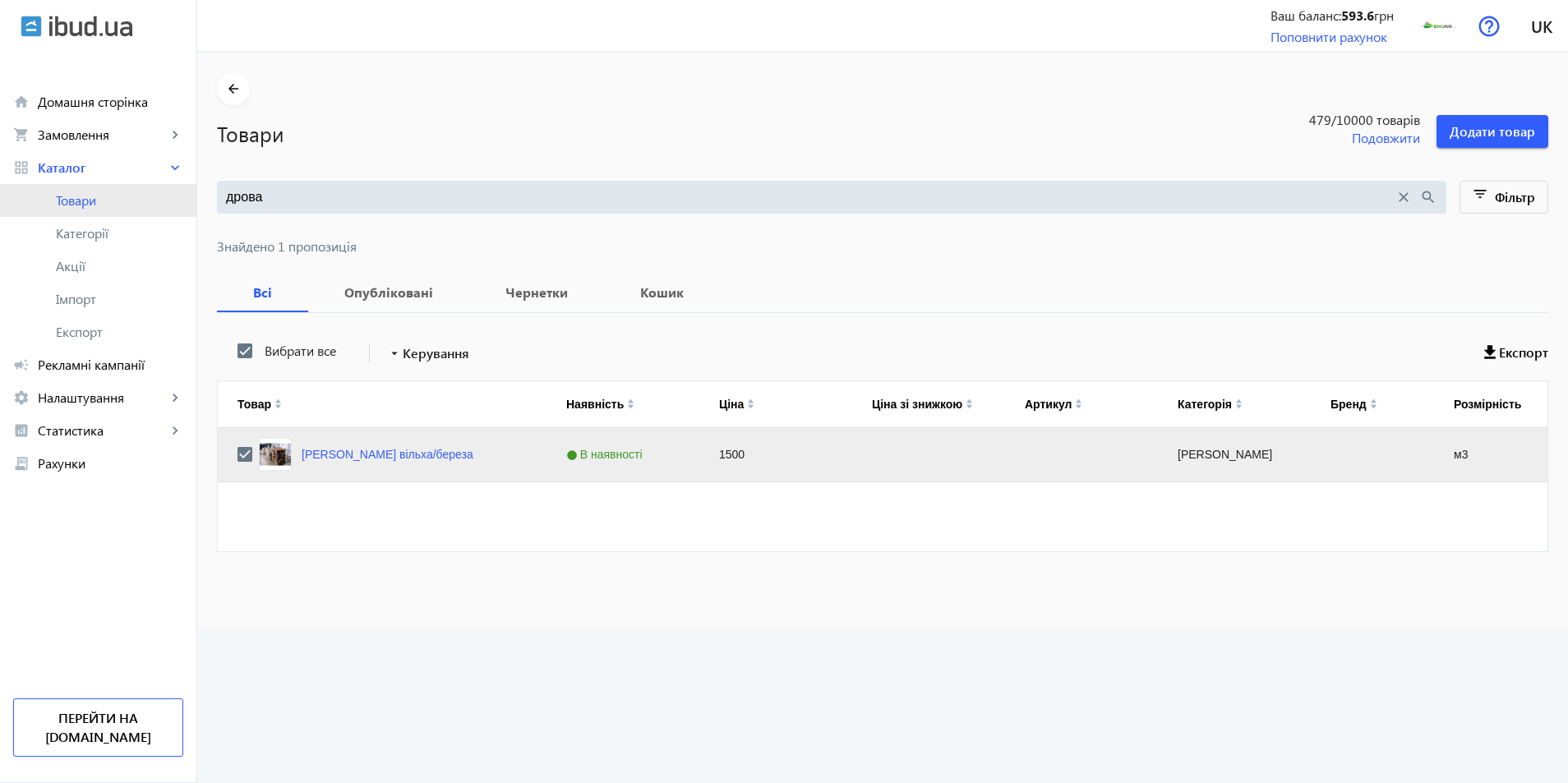
click at [80, 187] on link "Товари" at bounding box center [98, 200] width 196 height 33
